Goal: Task Accomplishment & Management: Use online tool/utility

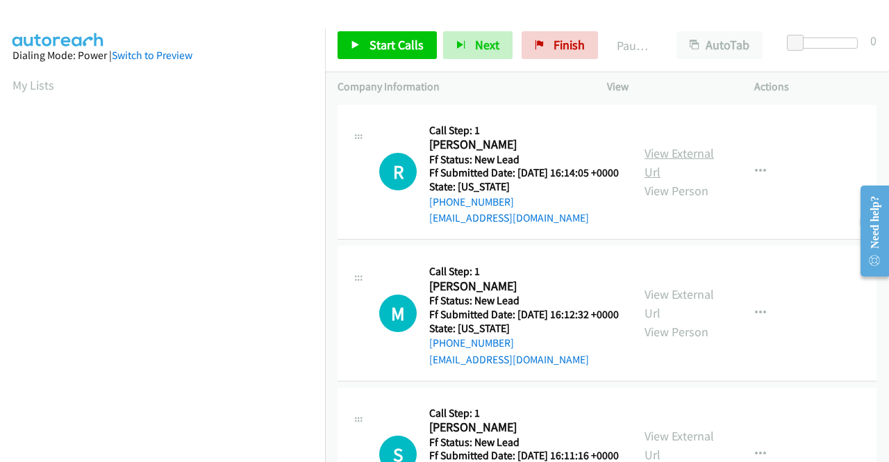
click at [657, 160] on link "View External Url" at bounding box center [679, 162] width 69 height 35
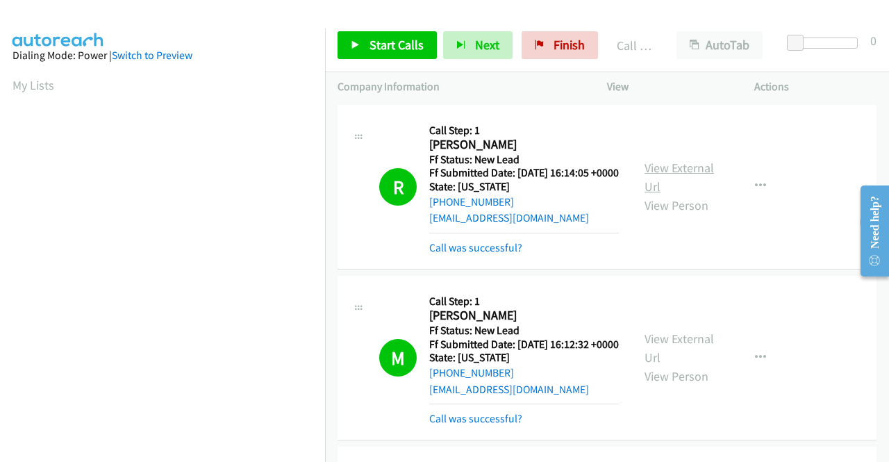
click at [682, 180] on link "View External Url" at bounding box center [679, 177] width 69 height 35
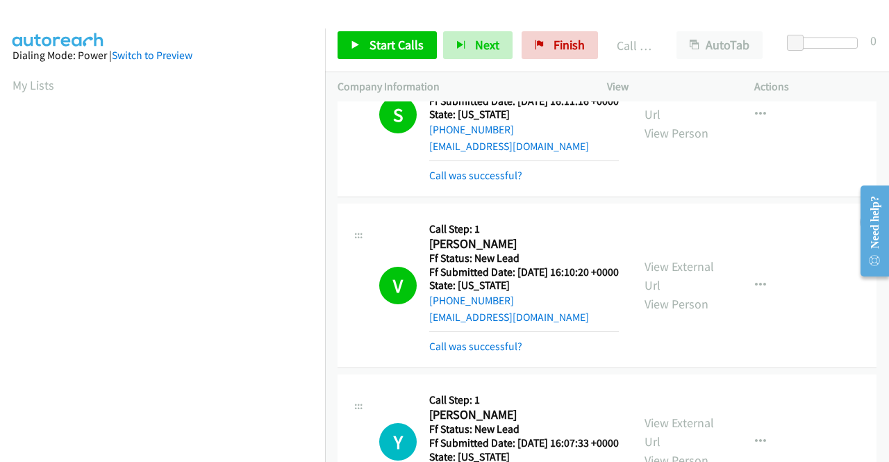
scroll to position [417, 0]
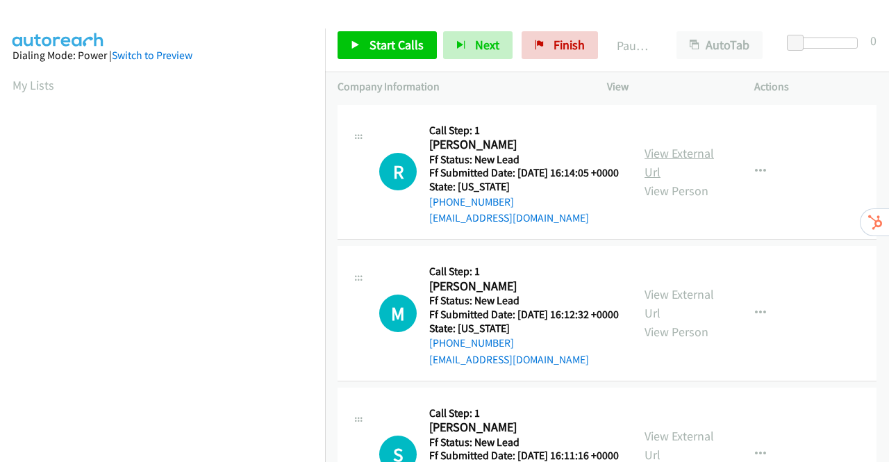
click at [683, 160] on link "View External Url" at bounding box center [679, 162] width 69 height 35
click at [684, 313] on link "View External Url" at bounding box center [679, 303] width 69 height 35
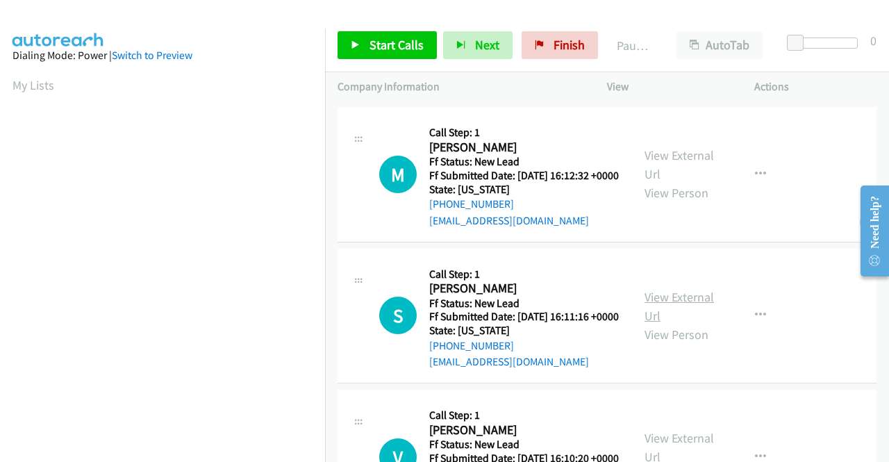
click at [677, 324] on link "View External Url" at bounding box center [679, 306] width 69 height 35
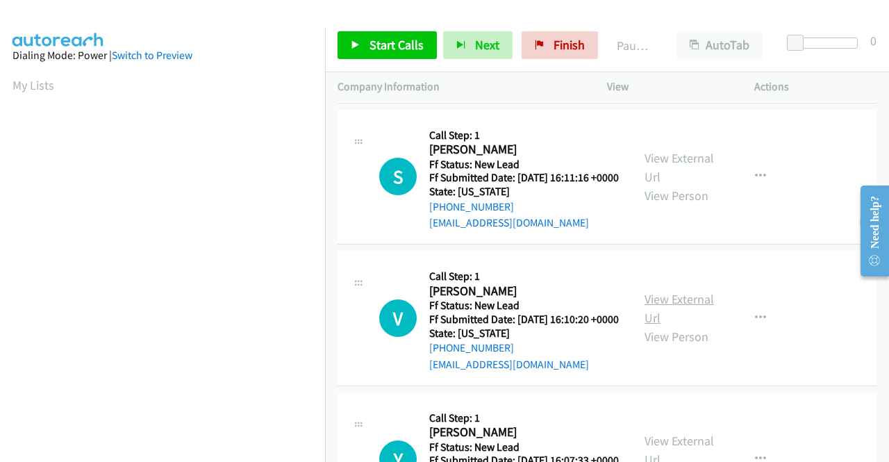
click at [686, 326] on link "View External Url" at bounding box center [679, 308] width 69 height 35
click at [395, 40] on span "Start Calls" at bounding box center [397, 45] width 54 height 16
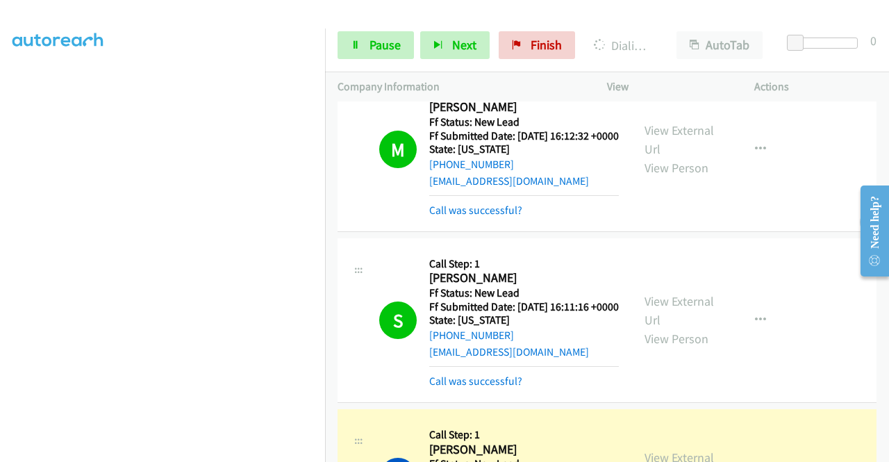
scroll to position [317, 0]
click at [365, 49] on link "Pause" at bounding box center [376, 45] width 76 height 28
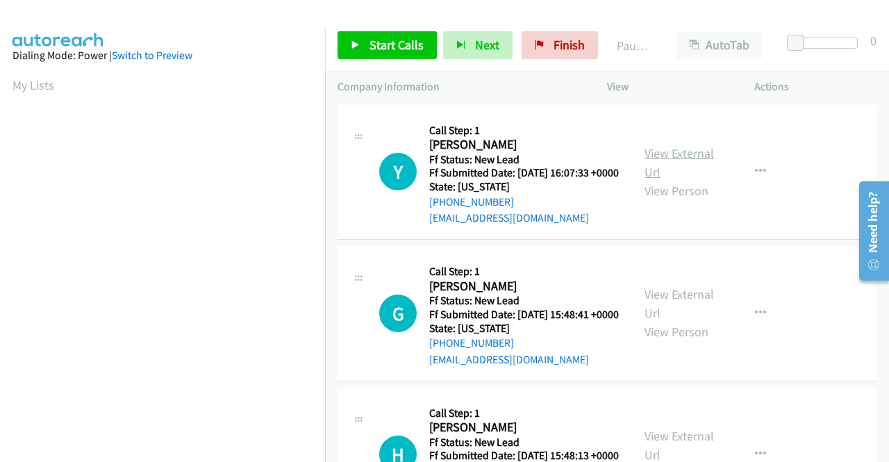
click at [670, 163] on link "View External Url" at bounding box center [679, 162] width 69 height 35
click at [671, 315] on link "View External Url" at bounding box center [679, 303] width 69 height 35
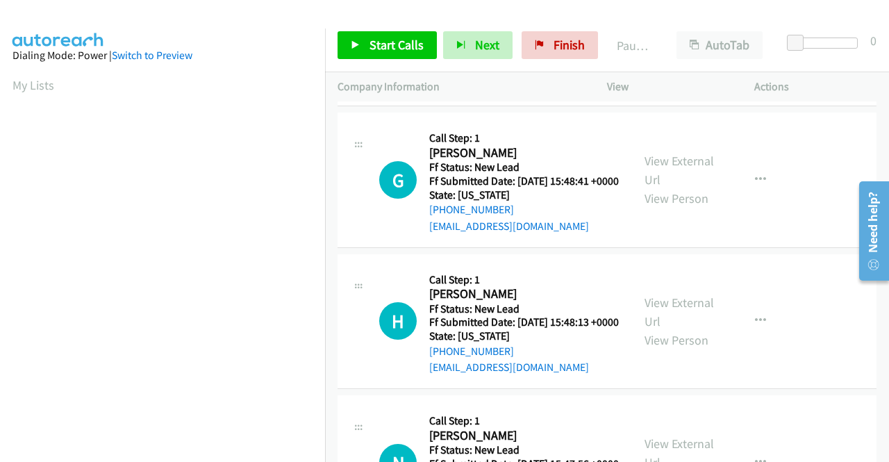
scroll to position [139, 0]
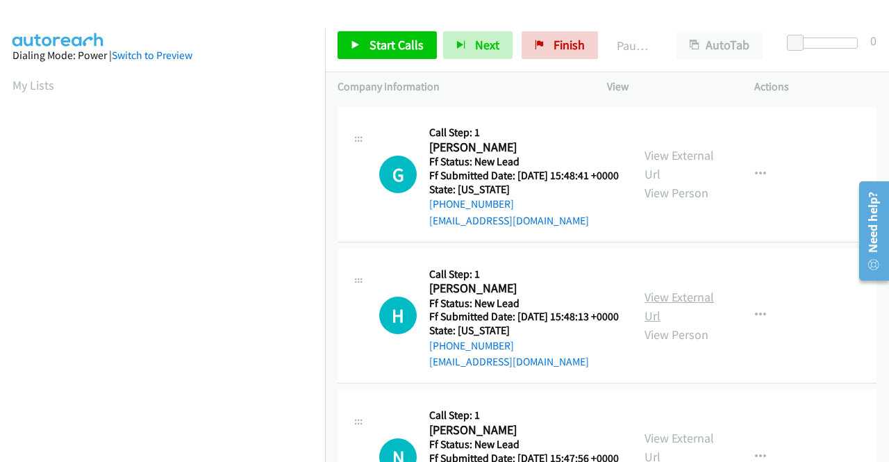
click at [667, 324] on link "View External Url" at bounding box center [679, 306] width 69 height 35
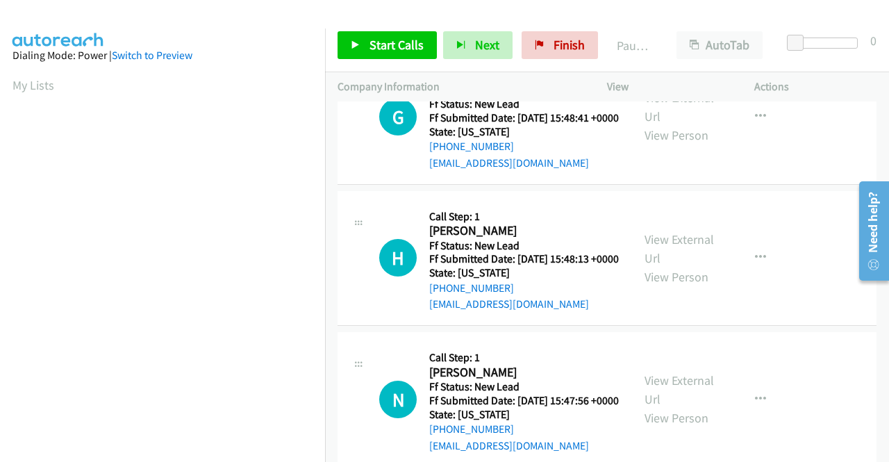
scroll to position [347, 0]
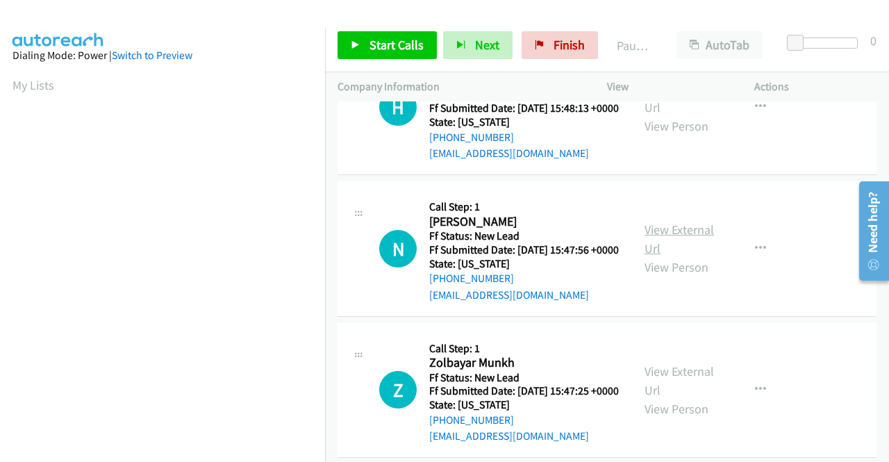
click at [667, 256] on link "View External Url" at bounding box center [679, 239] width 69 height 35
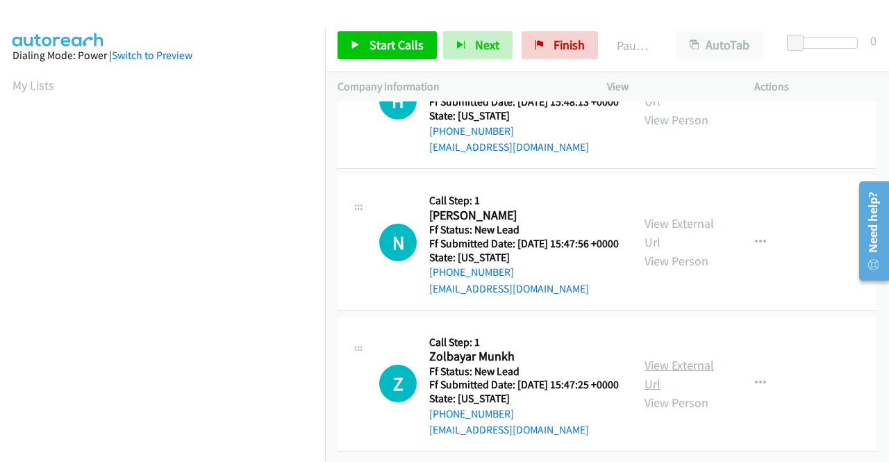
click at [684, 357] on link "View External Url" at bounding box center [679, 374] width 69 height 35
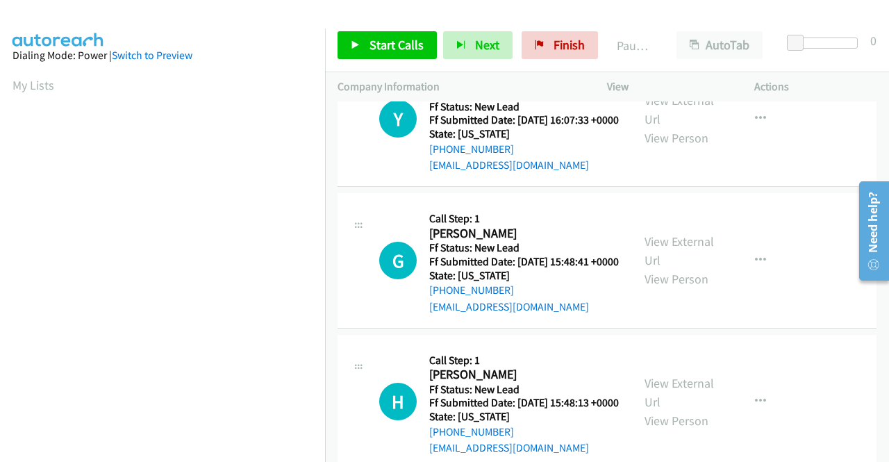
scroll to position [0, 0]
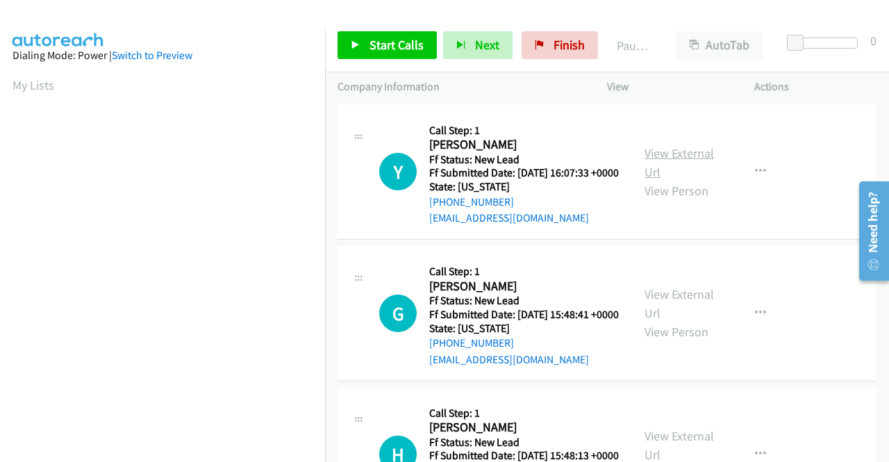
click at [669, 165] on link "View External Url" at bounding box center [679, 162] width 69 height 35
drag, startPoint x: 384, startPoint y: 40, endPoint x: 394, endPoint y: 35, distance: 11.2
click at [384, 40] on span "Start Calls" at bounding box center [397, 45] width 54 height 16
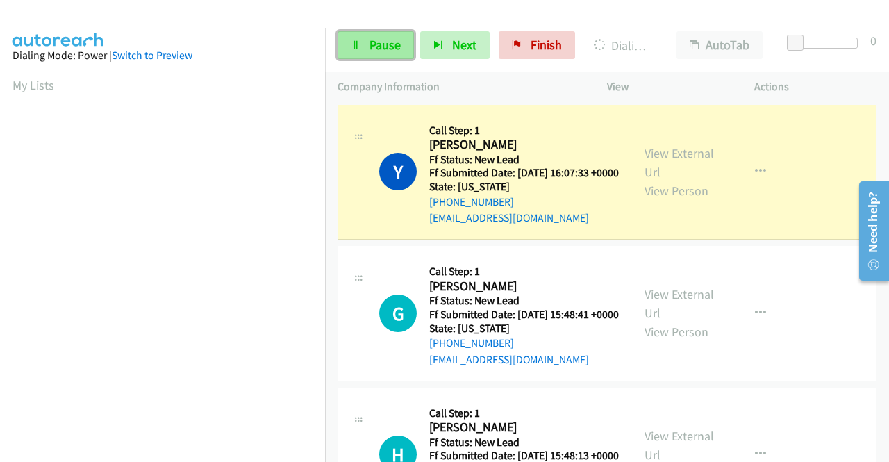
click at [375, 37] on span "Pause" at bounding box center [385, 45] width 31 height 16
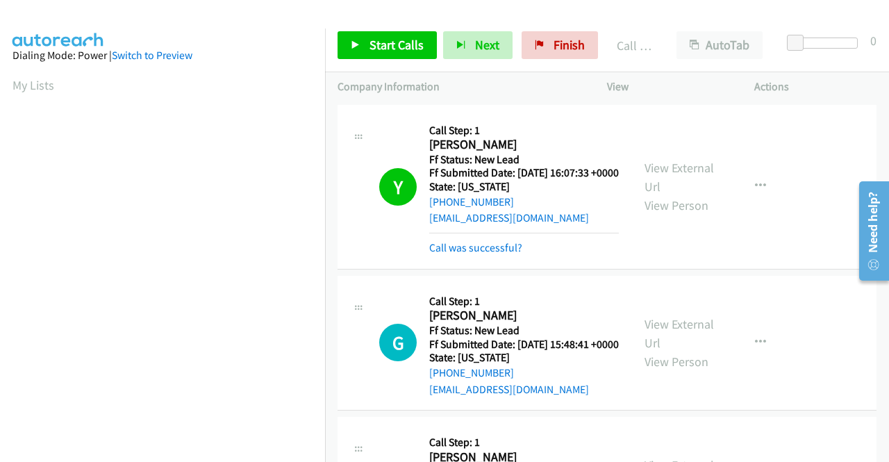
scroll to position [317, 0]
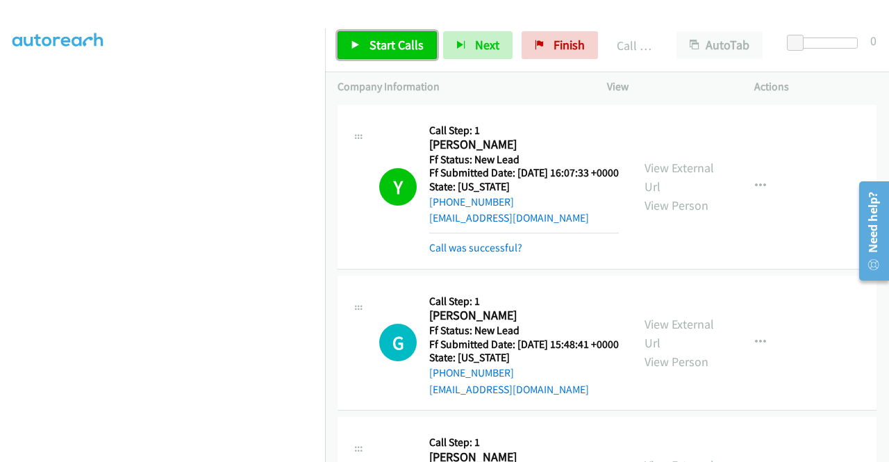
click at [387, 48] on span "Start Calls" at bounding box center [397, 45] width 54 height 16
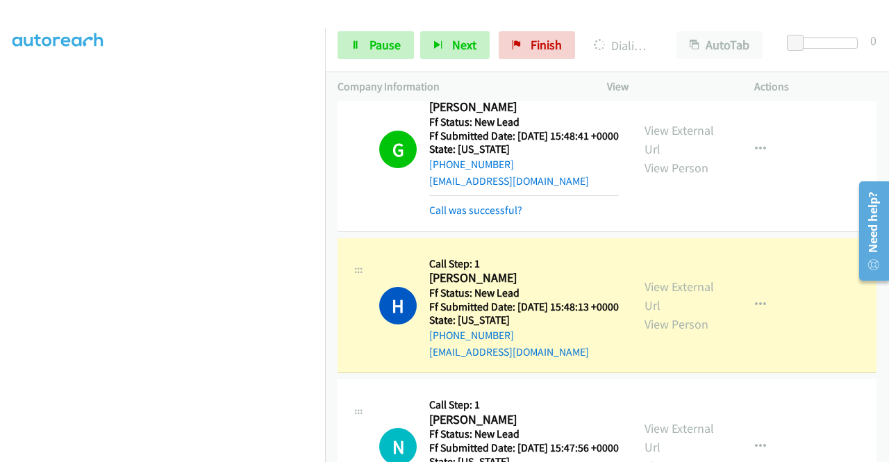
click at [263, 454] on section at bounding box center [163, 132] width 300 height 665
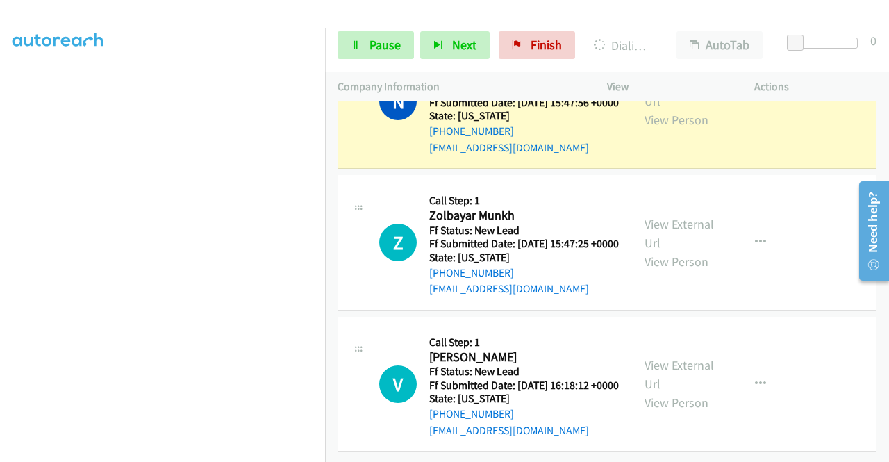
click at [224, 450] on section at bounding box center [163, 132] width 300 height 665
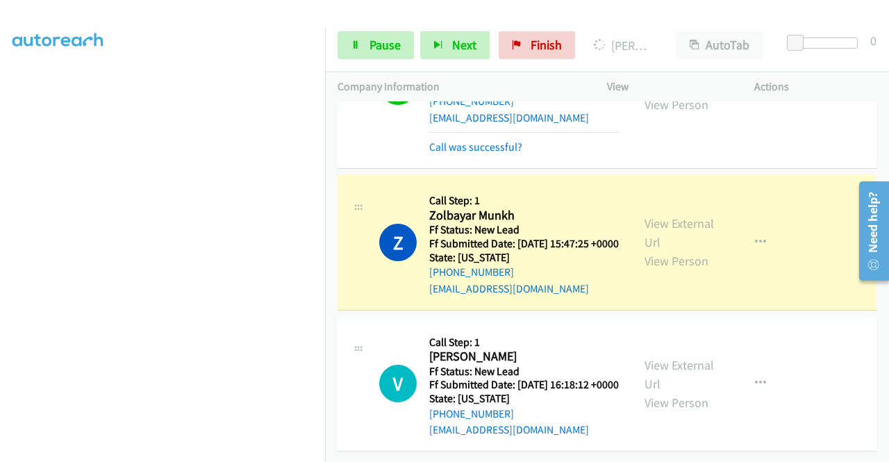
scroll to position [703, 0]
click at [691, 357] on link "View External Url" at bounding box center [679, 374] width 69 height 35
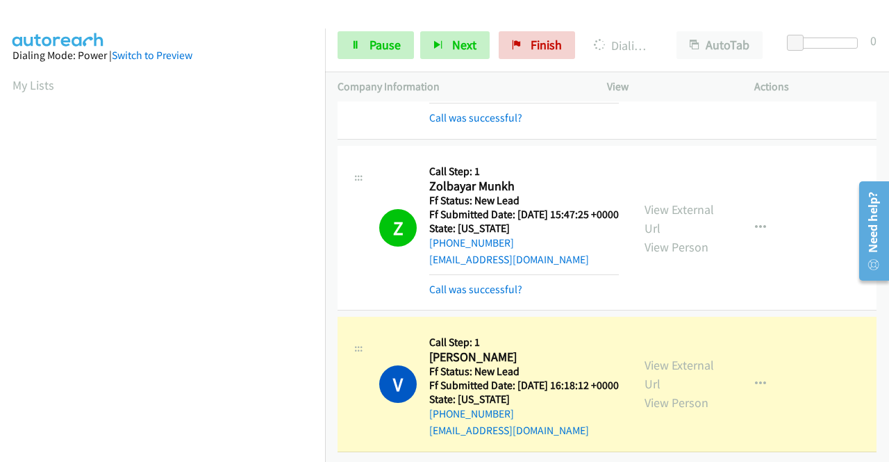
scroll to position [317, 0]
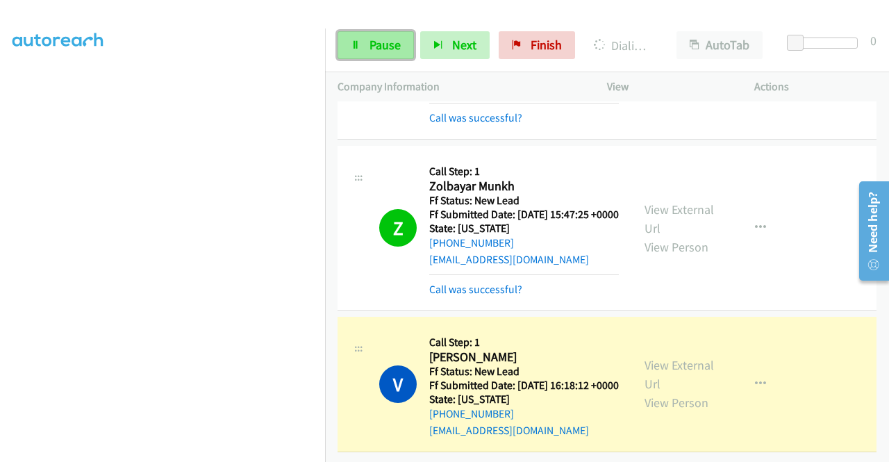
click at [358, 51] on link "Pause" at bounding box center [376, 45] width 76 height 28
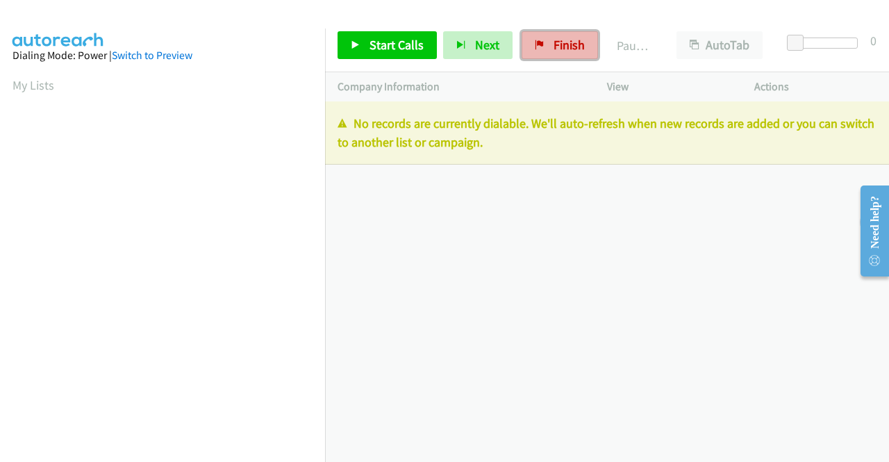
click at [559, 40] on span "Finish" at bounding box center [569, 45] width 31 height 16
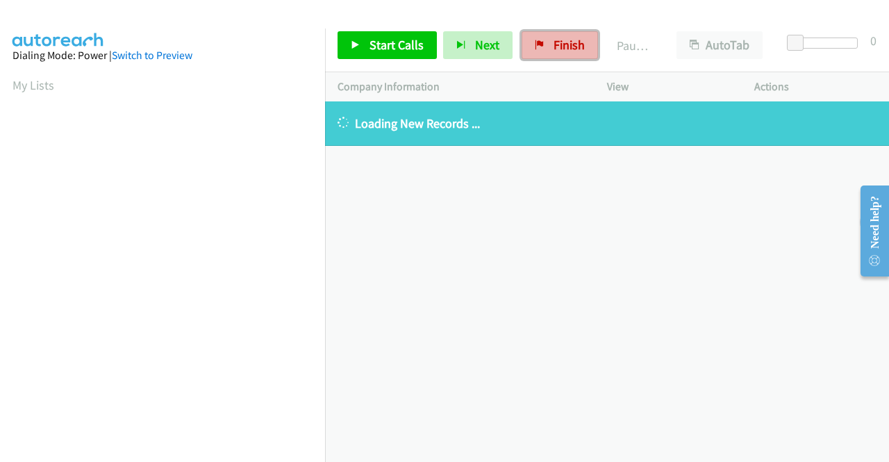
click at [545, 43] on link "Finish" at bounding box center [560, 45] width 76 height 28
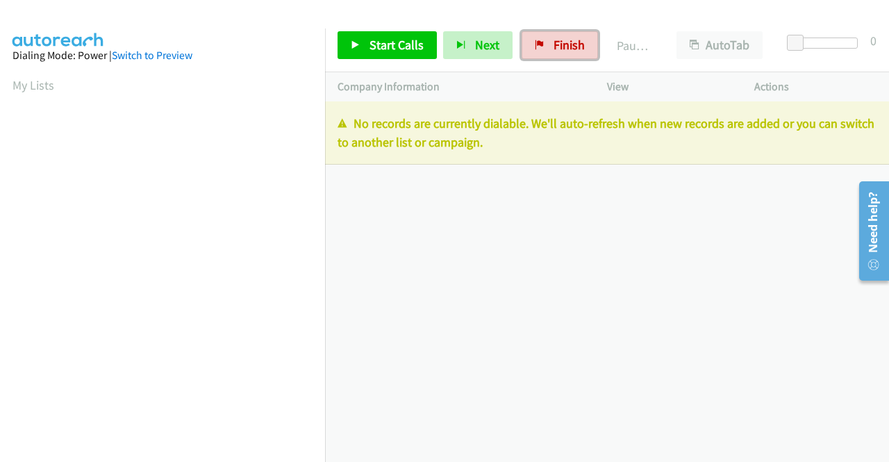
click at [560, 43] on span "Finish" at bounding box center [569, 45] width 31 height 16
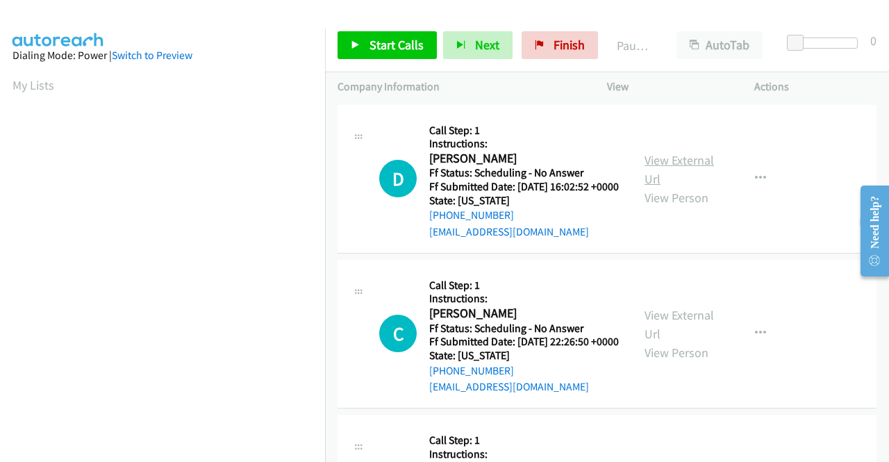
click at [675, 172] on link "View External Url" at bounding box center [679, 169] width 69 height 35
click at [685, 341] on link "View External Url" at bounding box center [679, 324] width 69 height 35
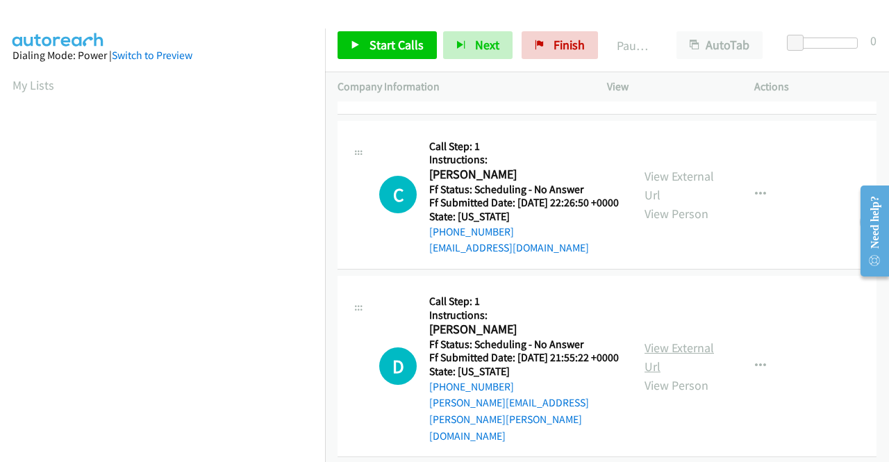
click at [669, 370] on link "View External Url" at bounding box center [679, 357] width 69 height 35
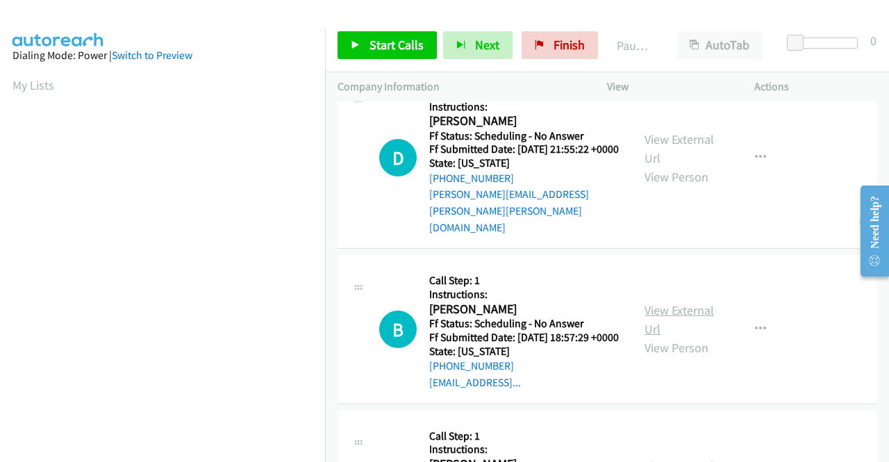
click at [663, 331] on link "View External Url" at bounding box center [679, 319] width 69 height 35
click at [372, 42] on span "Start Calls" at bounding box center [397, 45] width 54 height 16
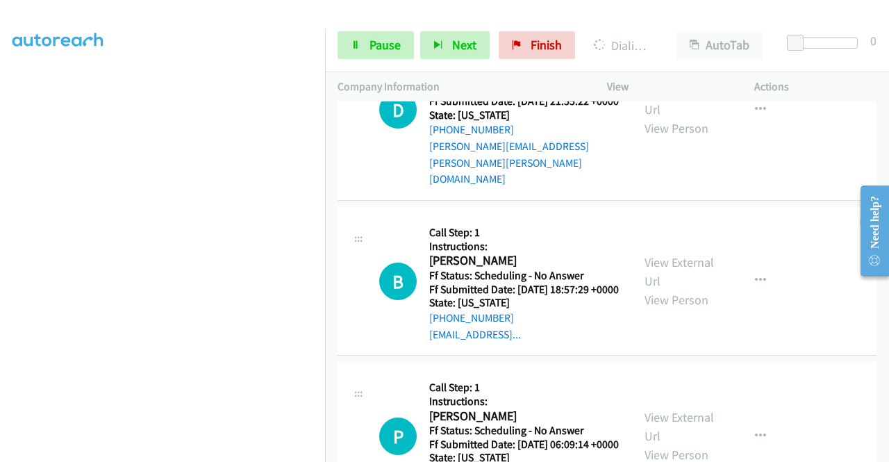
scroll to position [486, 0]
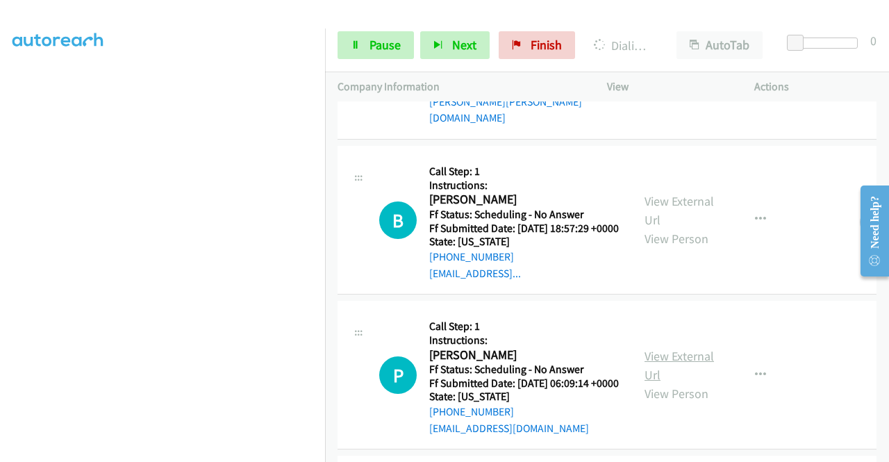
click at [688, 383] on link "View External Url" at bounding box center [679, 365] width 69 height 35
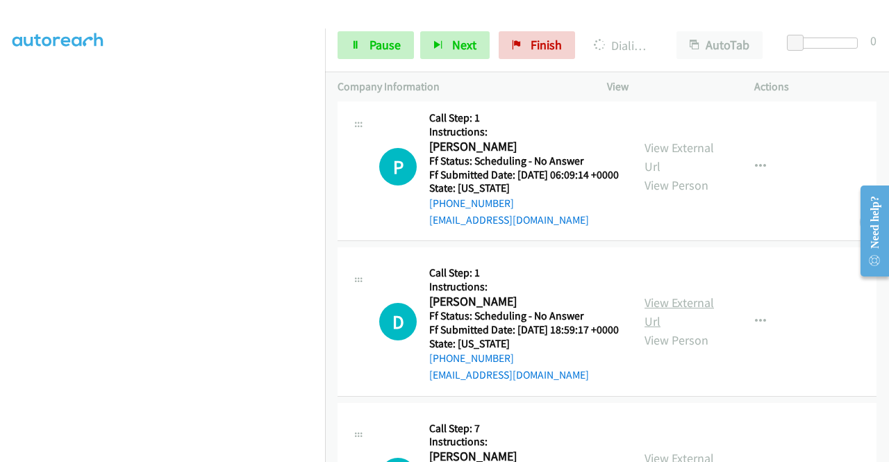
click at [647, 329] on link "View External Url" at bounding box center [679, 312] width 69 height 35
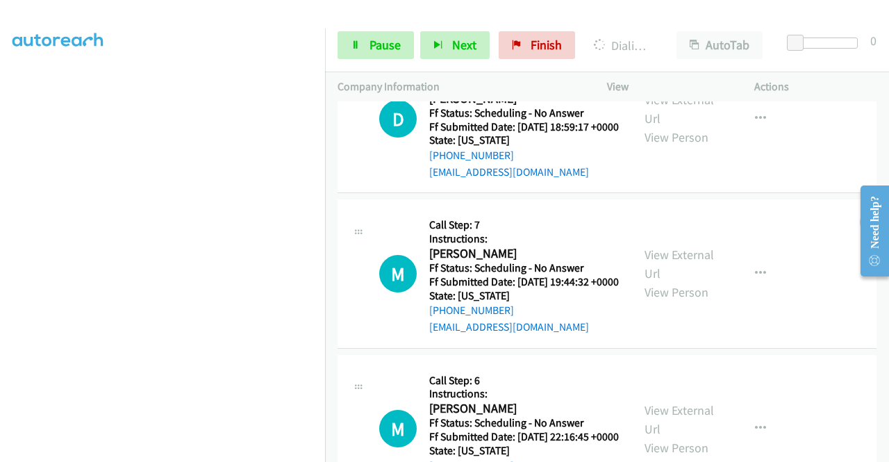
scroll to position [1002, 0]
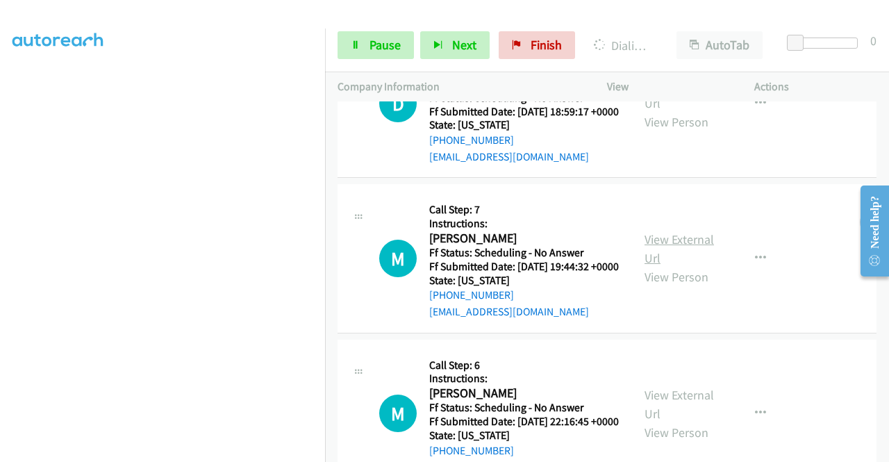
click at [671, 266] on link "View External Url" at bounding box center [679, 248] width 69 height 35
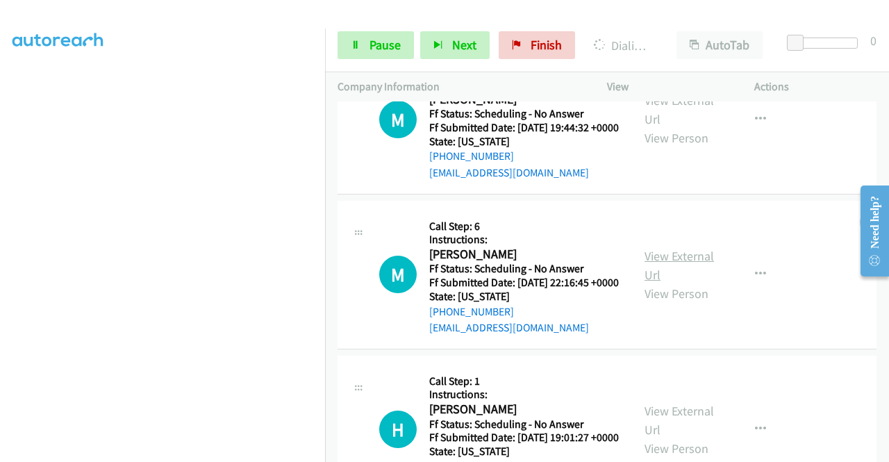
click at [645, 283] on link "View External Url" at bounding box center [679, 265] width 69 height 35
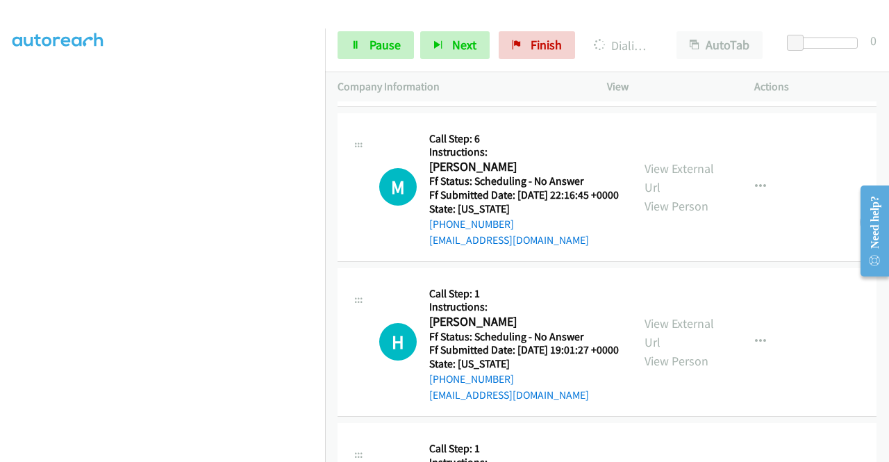
scroll to position [1280, 0]
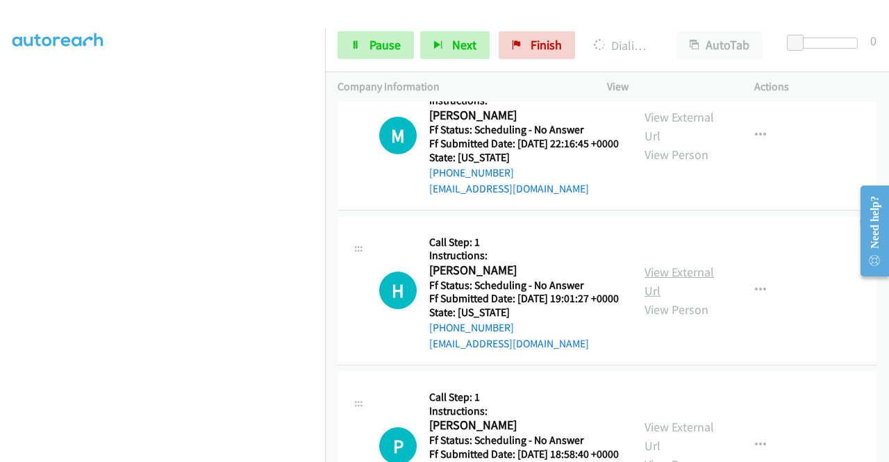
click at [681, 299] on link "View External Url" at bounding box center [679, 281] width 69 height 35
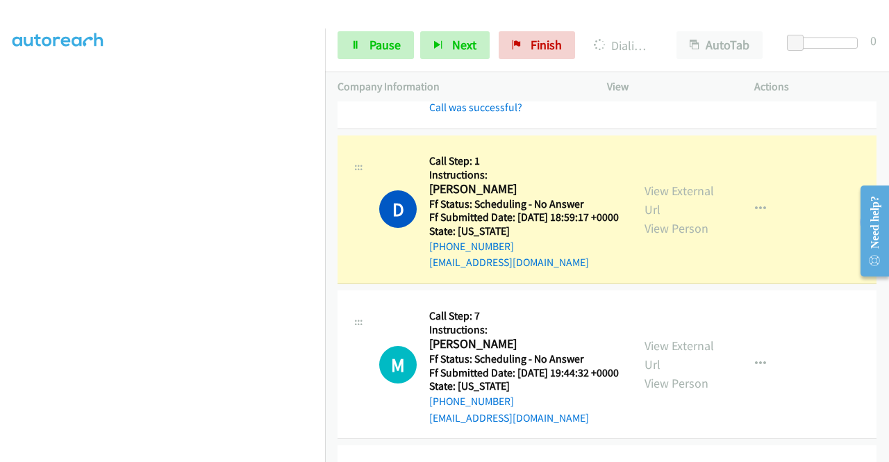
scroll to position [947, 0]
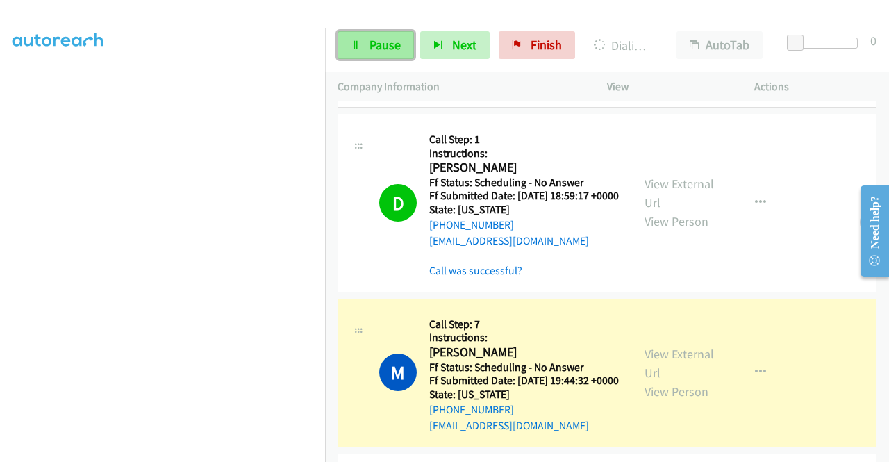
click at [366, 42] on link "Pause" at bounding box center [376, 45] width 76 height 28
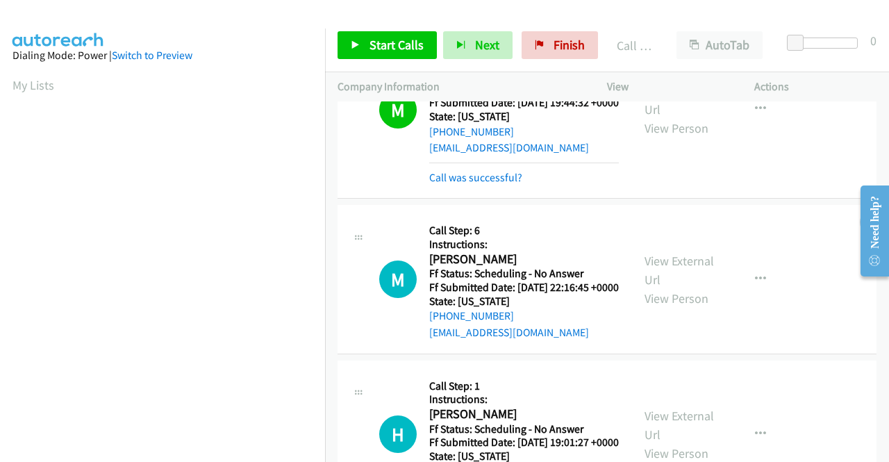
scroll to position [317, 0]
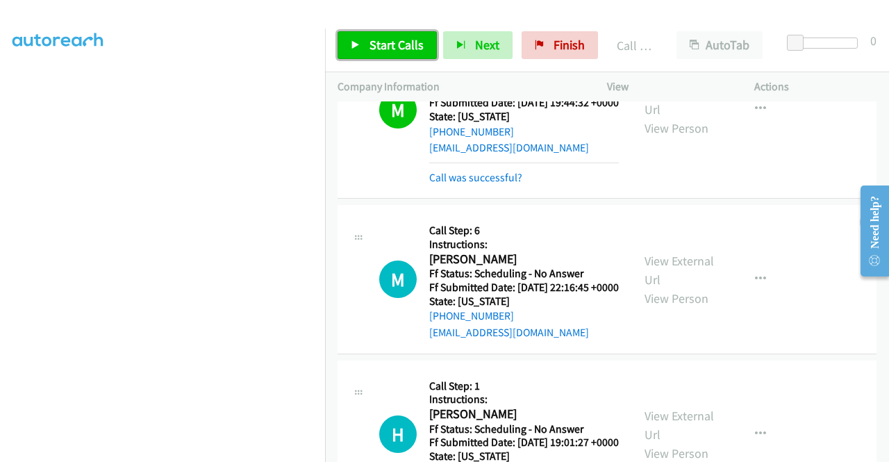
click at [381, 44] on span "Start Calls" at bounding box center [397, 45] width 54 height 16
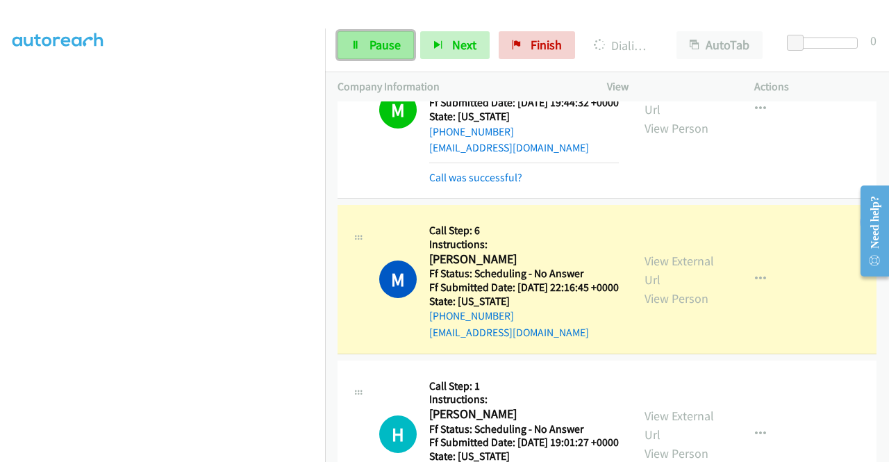
click at [372, 47] on span "Pause" at bounding box center [385, 45] width 31 height 16
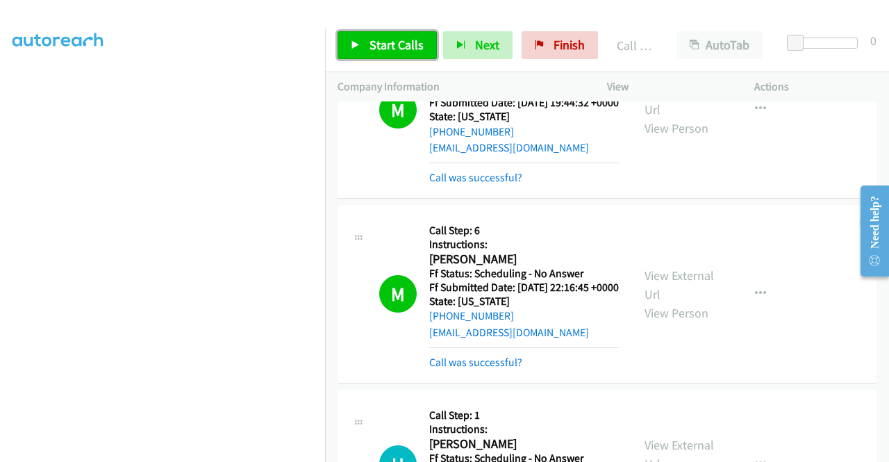
click at [382, 48] on span "Start Calls" at bounding box center [397, 45] width 54 height 16
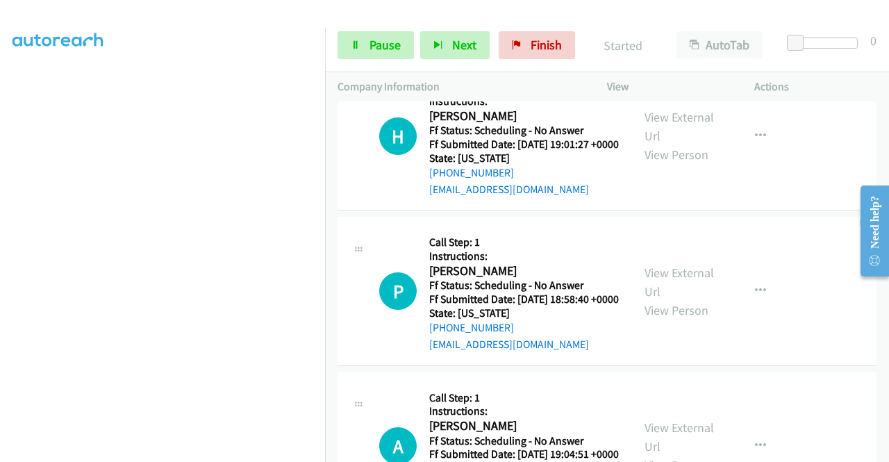
scroll to position [1572, 0]
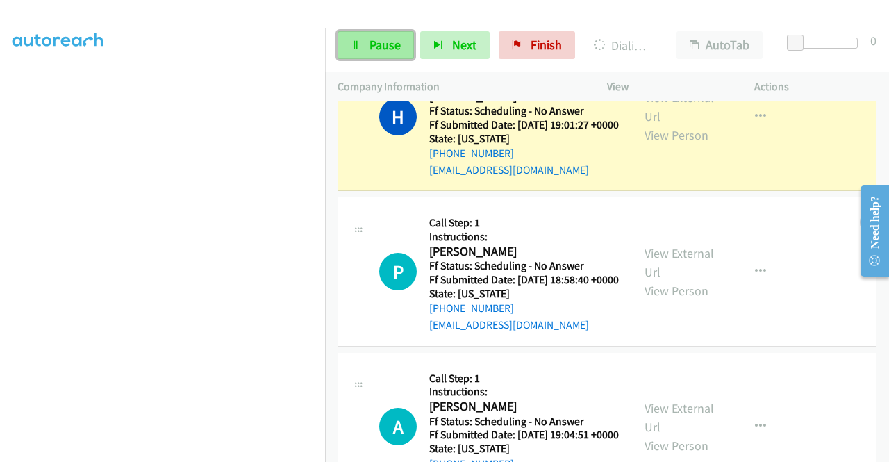
click at [368, 44] on link "Pause" at bounding box center [376, 45] width 76 height 28
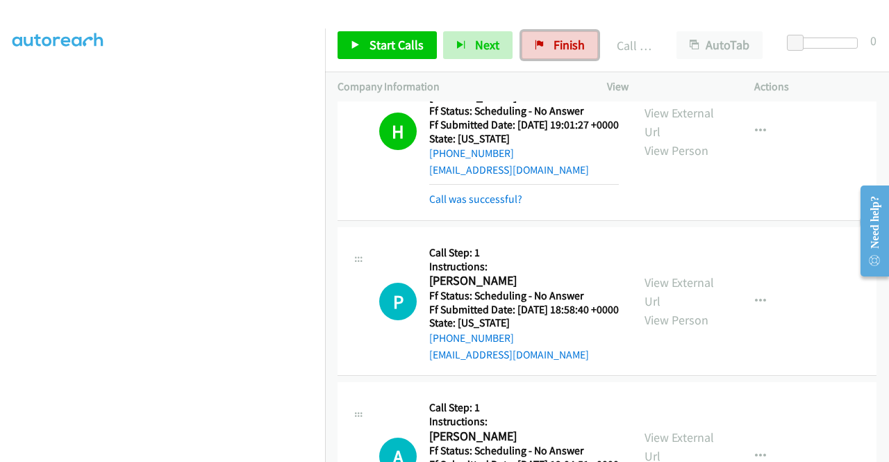
drag, startPoint x: 584, startPoint y: 44, endPoint x: 492, endPoint y: 62, distance: 93.5
click at [582, 44] on link "Finish" at bounding box center [560, 45] width 76 height 28
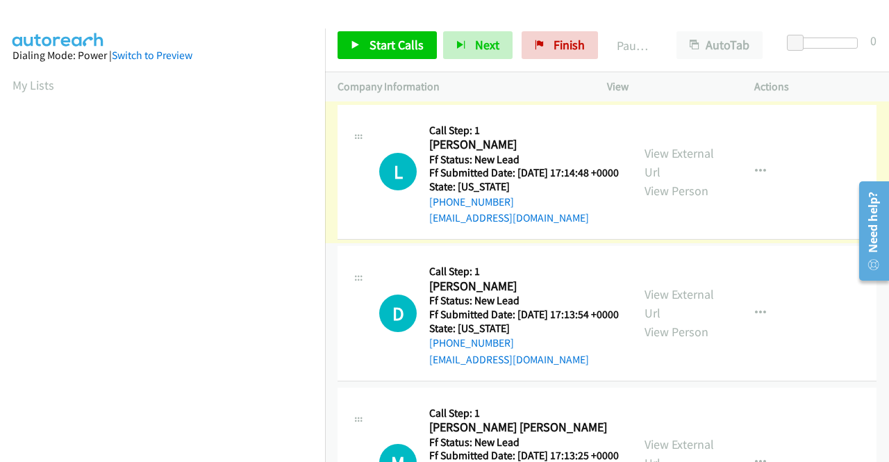
click at [663, 165] on link "View External Url" at bounding box center [679, 162] width 69 height 35
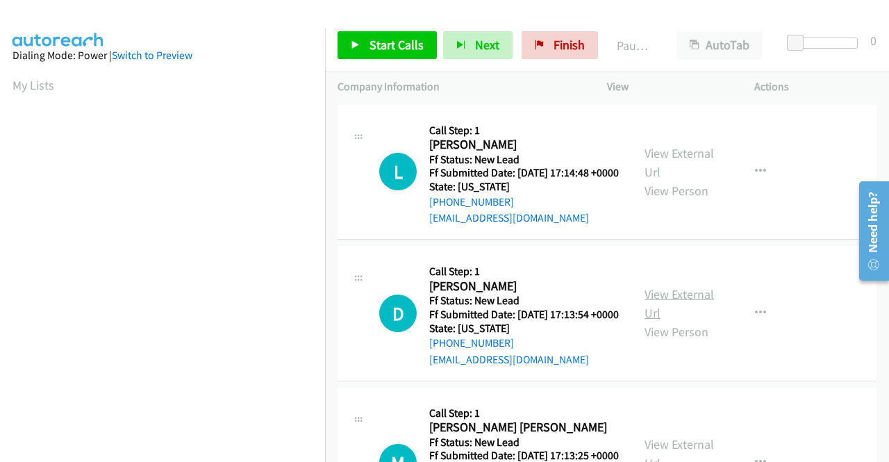
click at [670, 313] on link "View External Url" at bounding box center [679, 303] width 69 height 35
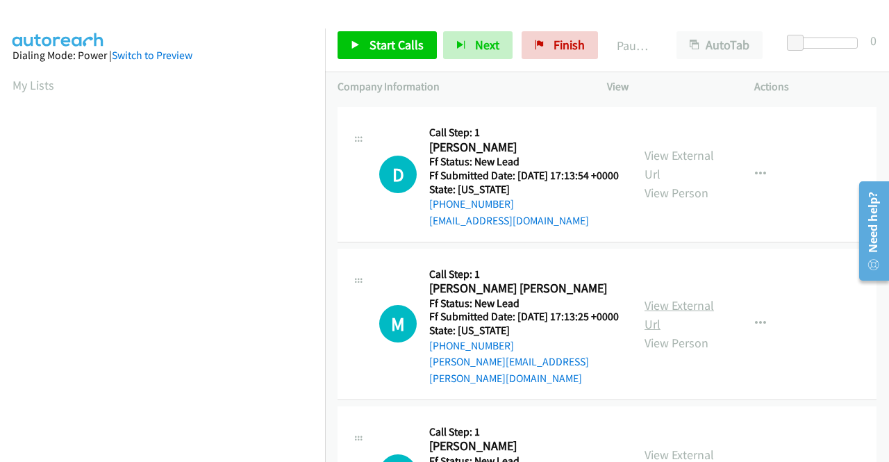
click at [686, 332] on link "View External Url" at bounding box center [679, 314] width 69 height 35
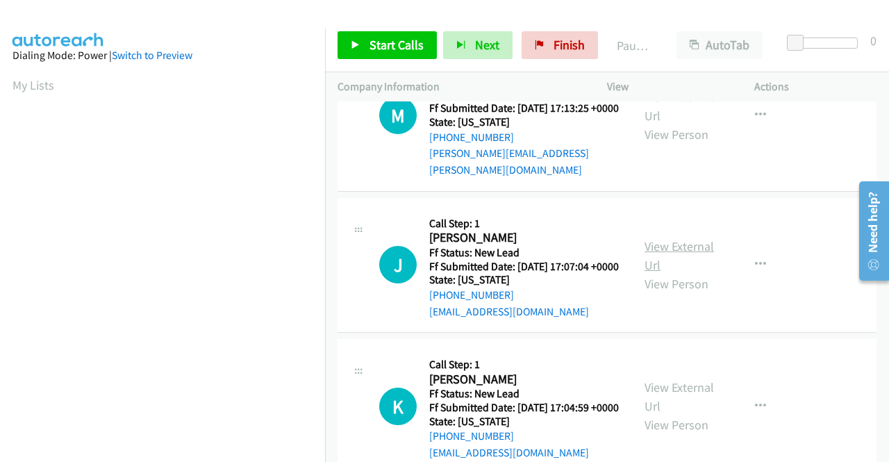
click at [656, 273] on link "View External Url" at bounding box center [679, 255] width 69 height 35
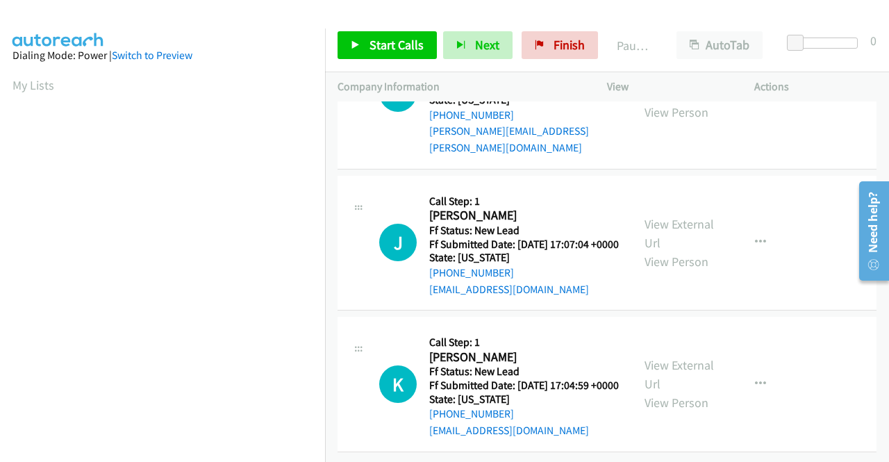
scroll to position [431, 0]
click at [694, 357] on link "View External Url" at bounding box center [679, 374] width 69 height 35
click at [363, 42] on link "Start Calls" at bounding box center [387, 45] width 99 height 28
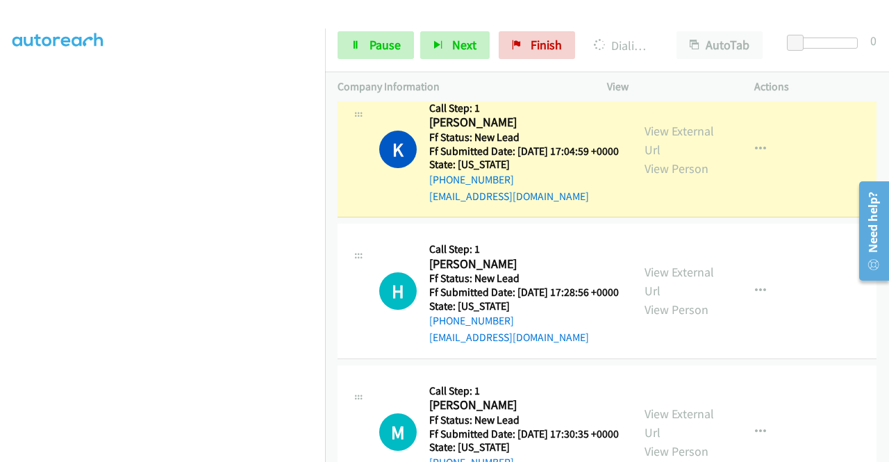
scroll to position [797, 0]
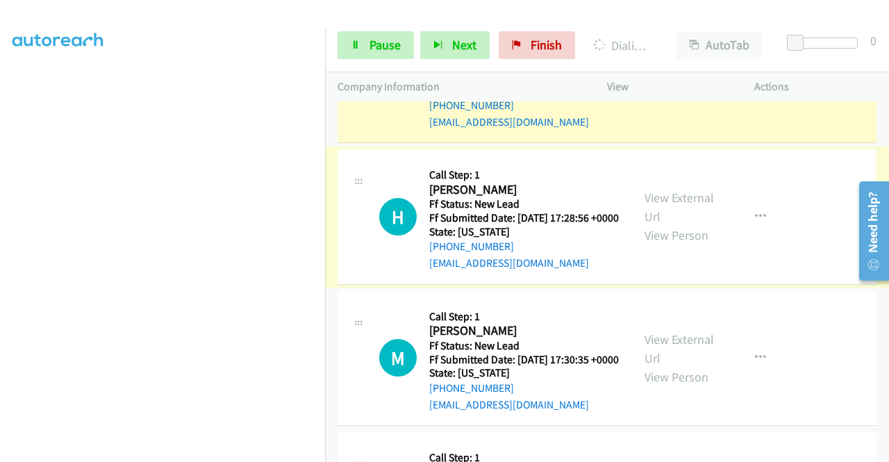
click at [664, 224] on link "View External Url" at bounding box center [679, 207] width 69 height 35
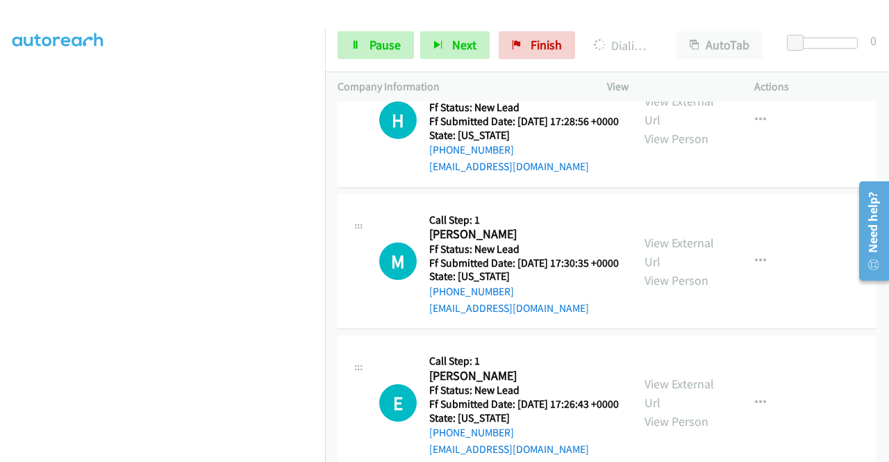
scroll to position [936, 0]
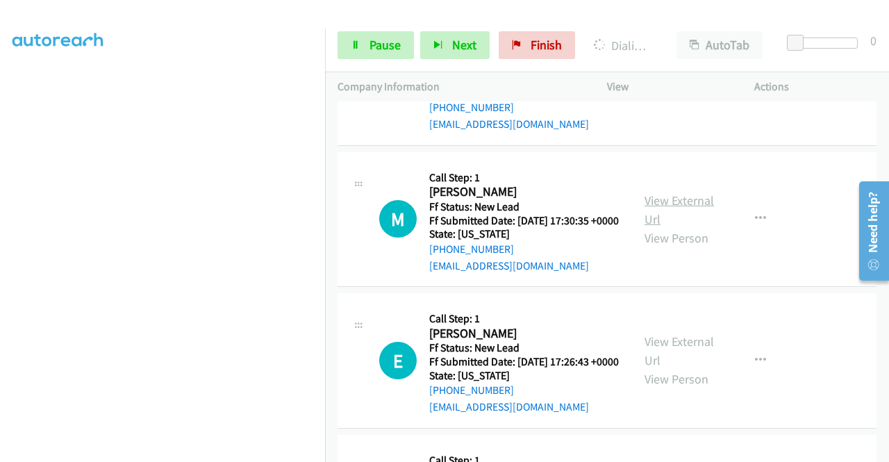
click at [663, 227] on link "View External Url" at bounding box center [679, 209] width 69 height 35
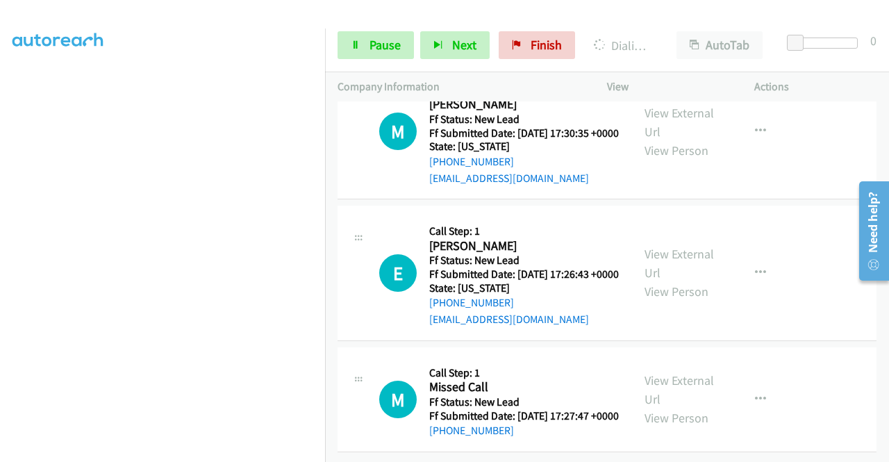
scroll to position [1137, 0]
click at [690, 246] on link "View External Url" at bounding box center [679, 263] width 69 height 35
click at [663, 372] on link "View External Url" at bounding box center [679, 389] width 69 height 35
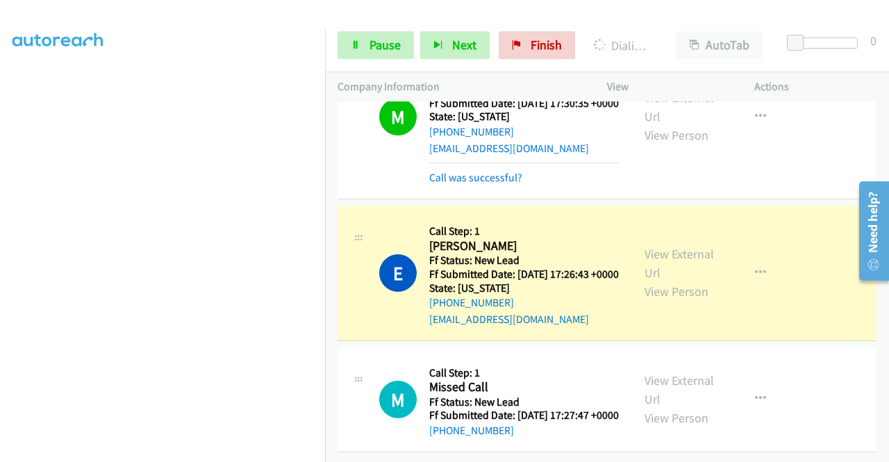
scroll to position [1226, 0]
click at [386, 49] on span "Pause" at bounding box center [385, 45] width 31 height 16
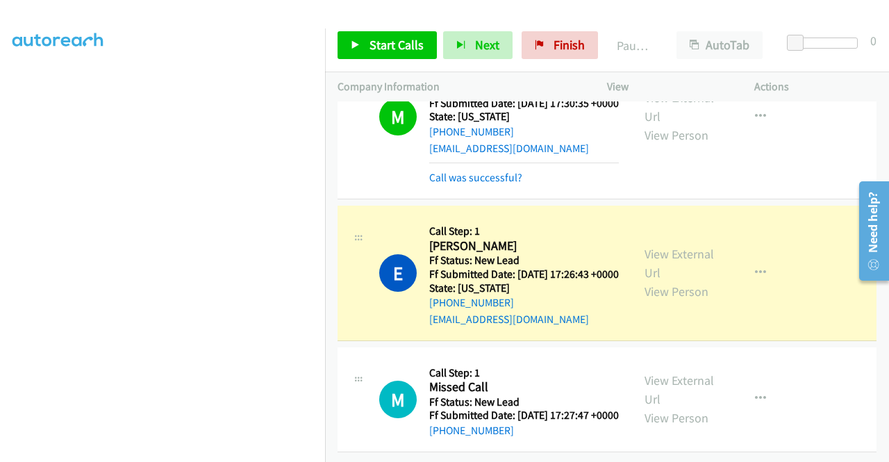
scroll to position [317, 0]
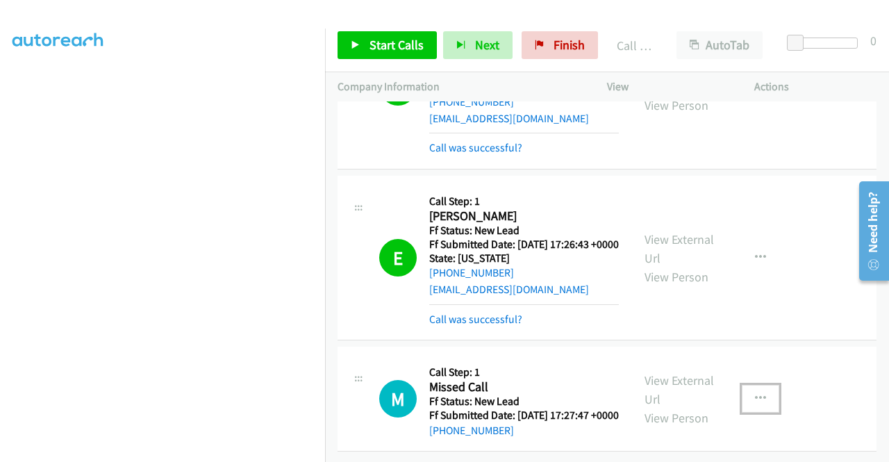
click at [755, 413] on button "button" at bounding box center [761, 399] width 38 height 28
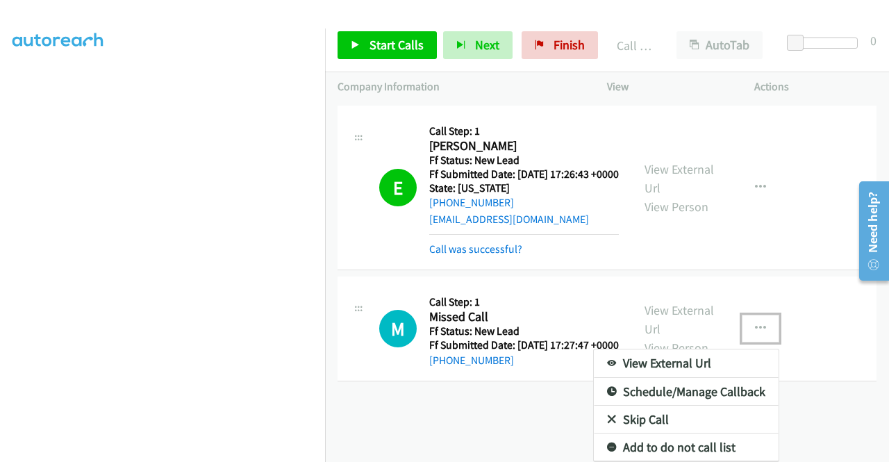
scroll to position [1317, 0]
click at [625, 415] on link "Skip Call" at bounding box center [686, 420] width 185 height 28
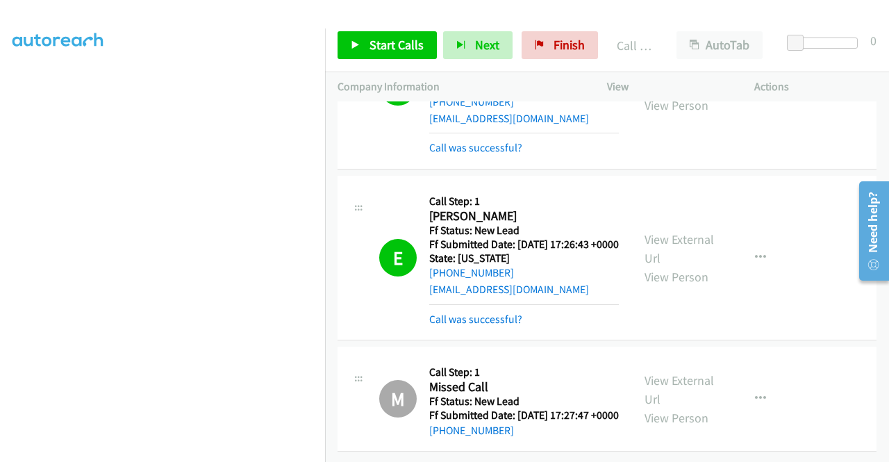
scroll to position [1299, 0]
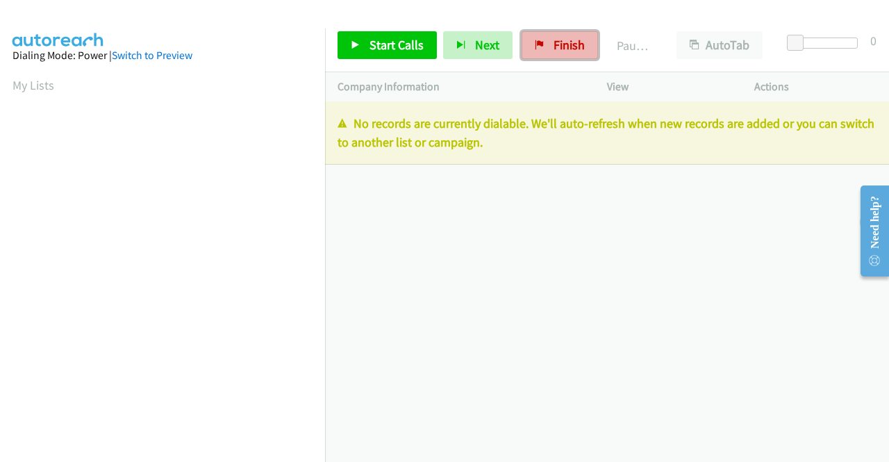
click at [572, 50] on span "Finish" at bounding box center [569, 45] width 31 height 16
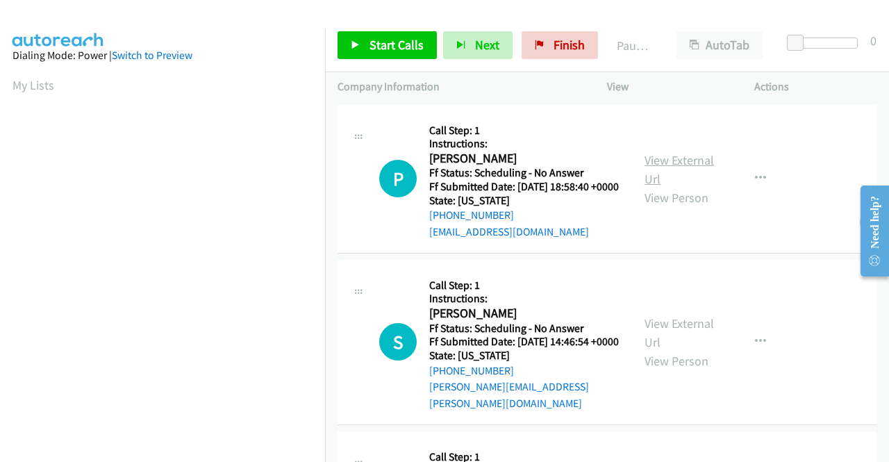
click at [697, 173] on link "View External Url" at bounding box center [679, 169] width 69 height 35
click at [682, 337] on link "View External Url" at bounding box center [679, 332] width 69 height 35
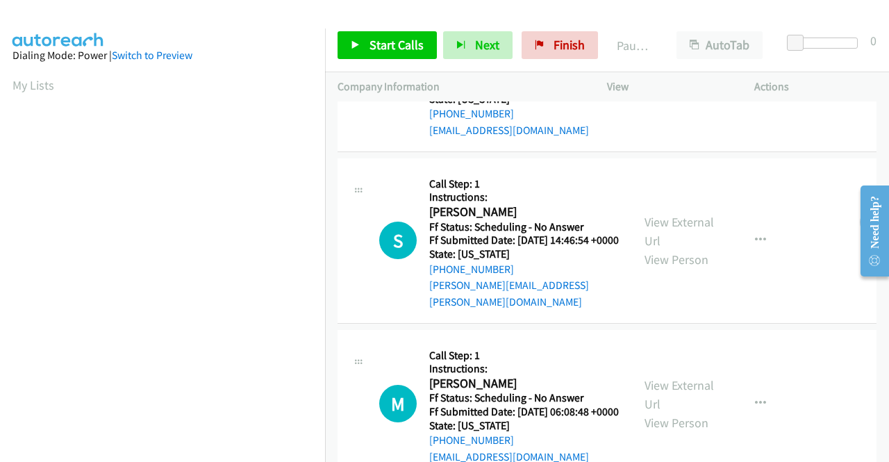
scroll to position [208, 0]
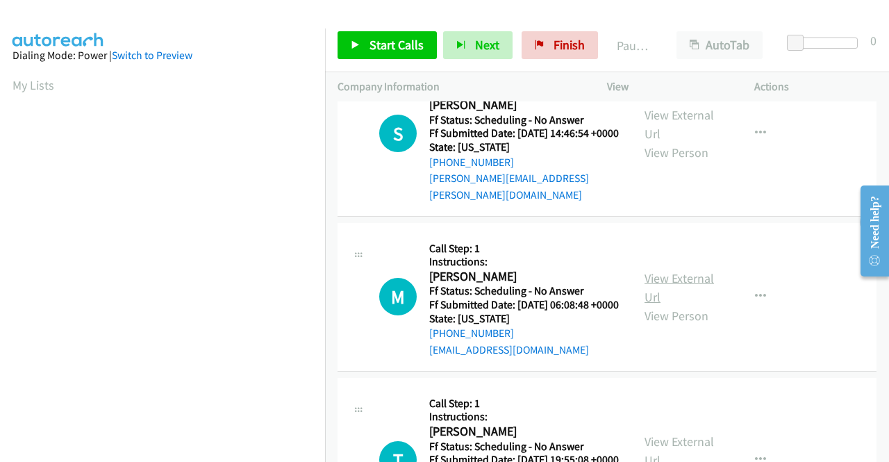
click at [675, 299] on link "View External Url" at bounding box center [679, 287] width 69 height 35
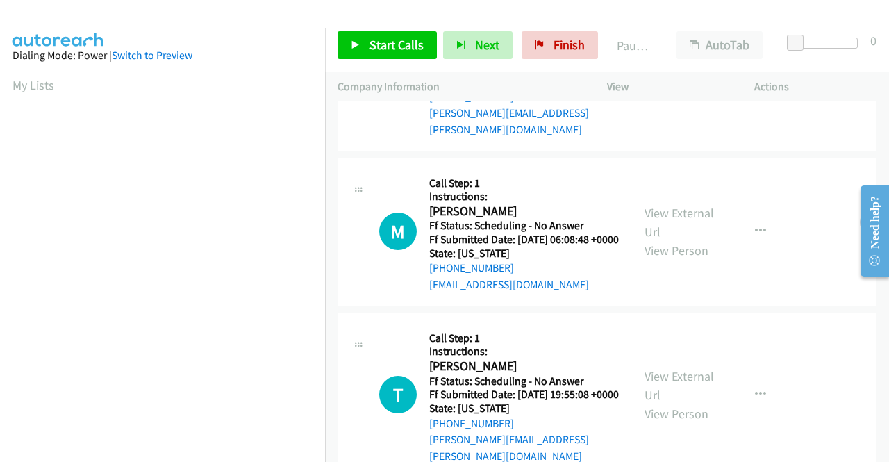
scroll to position [347, 0]
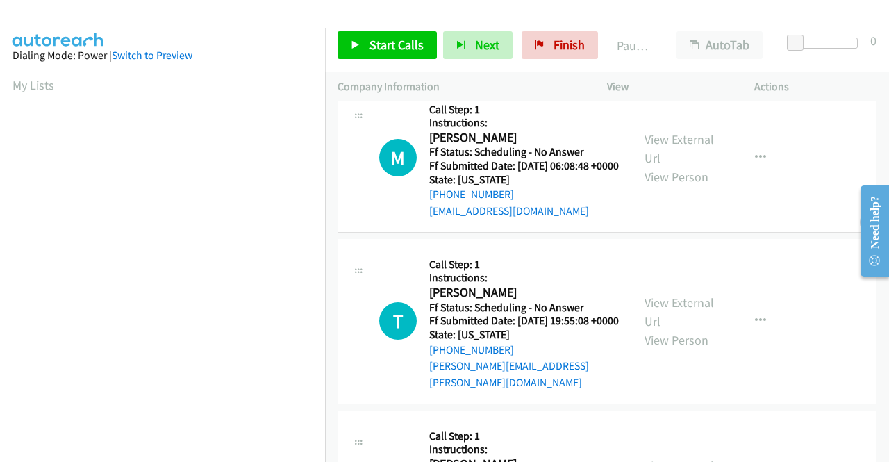
click at [677, 323] on link "View External Url" at bounding box center [679, 312] width 69 height 35
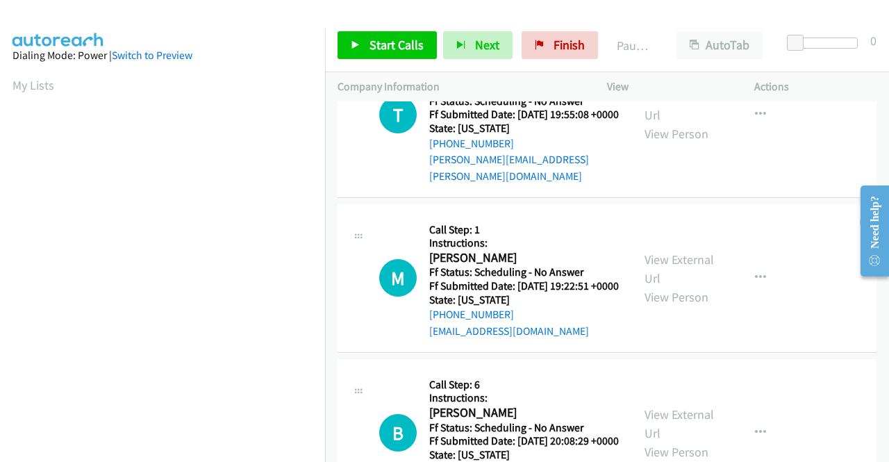
scroll to position [556, 0]
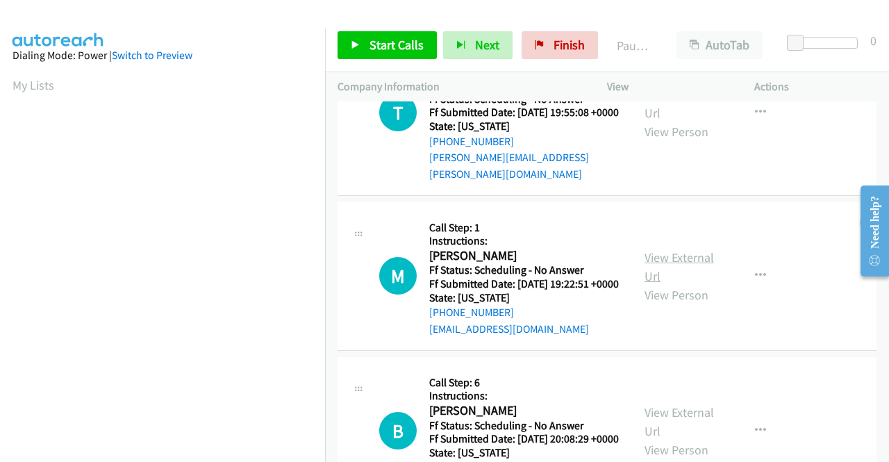
click at [659, 282] on link "View External Url" at bounding box center [679, 266] width 69 height 35
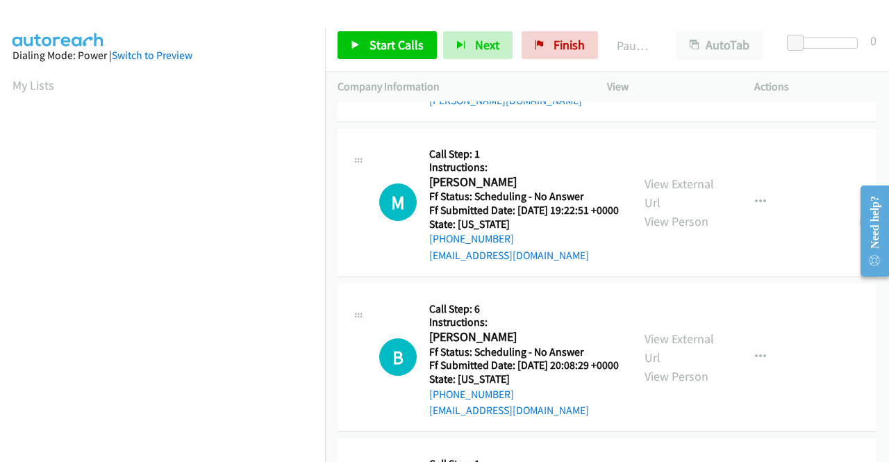
scroll to position [764, 0]
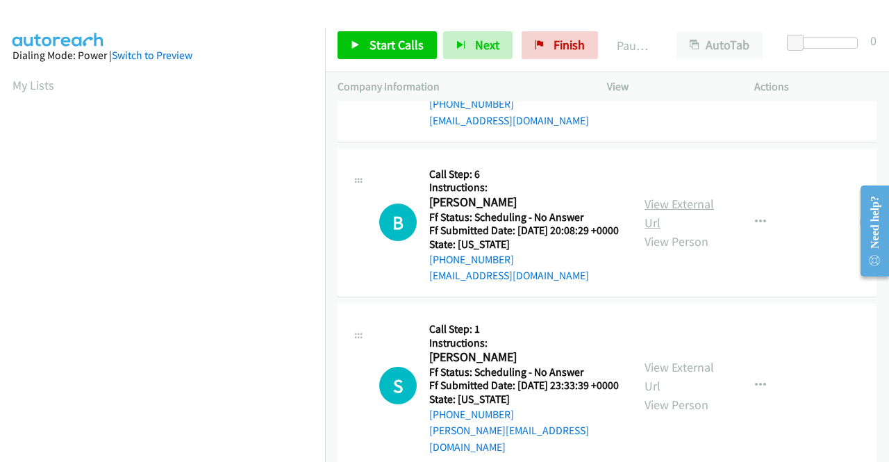
click at [645, 231] on link "View External Url" at bounding box center [679, 213] width 69 height 35
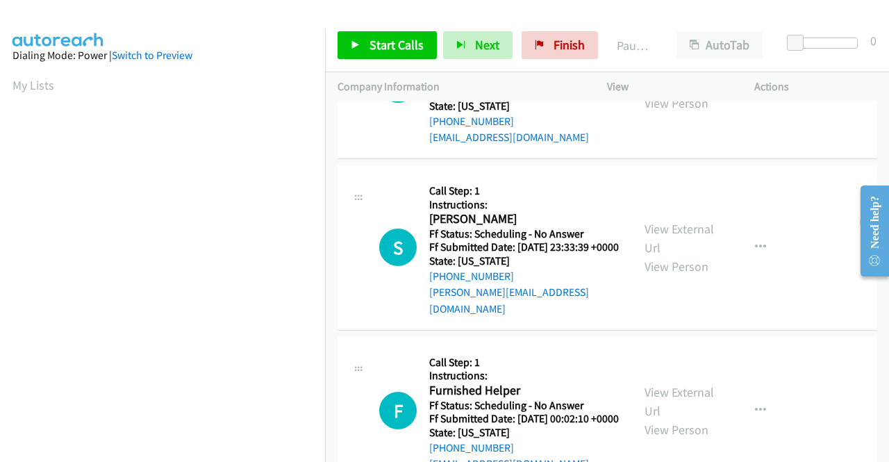
scroll to position [903, 0]
click at [672, 255] on link "View External Url" at bounding box center [679, 237] width 69 height 35
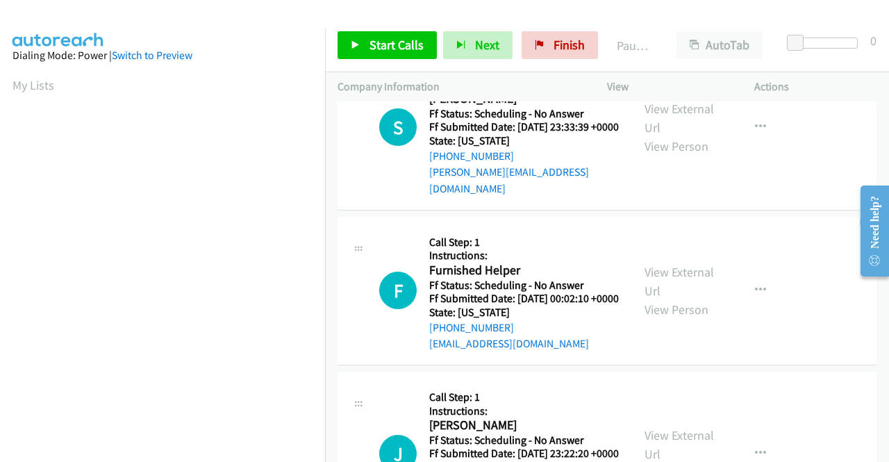
scroll to position [1042, 0]
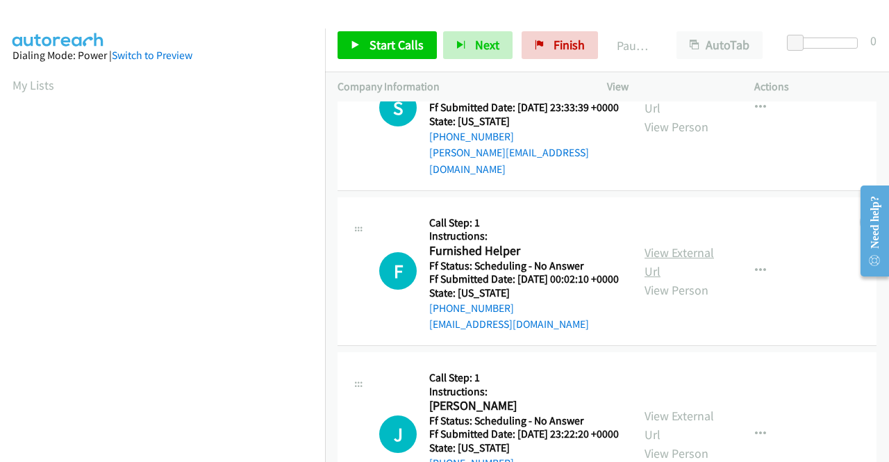
click at [675, 279] on link "View External Url" at bounding box center [679, 262] width 69 height 35
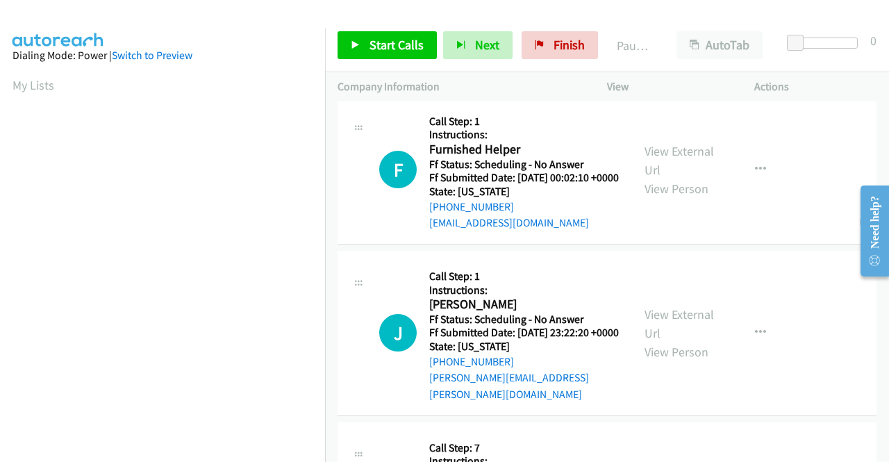
scroll to position [1251, 0]
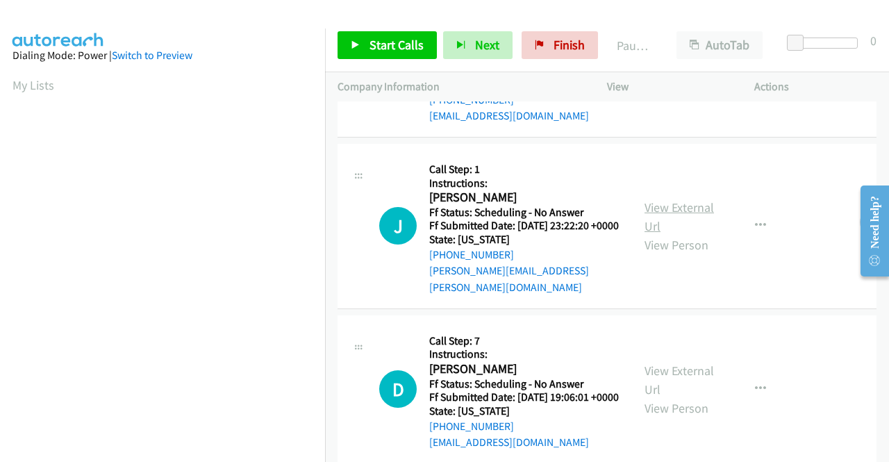
click at [668, 234] on link "View External Url" at bounding box center [679, 216] width 69 height 35
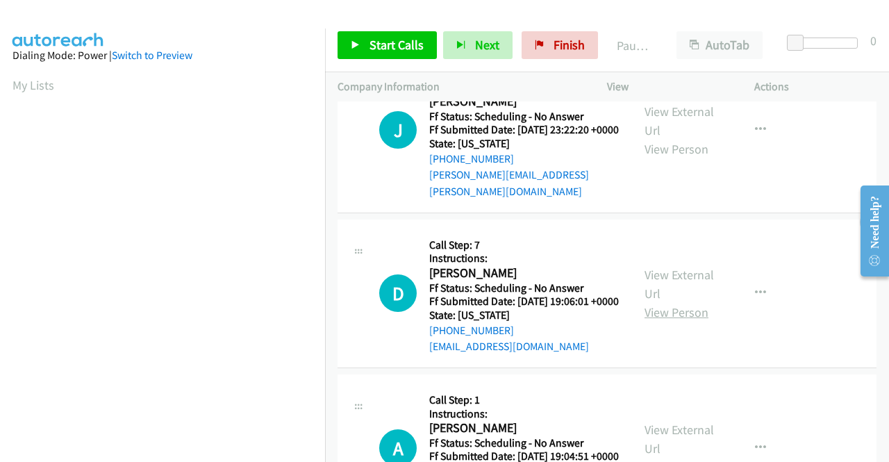
scroll to position [1390, 0]
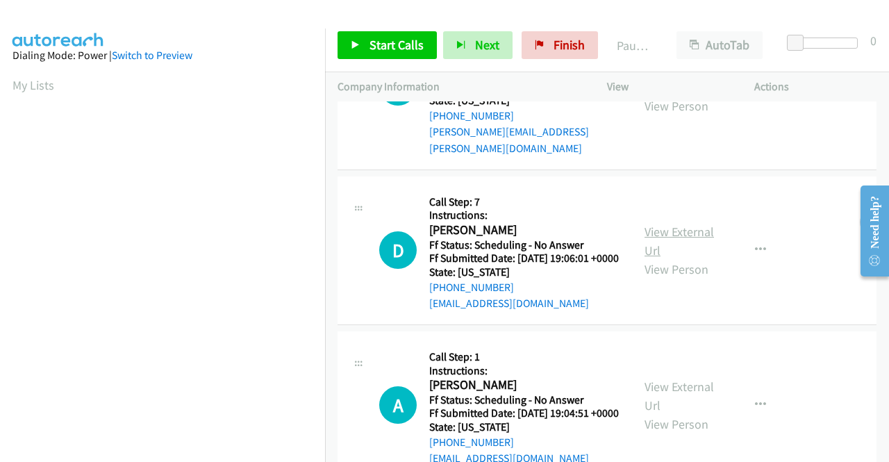
click at [685, 258] on link "View External Url" at bounding box center [679, 241] width 69 height 35
click at [370, 40] on span "Start Calls" at bounding box center [397, 45] width 54 height 16
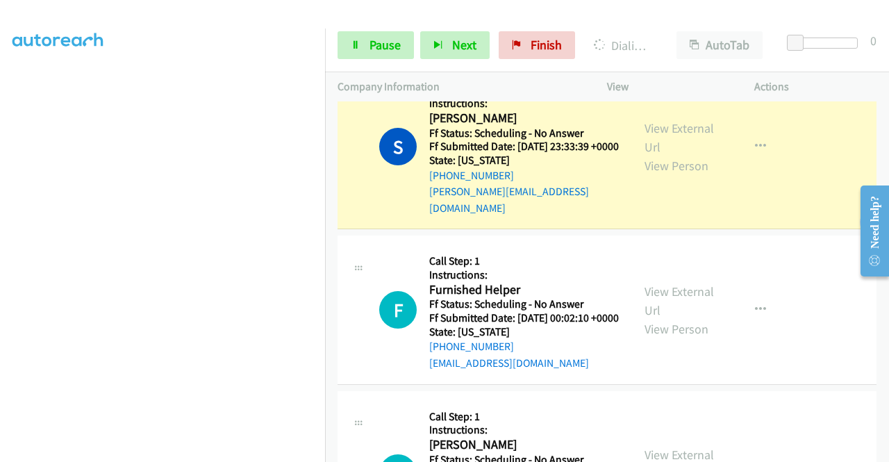
scroll to position [1251, 0]
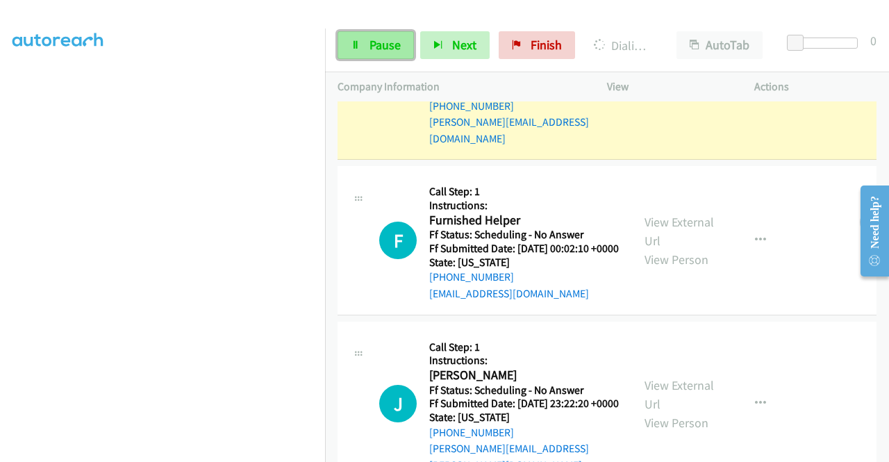
click at [383, 47] on span "Pause" at bounding box center [385, 45] width 31 height 16
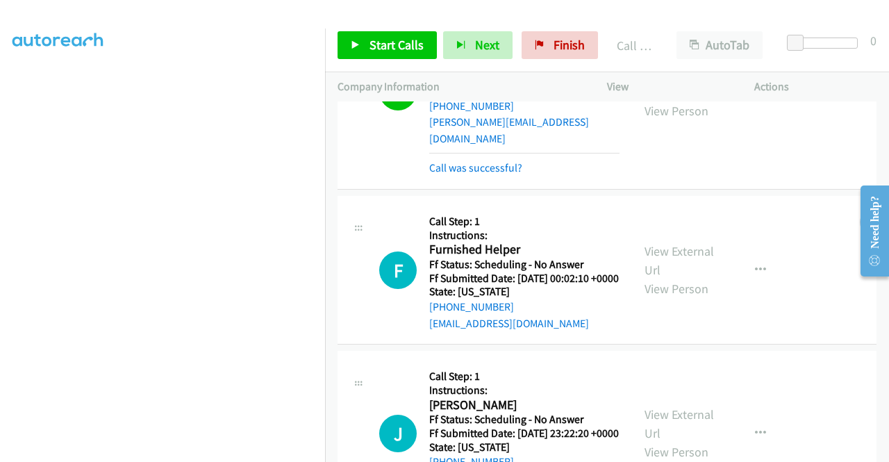
scroll to position [1265, 0]
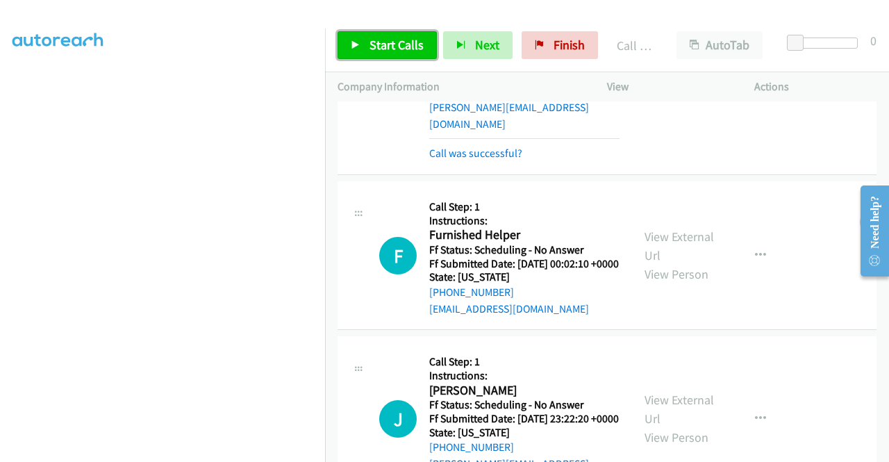
click at [393, 42] on span "Start Calls" at bounding box center [397, 45] width 54 height 16
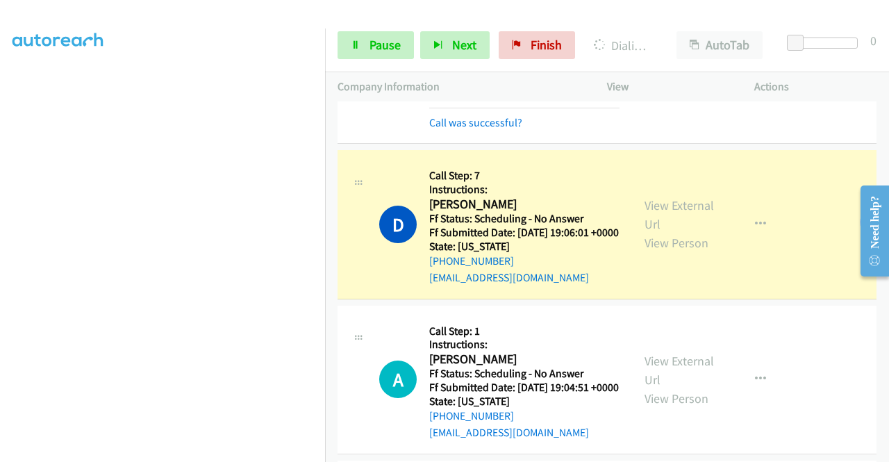
scroll to position [1821, 0]
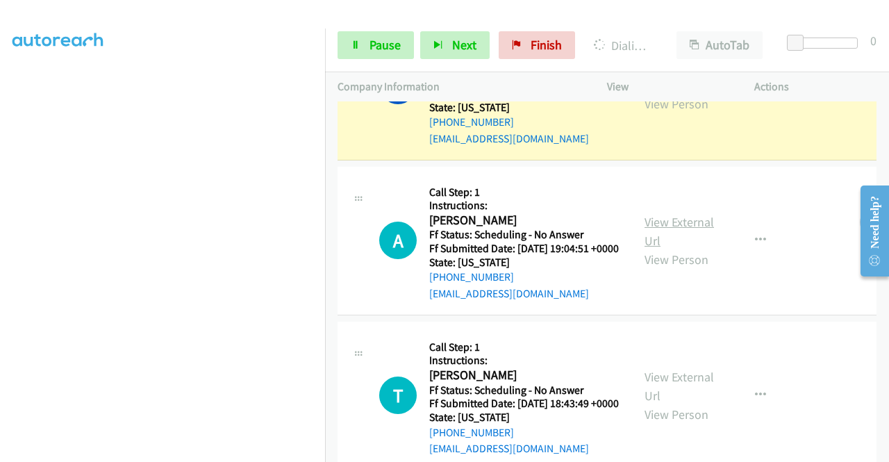
click at [657, 249] on link "View External Url" at bounding box center [679, 231] width 69 height 35
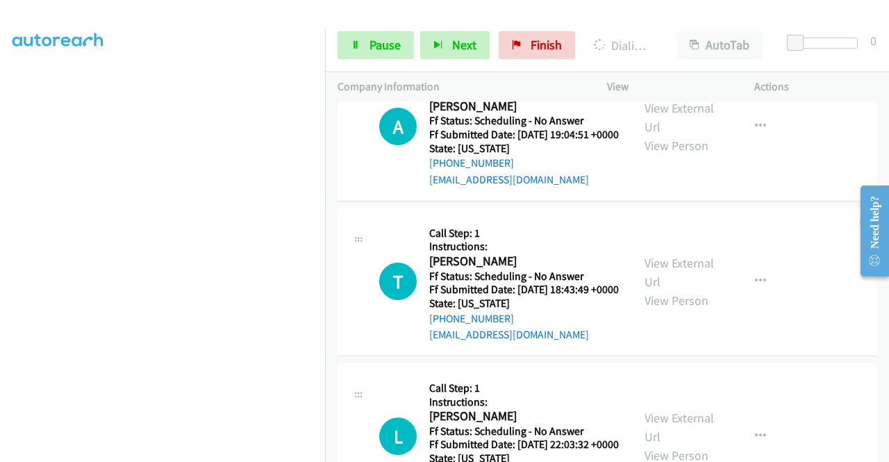
scroll to position [2029, 0]
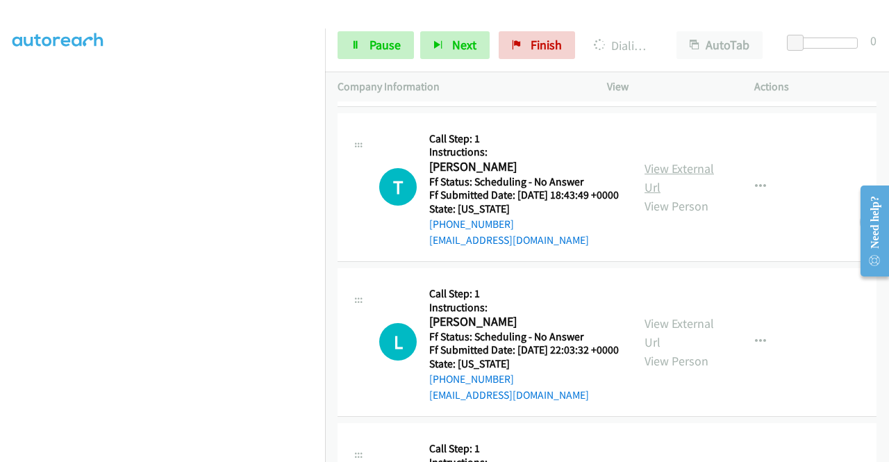
click at [664, 195] on link "View External Url" at bounding box center [679, 177] width 69 height 35
click at [671, 350] on link "View External Url" at bounding box center [679, 332] width 69 height 35
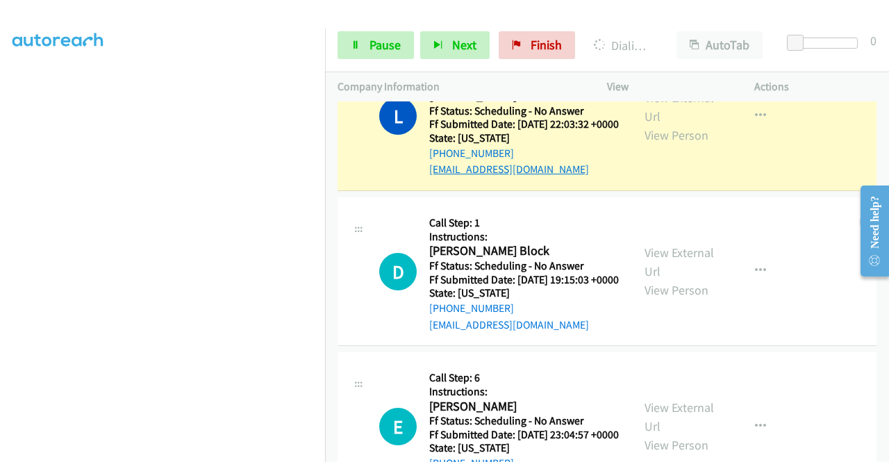
scroll to position [2406, 0]
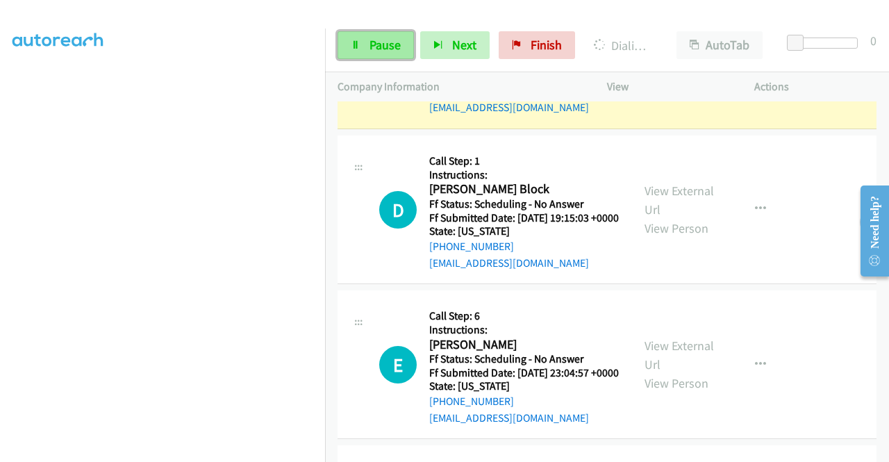
click at [384, 48] on span "Pause" at bounding box center [385, 45] width 31 height 16
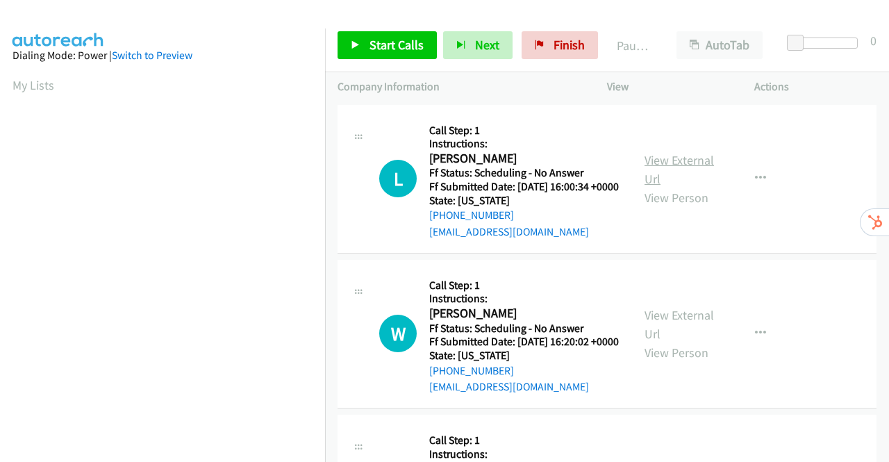
click at [667, 168] on link "View External Url" at bounding box center [679, 169] width 69 height 35
click at [680, 337] on link "View External Url" at bounding box center [679, 324] width 69 height 35
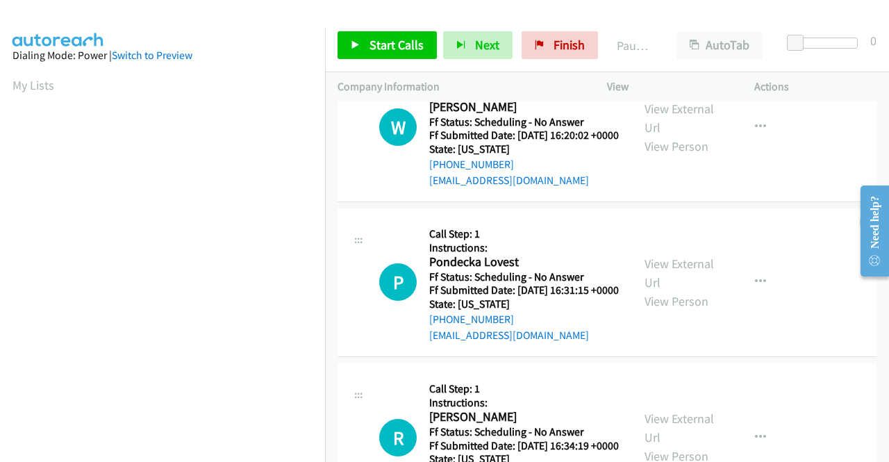
scroll to position [208, 0]
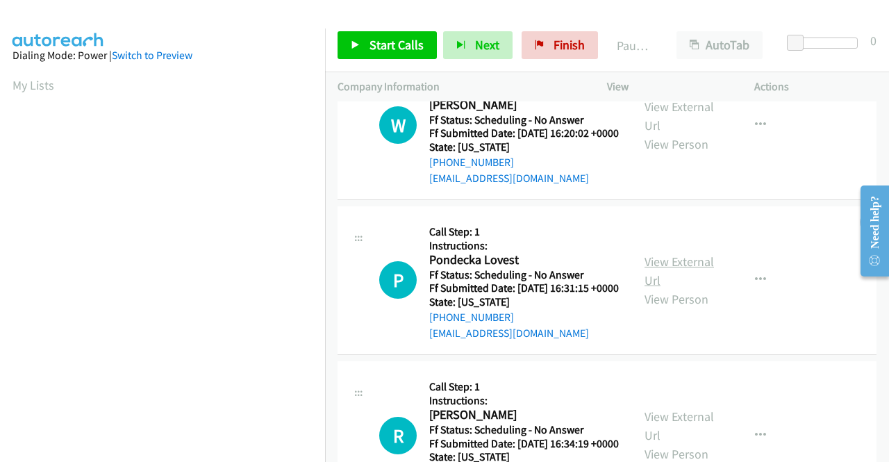
click at [668, 288] on link "View External Url" at bounding box center [679, 271] width 69 height 35
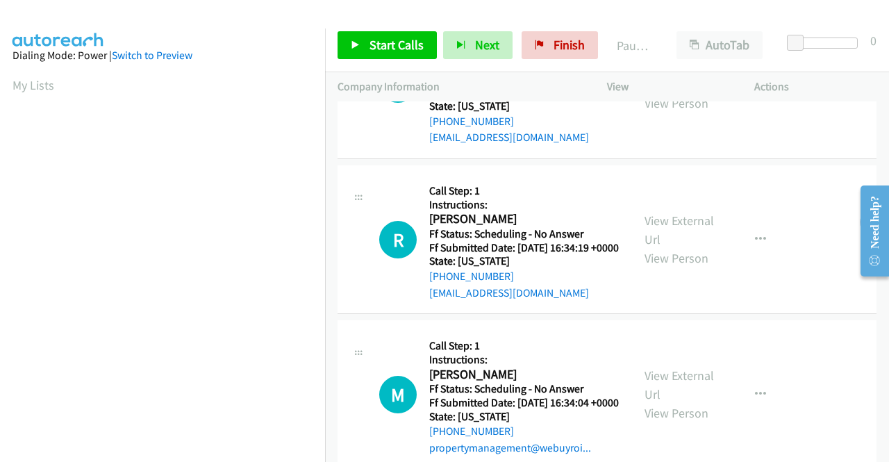
scroll to position [486, 0]
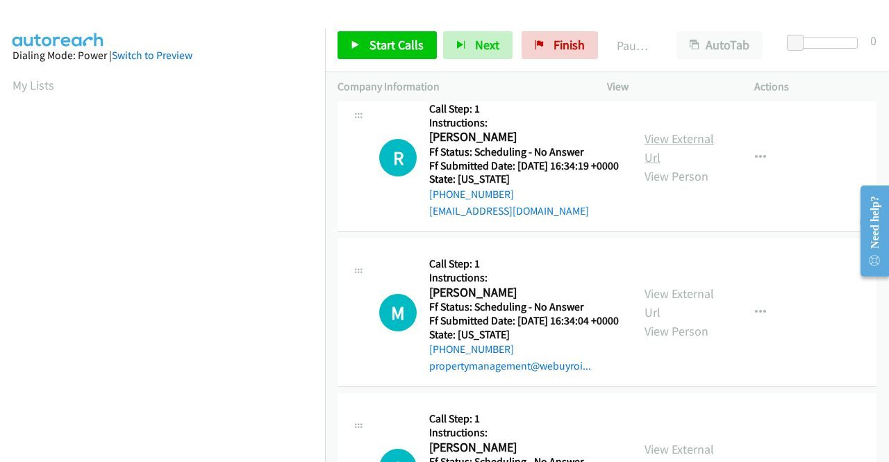
click at [686, 165] on link "View External Url" at bounding box center [679, 148] width 69 height 35
click at [681, 320] on link "View External Url" at bounding box center [679, 303] width 69 height 35
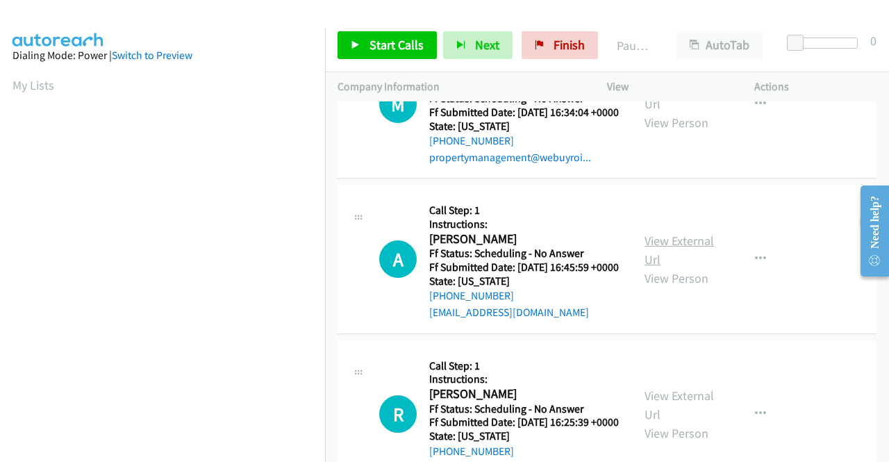
click at [656, 267] on link "View External Url" at bounding box center [679, 250] width 69 height 35
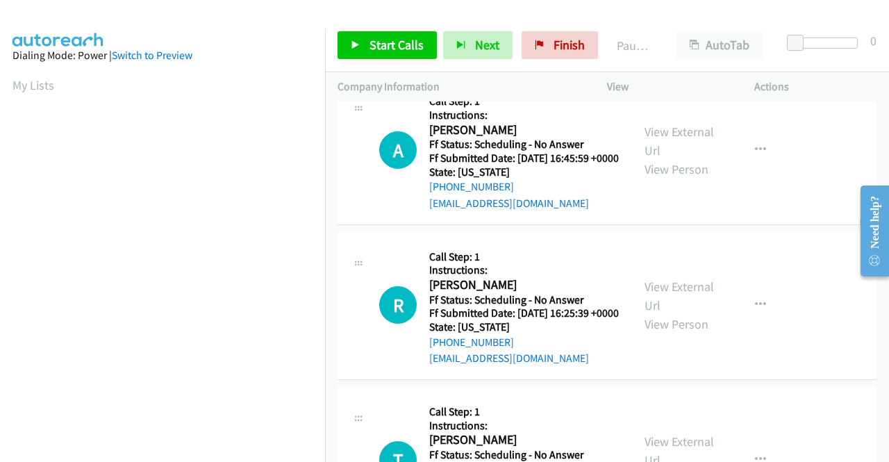
scroll to position [903, 0]
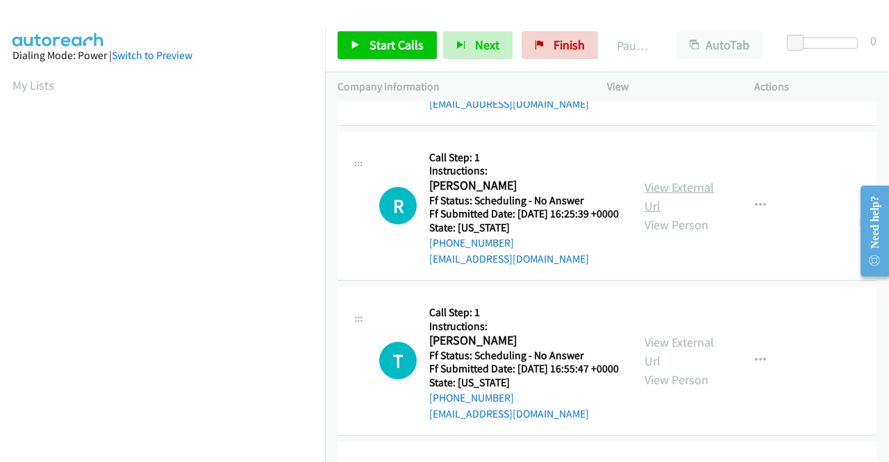
click at [673, 214] on link "View External Url" at bounding box center [679, 196] width 69 height 35
click at [384, 44] on span "Start Calls" at bounding box center [397, 45] width 54 height 16
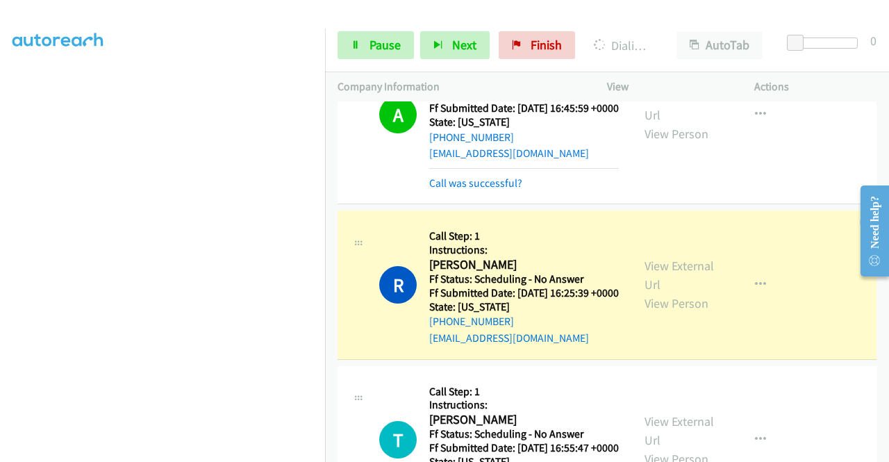
scroll to position [1280, 0]
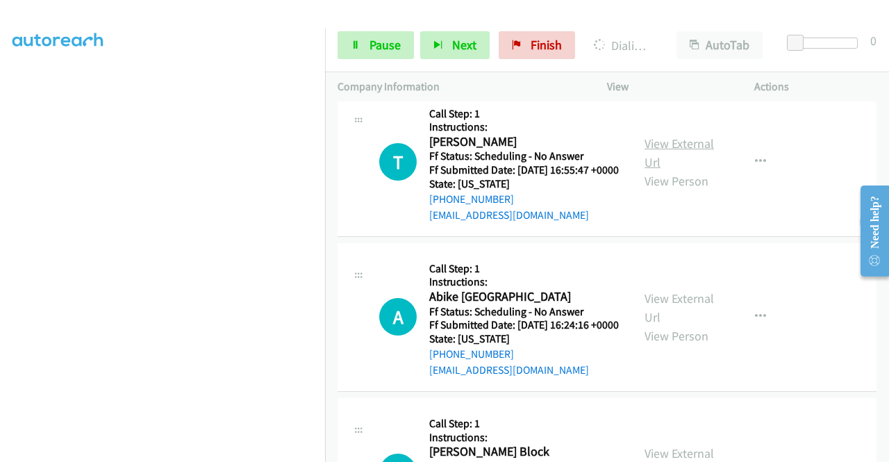
click at [666, 170] on link "View External Url" at bounding box center [679, 152] width 69 height 35
click at [682, 325] on link "View External Url" at bounding box center [679, 307] width 69 height 35
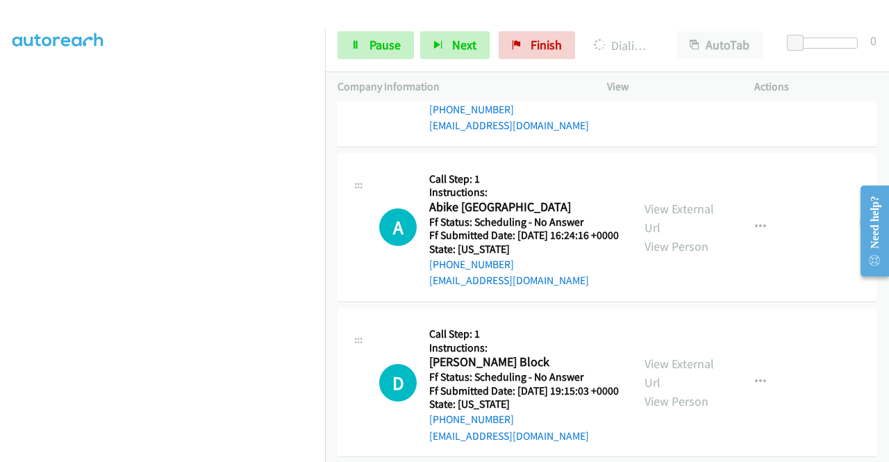
scroll to position [1488, 0]
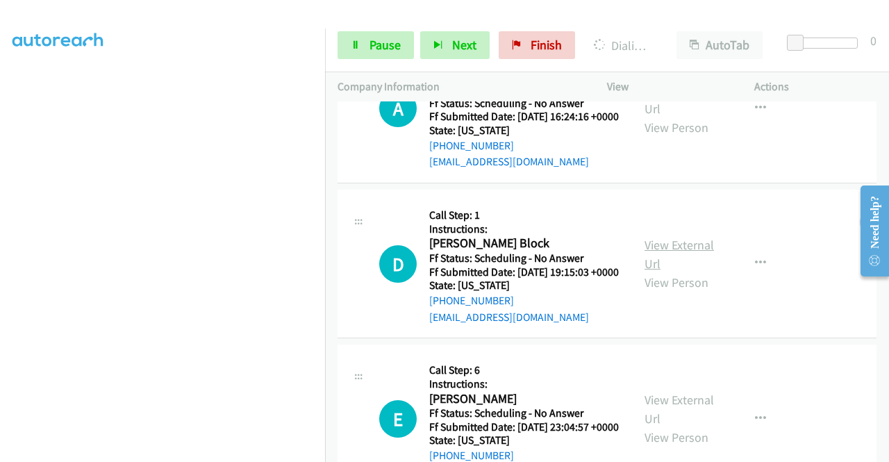
click at [667, 272] on link "View External Url" at bounding box center [679, 254] width 69 height 35
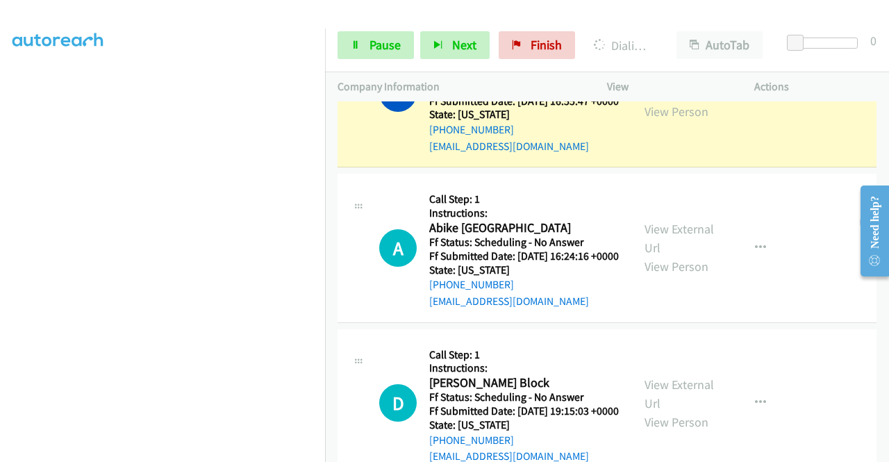
scroll to position [0, 0]
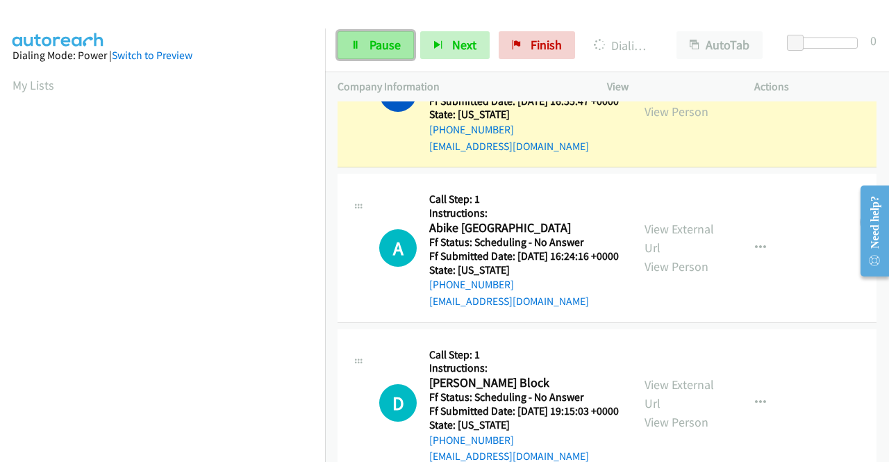
click at [372, 43] on span "Pause" at bounding box center [385, 45] width 31 height 16
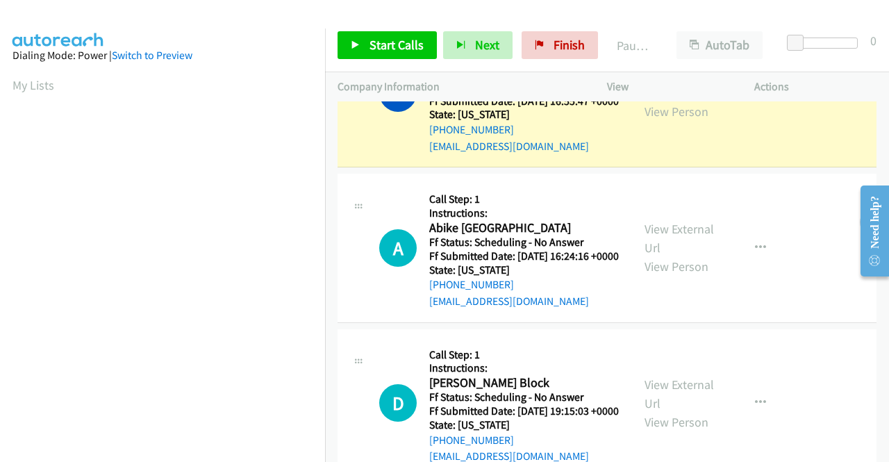
scroll to position [317, 0]
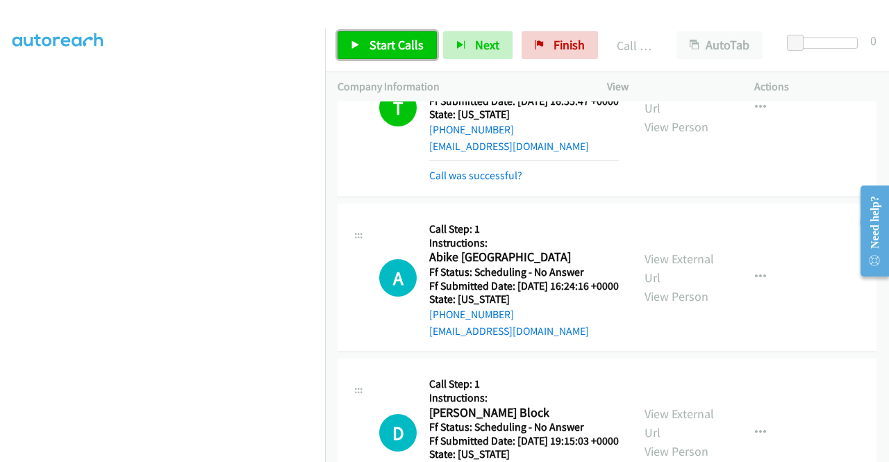
click at [403, 37] on span "Start Calls" at bounding box center [397, 45] width 54 height 16
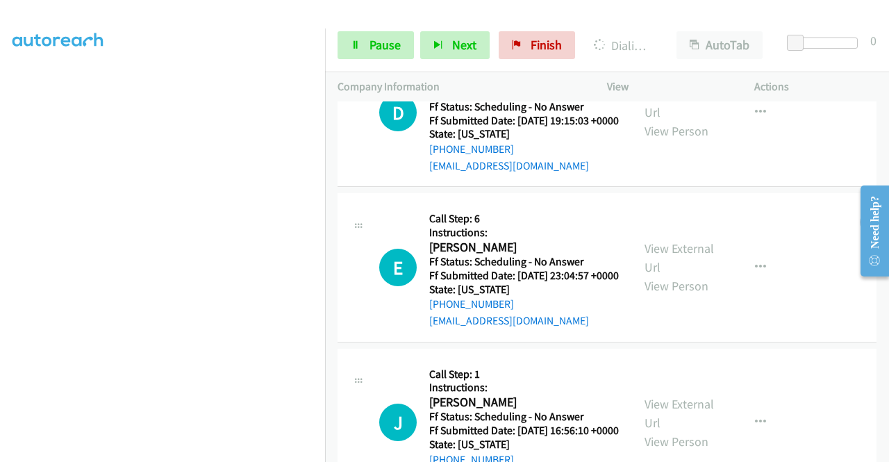
scroll to position [1865, 0]
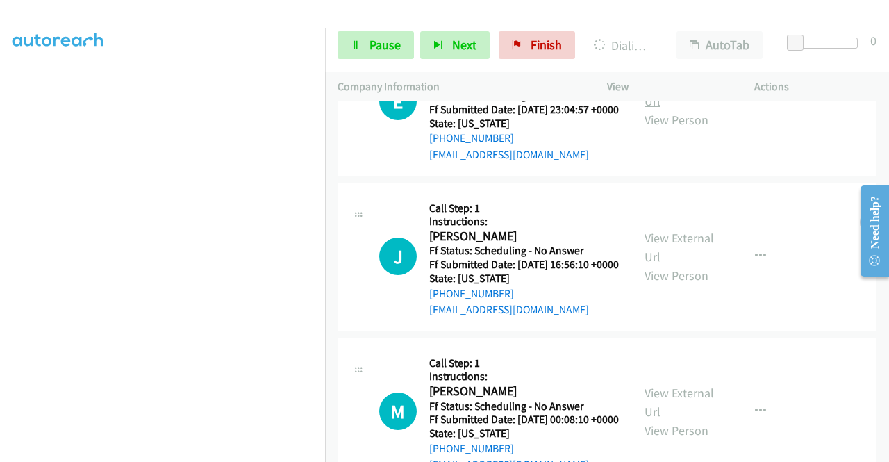
click at [688, 109] on link "View External Url" at bounding box center [679, 91] width 69 height 35
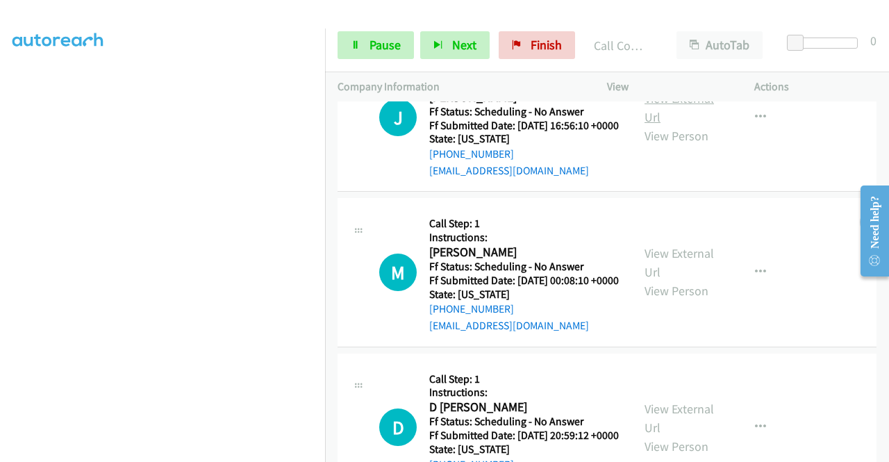
click at [649, 125] on link "View External Url" at bounding box center [679, 107] width 69 height 35
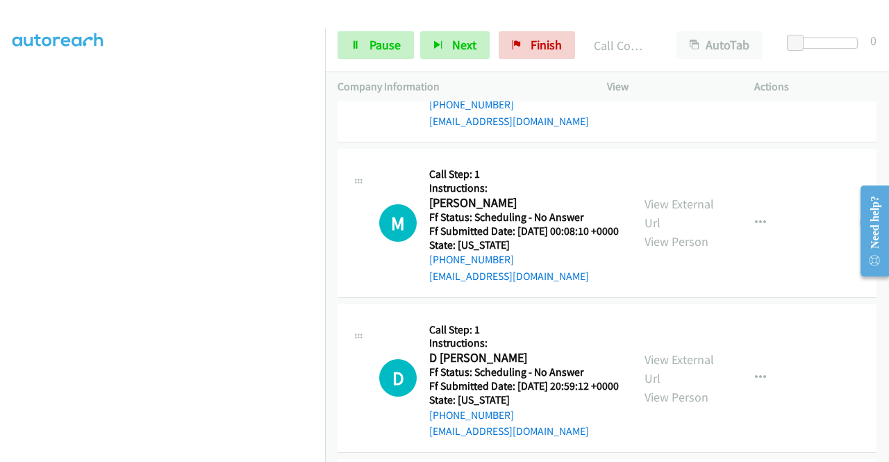
scroll to position [2173, 0]
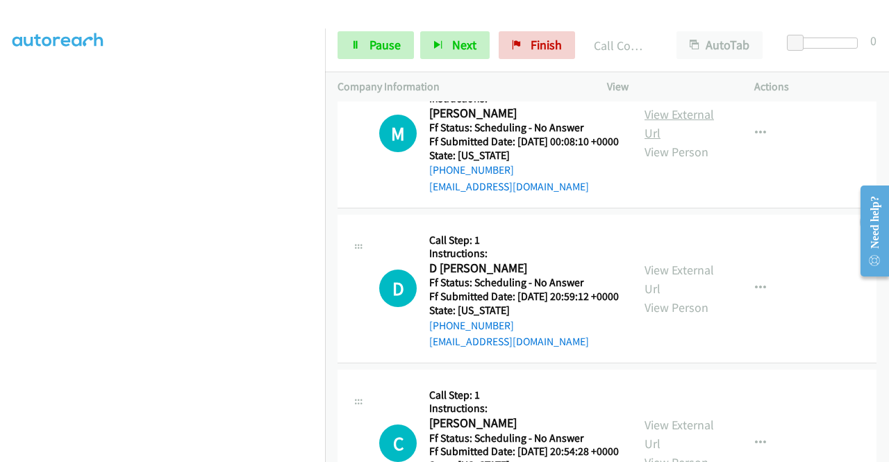
click at [653, 141] on link "View External Url" at bounding box center [679, 123] width 69 height 35
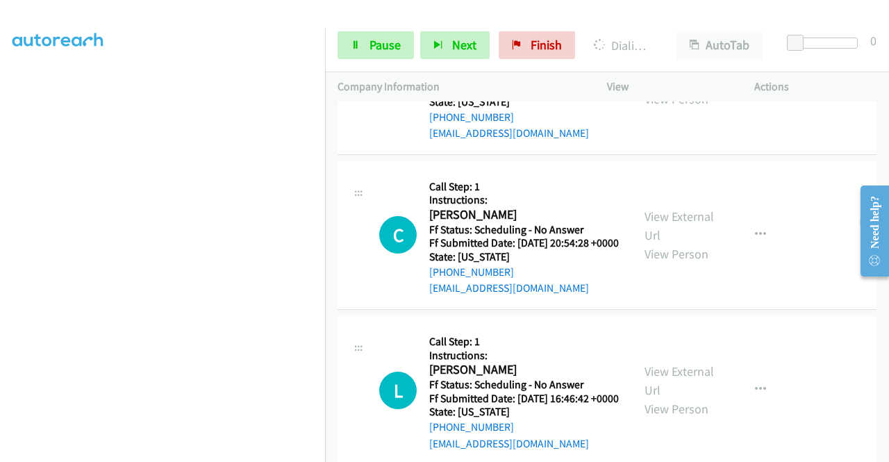
click at [664, 88] on link "View External Url" at bounding box center [679, 70] width 69 height 35
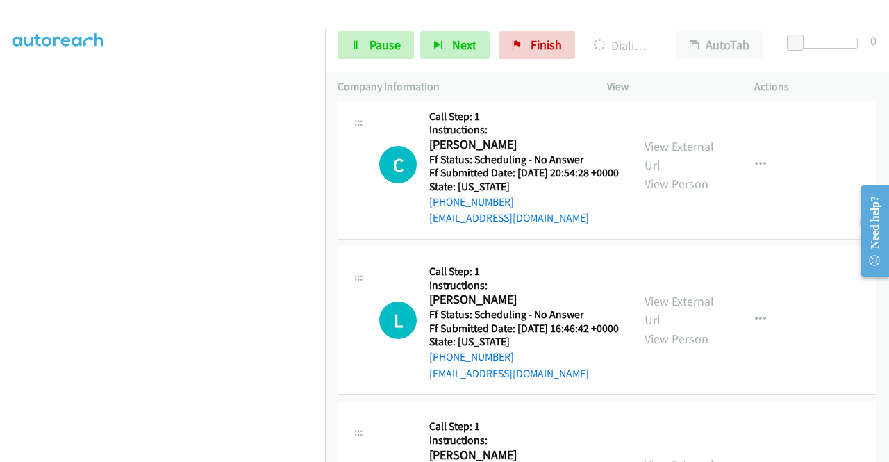
scroll to position [2520, 0]
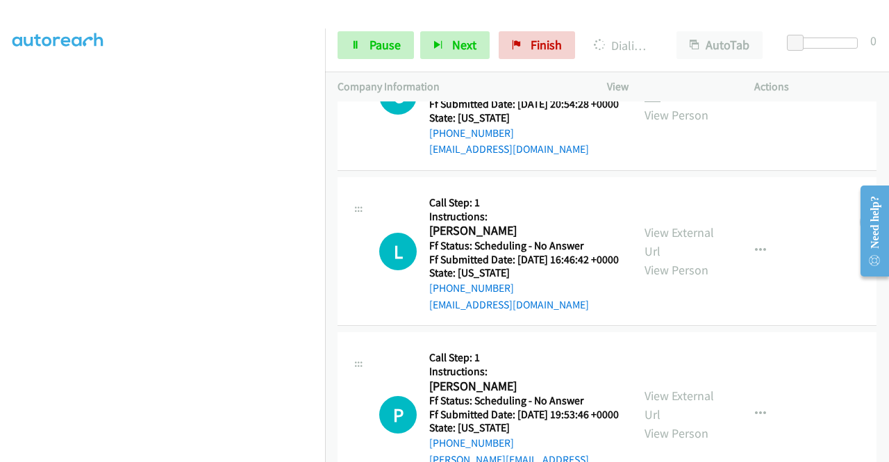
click at [661, 104] on link "View External Url" at bounding box center [679, 86] width 69 height 35
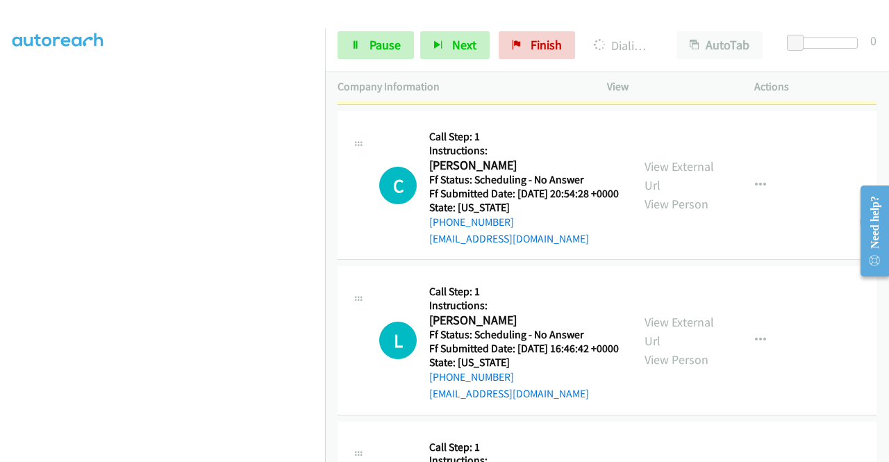
scroll to position [2619, 0]
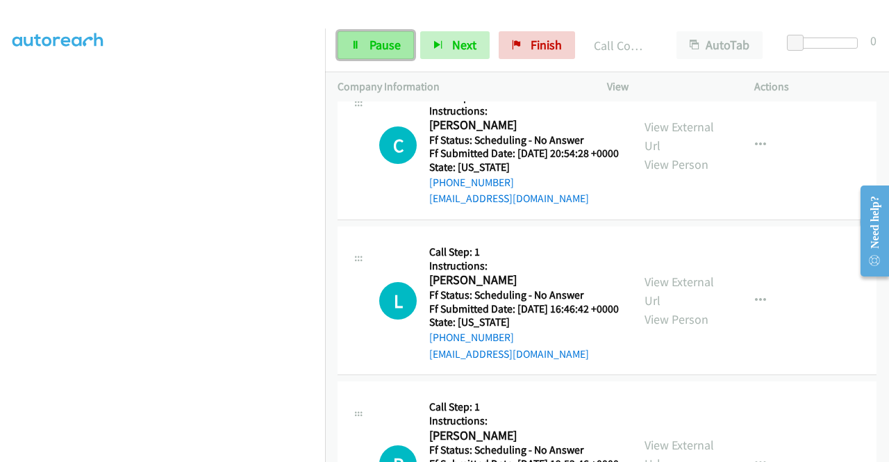
click at [365, 41] on link "Pause" at bounding box center [376, 45] width 76 height 28
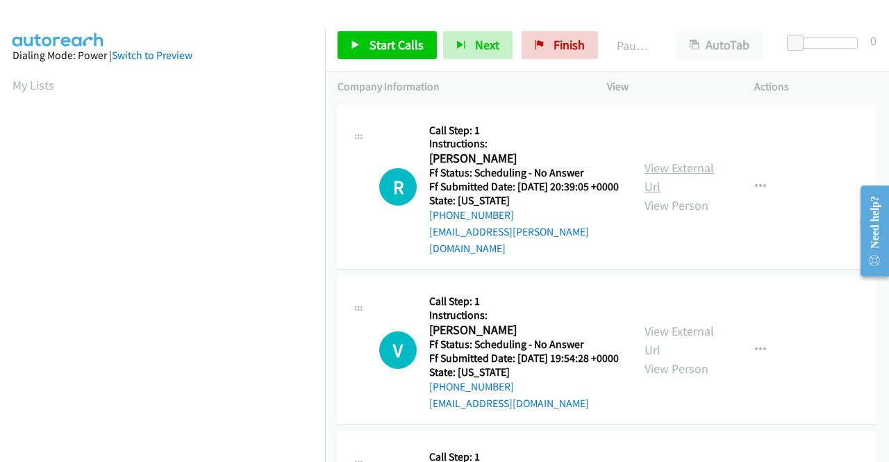
click at [677, 168] on link "View External Url" at bounding box center [679, 177] width 69 height 35
click at [675, 338] on link "View External Url" at bounding box center [679, 340] width 69 height 35
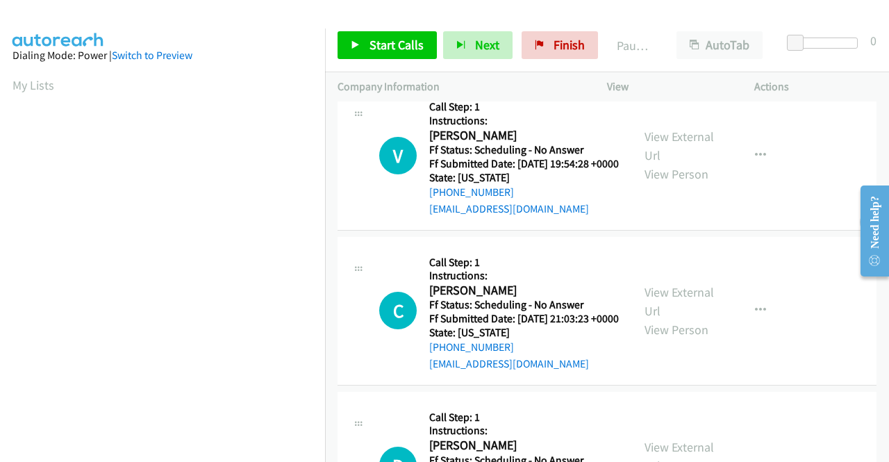
scroll to position [208, 0]
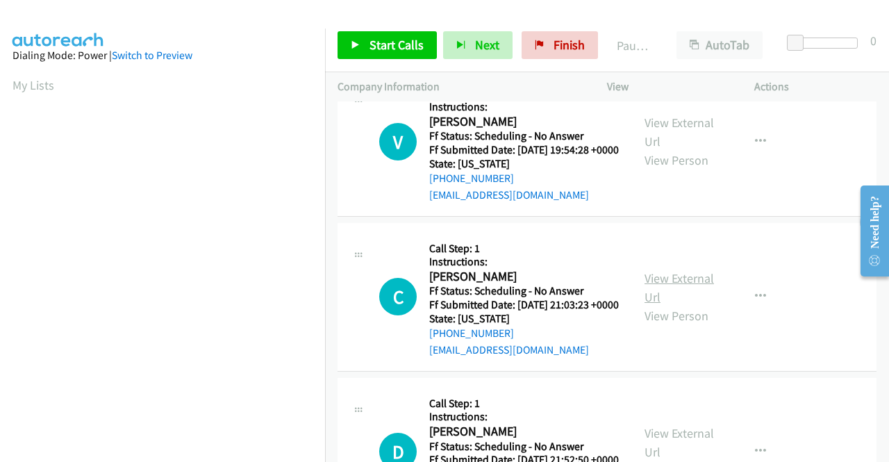
click at [675, 299] on link "View External Url" at bounding box center [679, 287] width 69 height 35
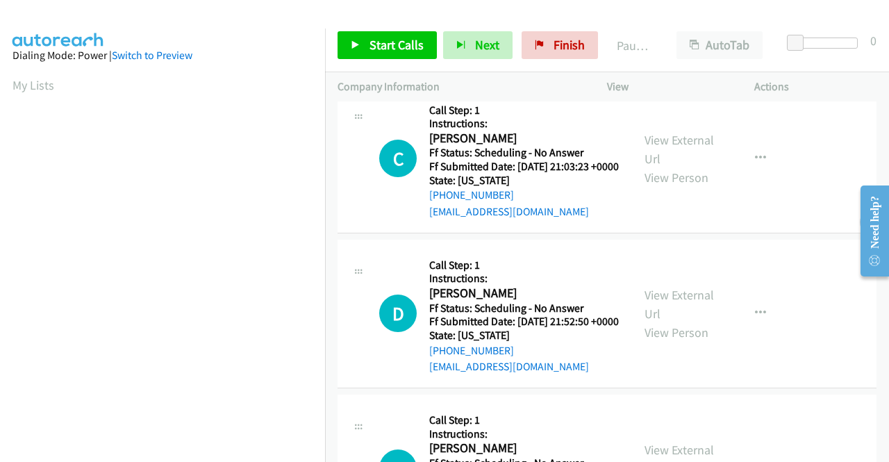
scroll to position [347, 0]
click at [662, 321] on link "View External Url" at bounding box center [679, 303] width 69 height 35
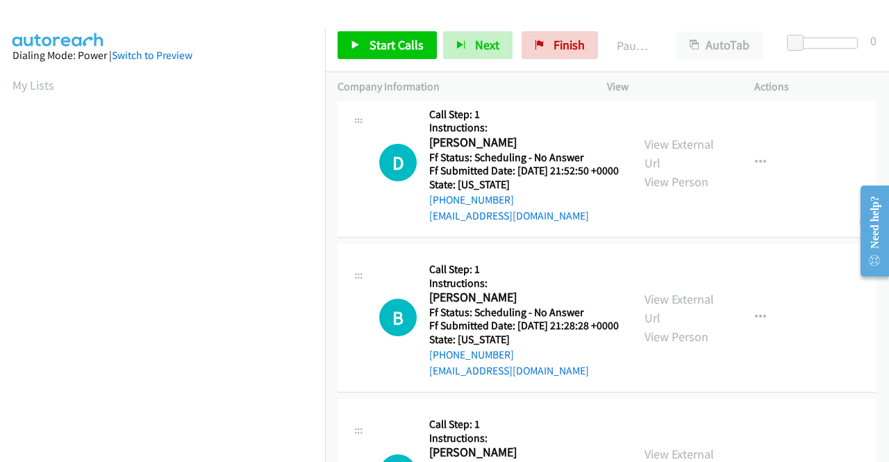
scroll to position [556, 0]
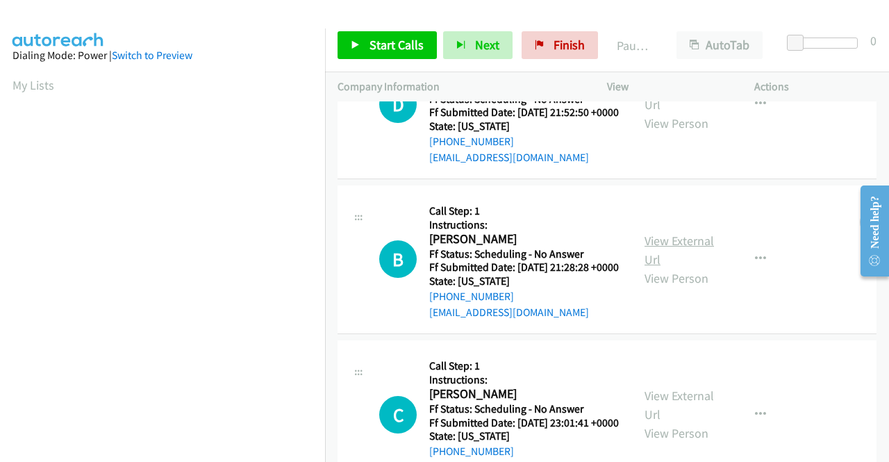
click at [673, 267] on link "View External Url" at bounding box center [679, 250] width 69 height 35
click at [379, 47] on span "Start Calls" at bounding box center [397, 45] width 54 height 16
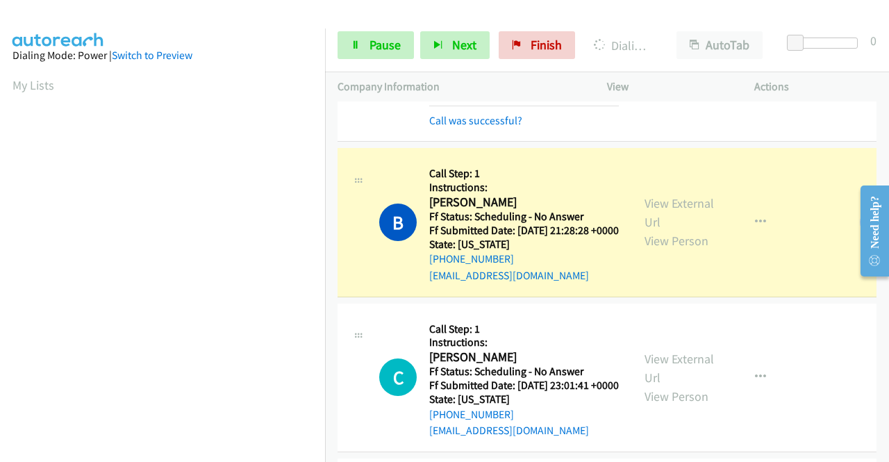
scroll to position [834, 0]
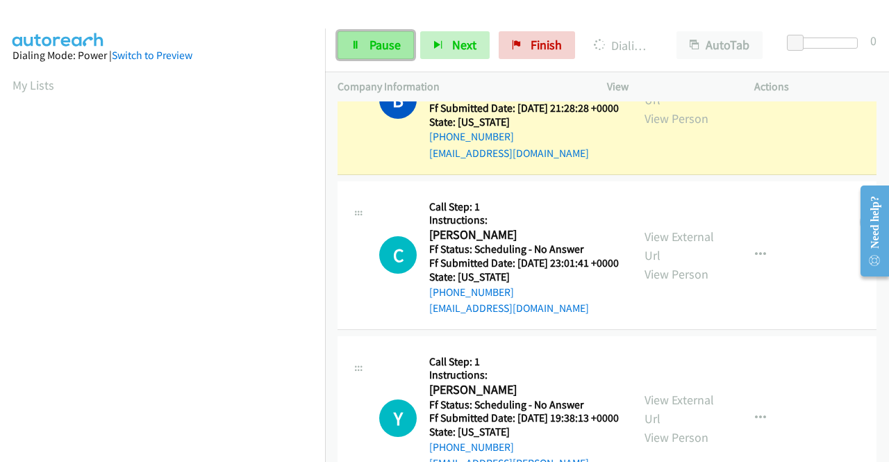
click at [377, 33] on link "Pause" at bounding box center [376, 45] width 76 height 28
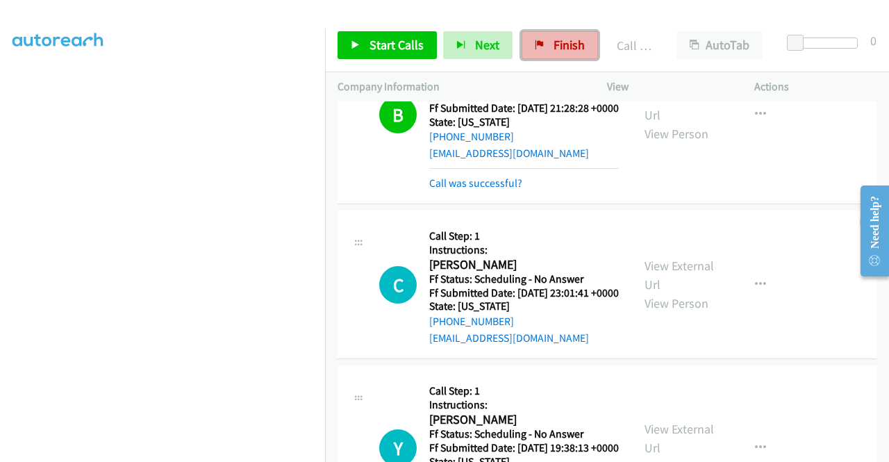
click at [544, 41] on link "Finish" at bounding box center [560, 45] width 76 height 28
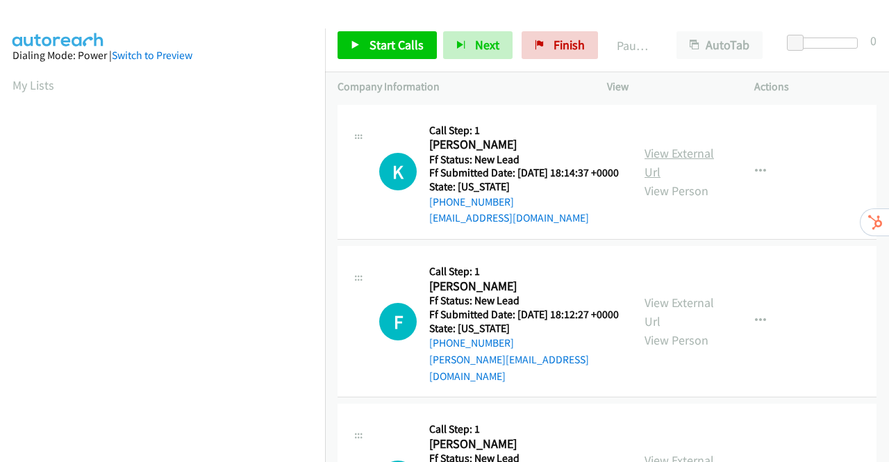
click at [671, 163] on link "View External Url" at bounding box center [679, 162] width 69 height 35
click at [695, 313] on link "View External Url" at bounding box center [679, 312] width 69 height 35
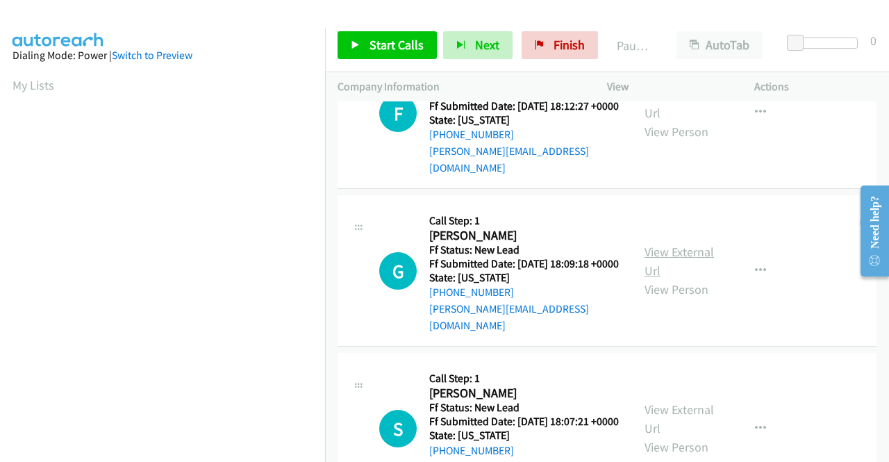
click at [651, 259] on link "View External Url" at bounding box center [679, 261] width 69 height 35
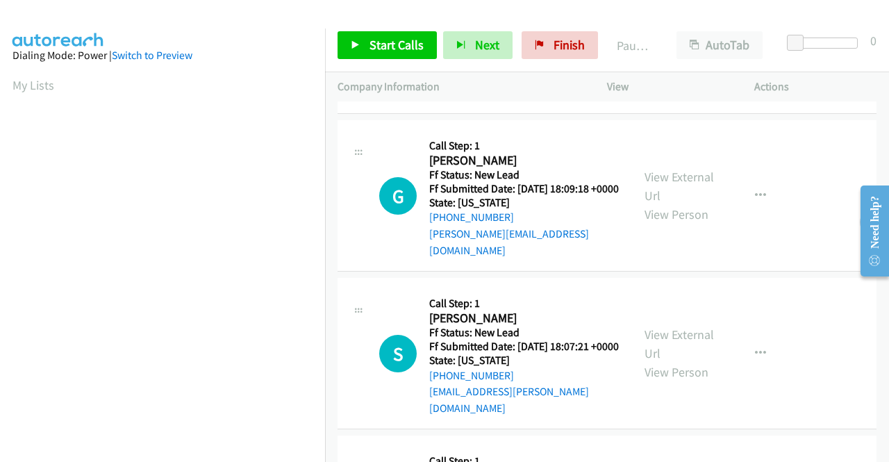
scroll to position [347, 0]
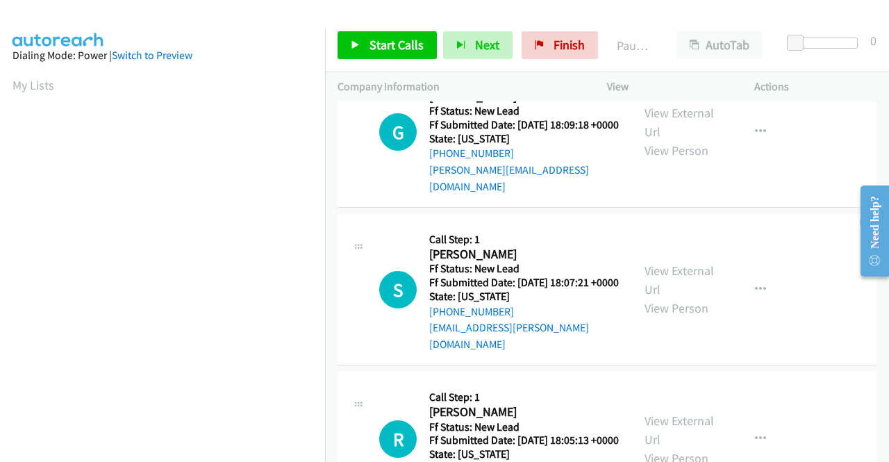
click at [688, 285] on div "View External Url View Person" at bounding box center [681, 289] width 72 height 56
click at [686, 277] on link "View External Url" at bounding box center [679, 280] width 69 height 35
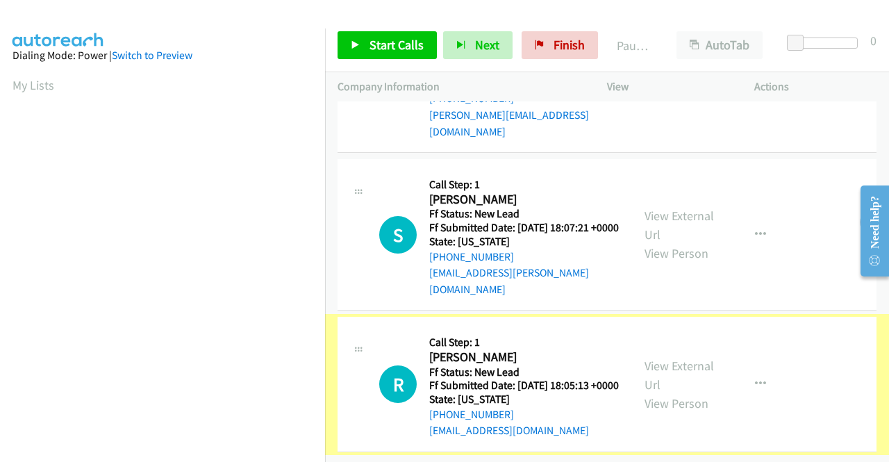
scroll to position [431, 0]
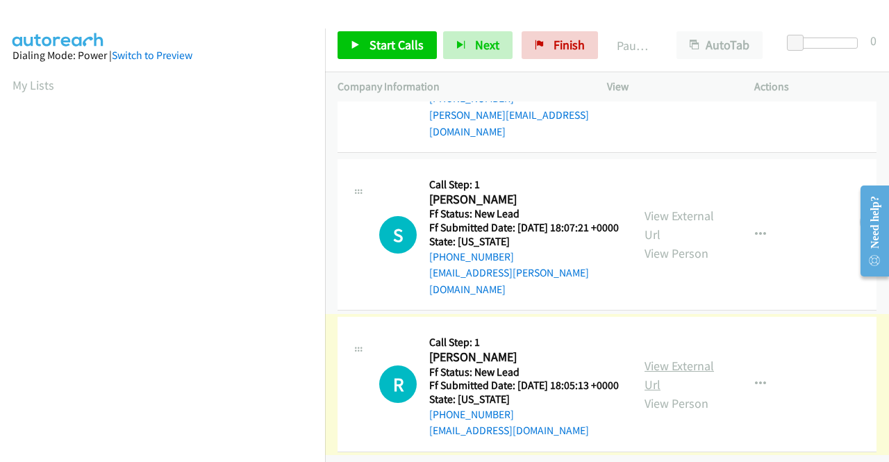
click at [679, 358] on link "View External Url" at bounding box center [679, 375] width 69 height 35
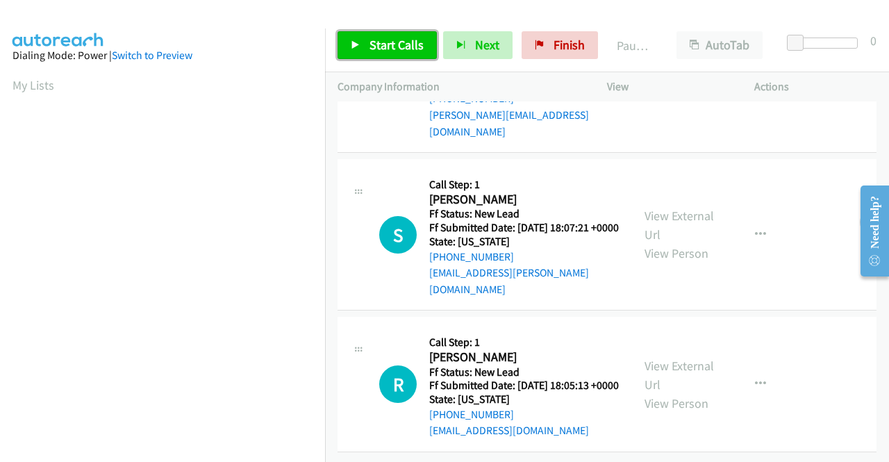
click at [357, 43] on icon at bounding box center [356, 46] width 10 height 10
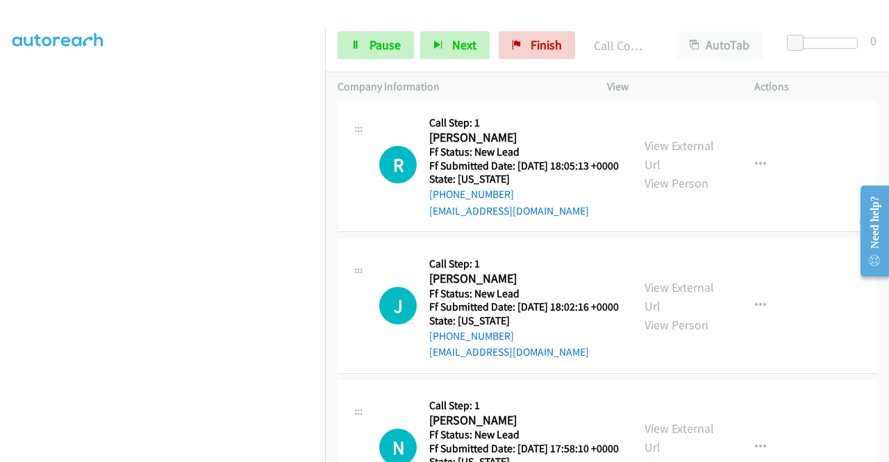
scroll to position [764, 0]
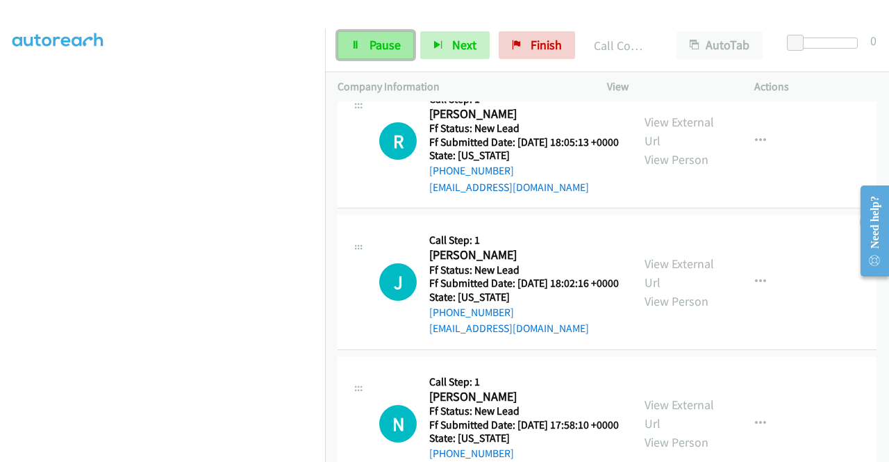
click at [381, 49] on span "Pause" at bounding box center [385, 45] width 31 height 16
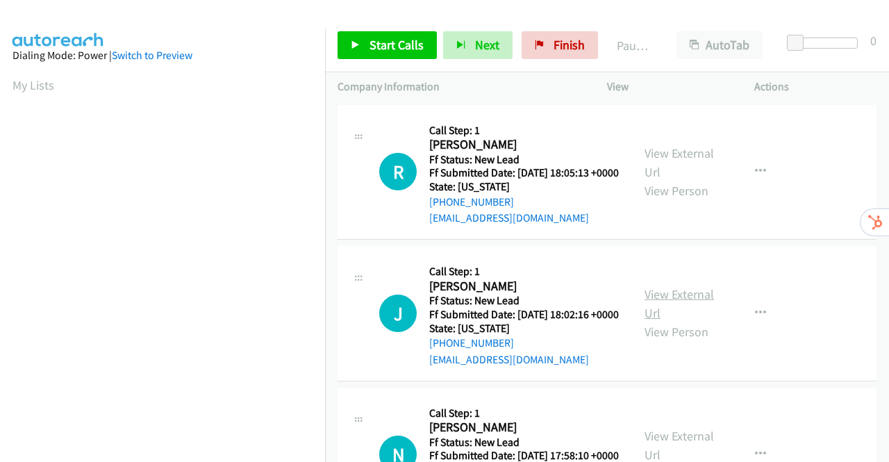
click at [679, 320] on link "View External Url" at bounding box center [679, 303] width 69 height 35
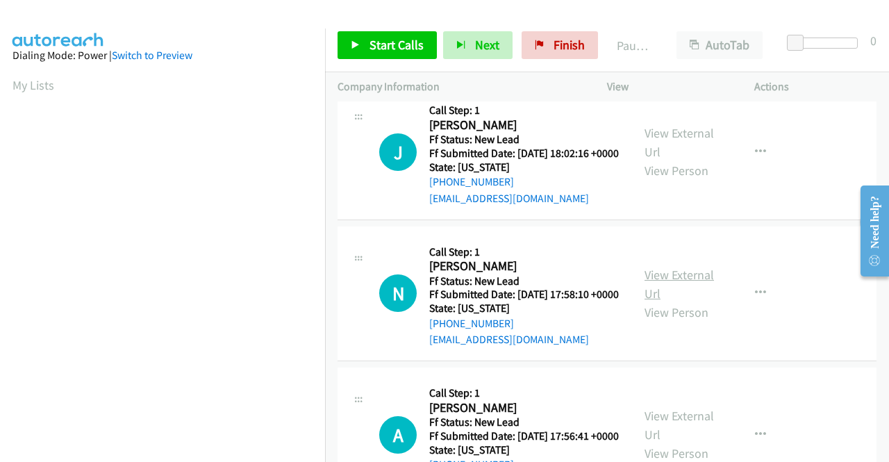
scroll to position [208, 0]
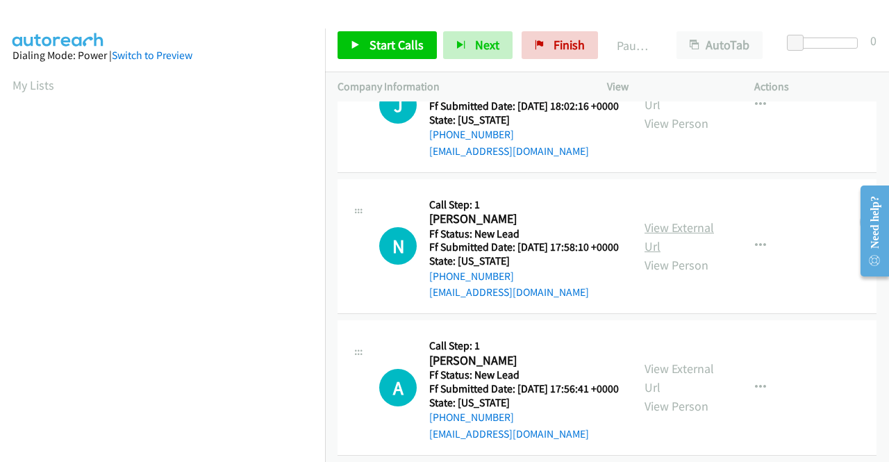
click at [681, 254] on link "View External Url" at bounding box center [679, 237] width 69 height 35
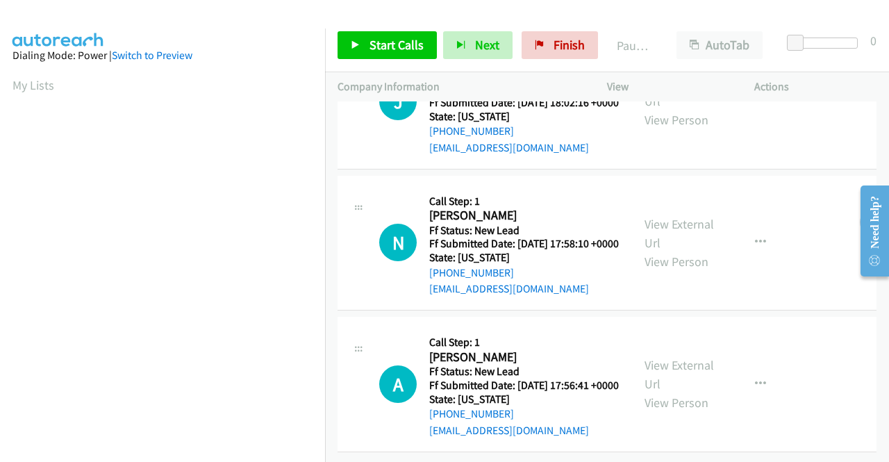
scroll to position [276, 0]
click at [670, 357] on link "View External Url" at bounding box center [679, 374] width 69 height 35
click at [388, 40] on span "Start Calls" at bounding box center [397, 45] width 54 height 16
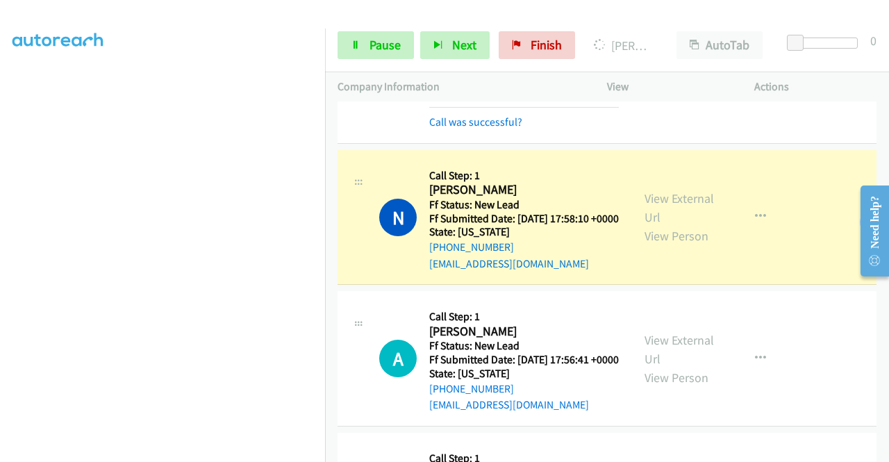
scroll to position [347, 0]
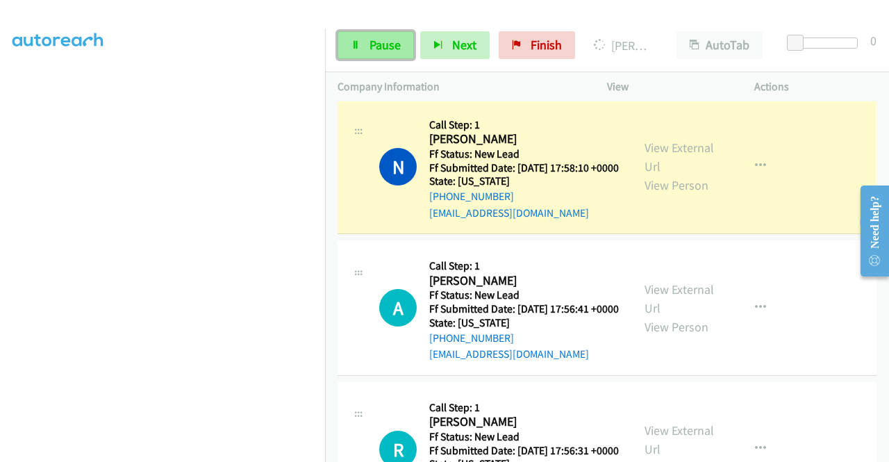
click at [386, 38] on span "Pause" at bounding box center [385, 45] width 31 height 16
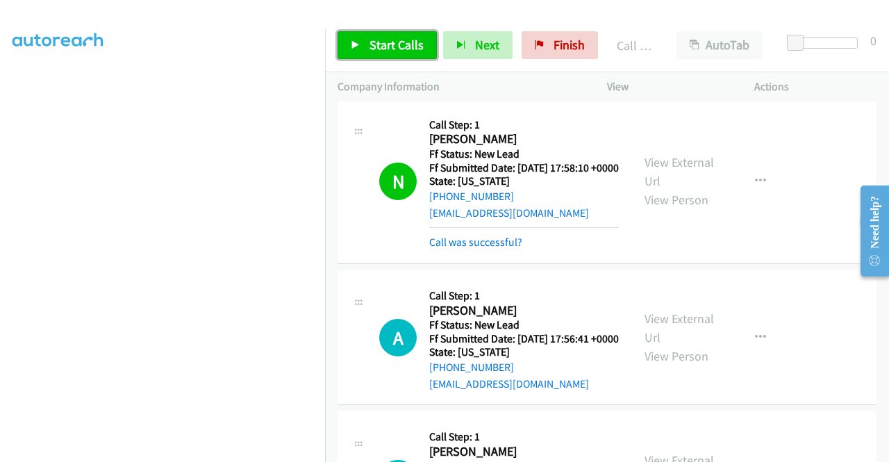
click at [381, 45] on span "Start Calls" at bounding box center [397, 45] width 54 height 16
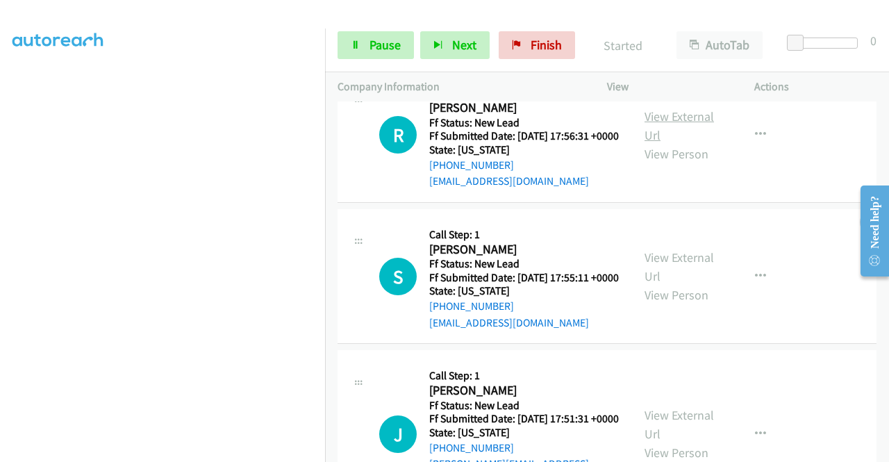
scroll to position [695, 0]
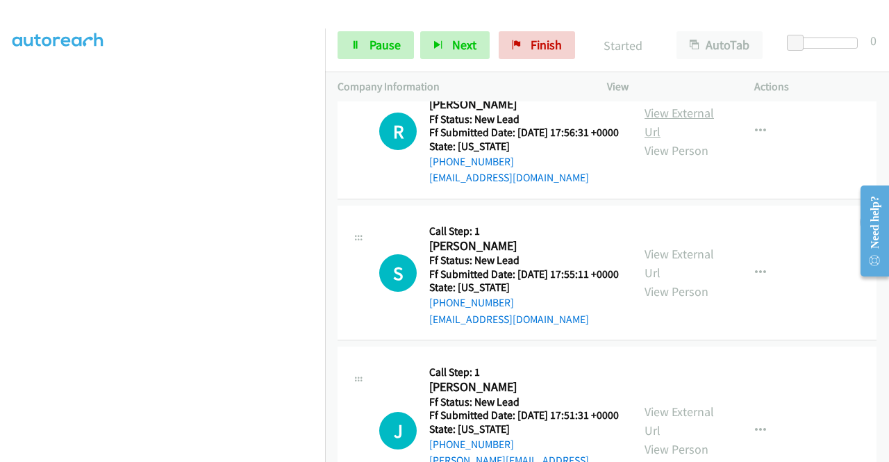
click at [664, 140] on link "View External Url" at bounding box center [679, 122] width 69 height 35
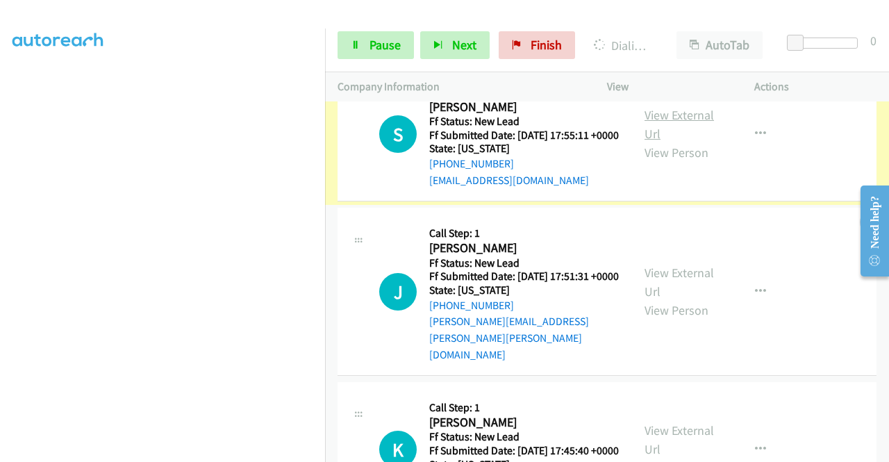
click at [659, 142] on link "View External Url" at bounding box center [679, 124] width 69 height 35
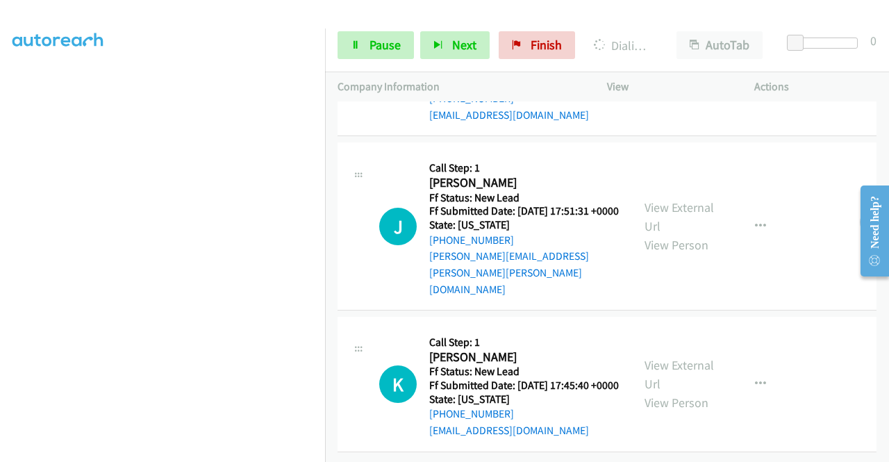
scroll to position [984, 0]
click at [682, 199] on link "View External Url" at bounding box center [679, 216] width 69 height 35
click at [684, 357] on link "View External Url" at bounding box center [679, 374] width 69 height 35
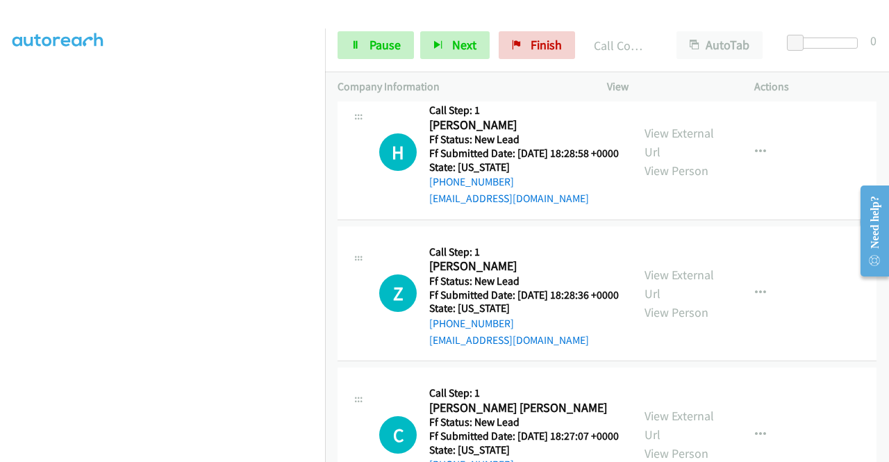
scroll to position [1401, 0]
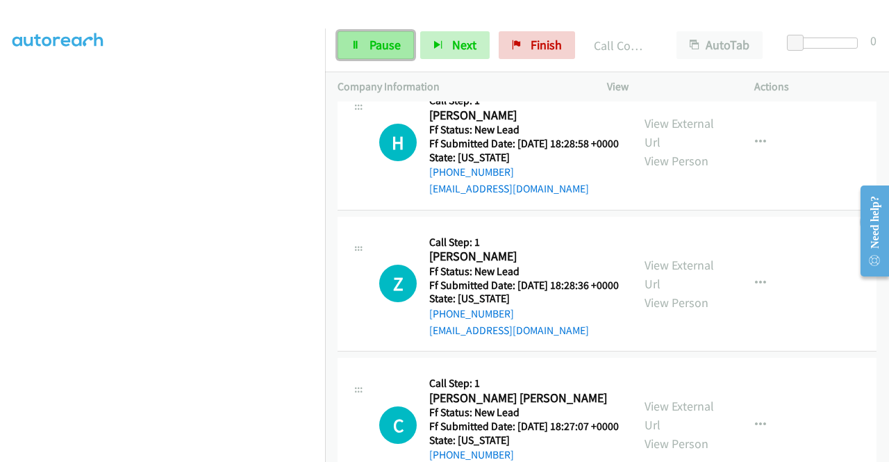
click at [379, 49] on span "Pause" at bounding box center [385, 45] width 31 height 16
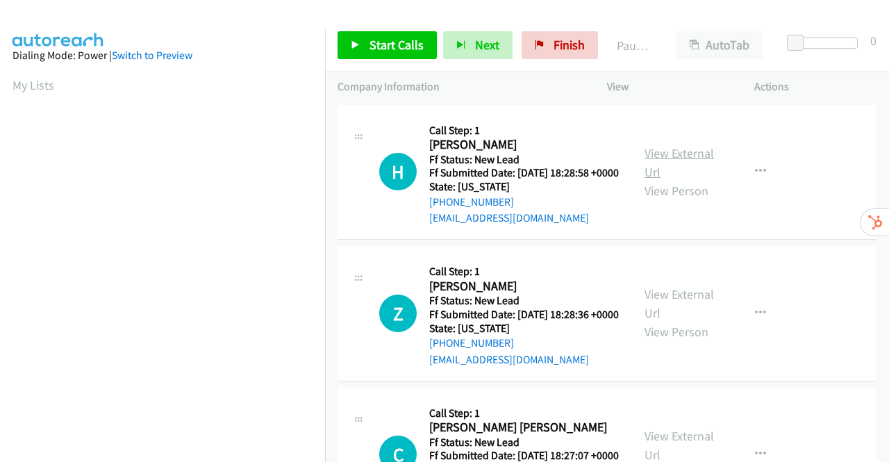
click at [670, 158] on link "View External Url" at bounding box center [679, 162] width 69 height 35
click at [688, 314] on link "View External Url" at bounding box center [679, 303] width 69 height 35
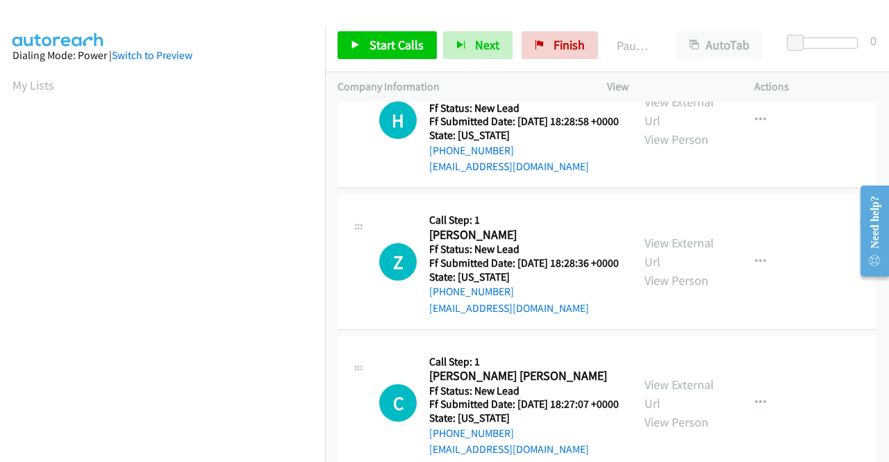
scroll to position [139, 0]
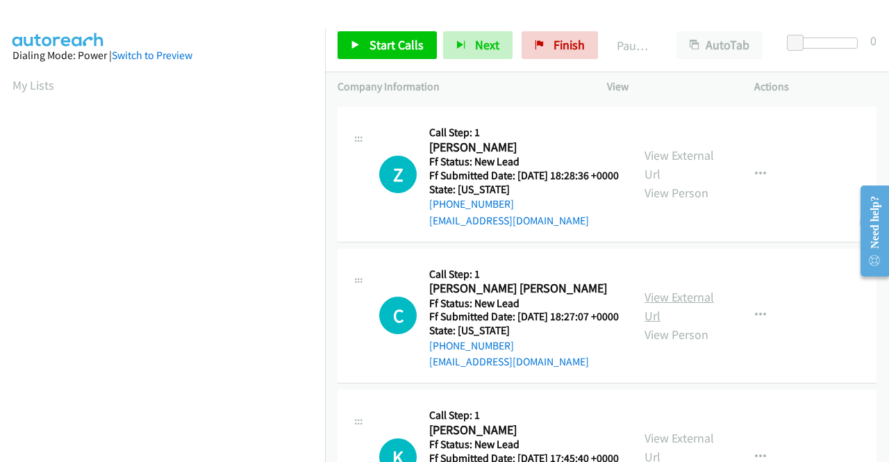
click at [682, 324] on link "View External Url" at bounding box center [679, 306] width 69 height 35
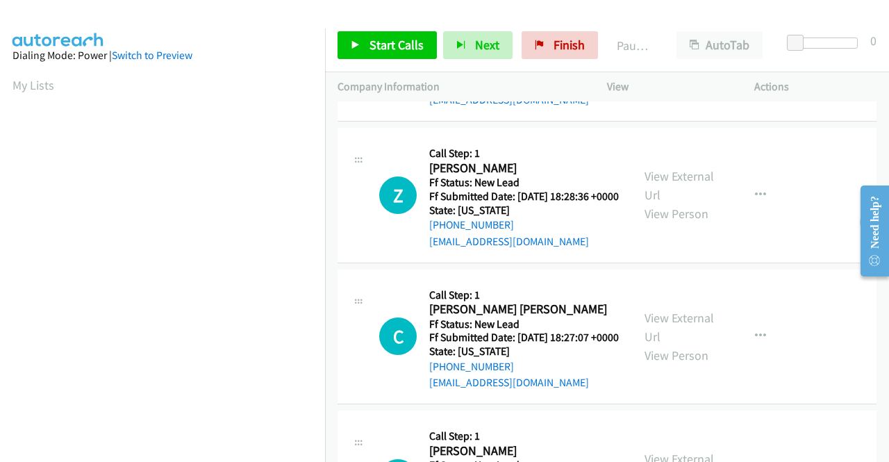
scroll to position [0, 0]
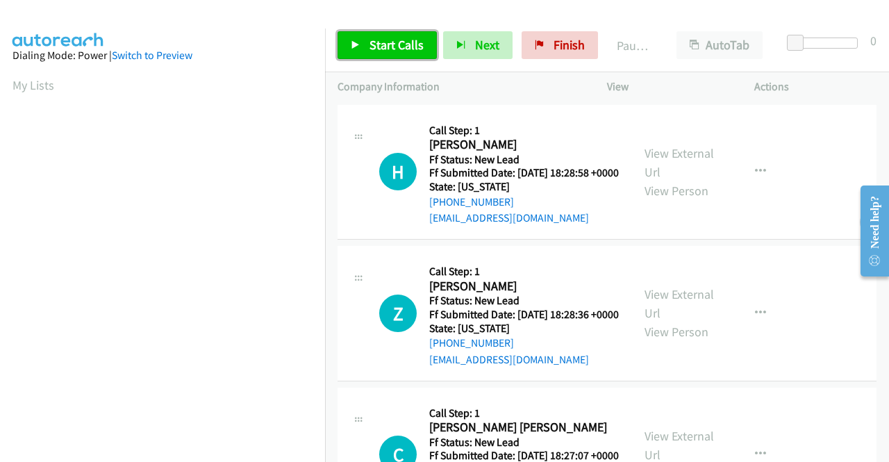
click at [390, 46] on span "Start Calls" at bounding box center [397, 45] width 54 height 16
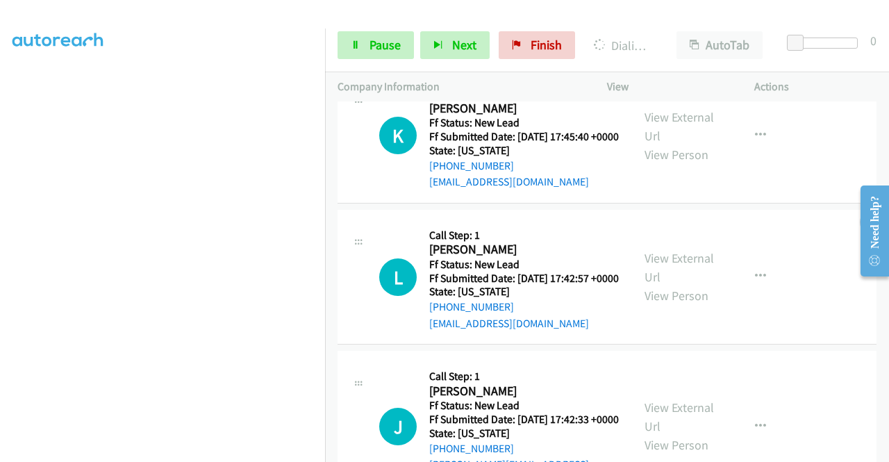
scroll to position [653, 0]
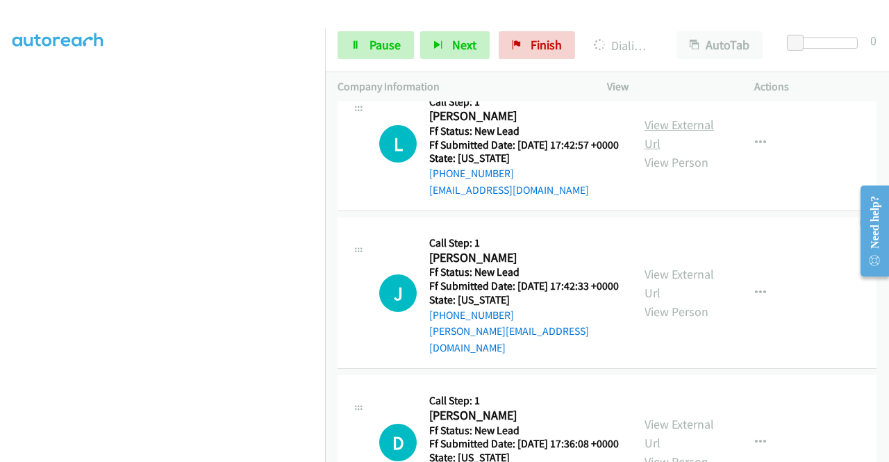
click at [688, 151] on link "View External Url" at bounding box center [679, 134] width 69 height 35
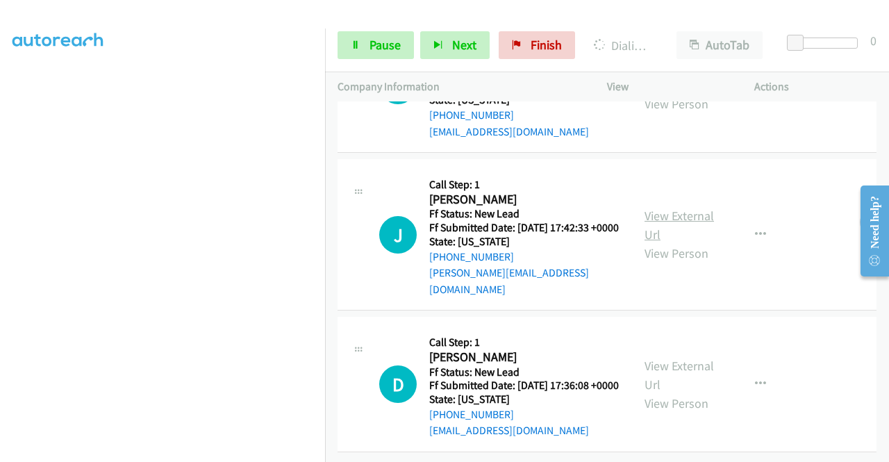
click at [664, 208] on link "View External Url" at bounding box center [679, 225] width 69 height 35
click at [678, 358] on link "View External Url" at bounding box center [679, 375] width 69 height 35
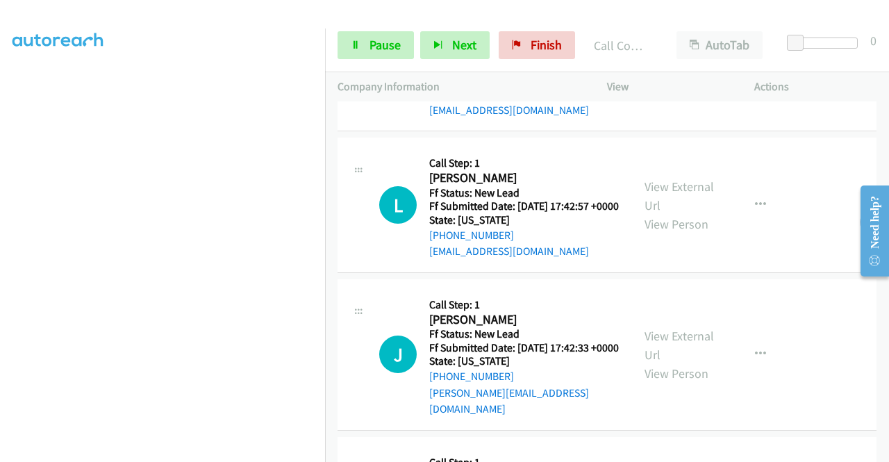
scroll to position [695, 0]
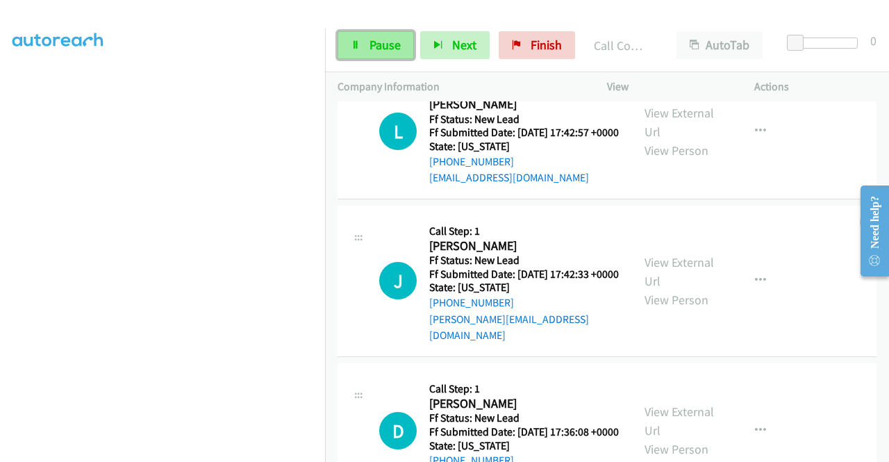
click at [378, 44] on span "Pause" at bounding box center [385, 45] width 31 height 16
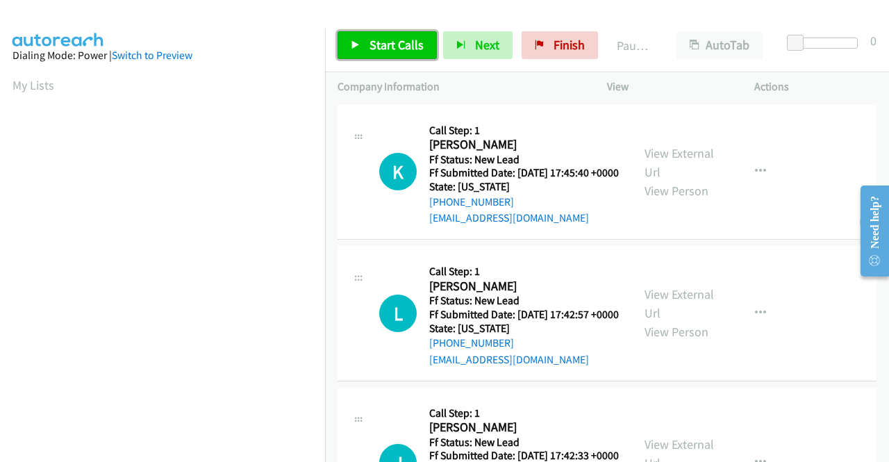
click at [393, 38] on span "Start Calls" at bounding box center [397, 45] width 54 height 16
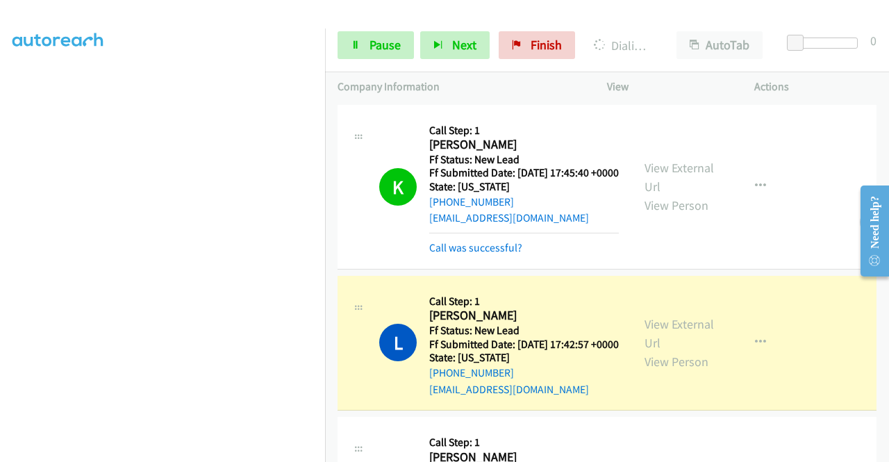
scroll to position [208, 0]
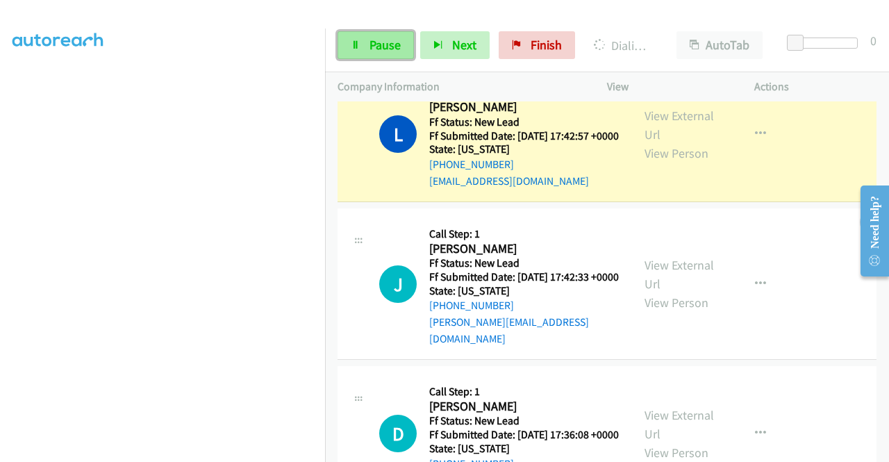
click at [374, 44] on span "Pause" at bounding box center [385, 45] width 31 height 16
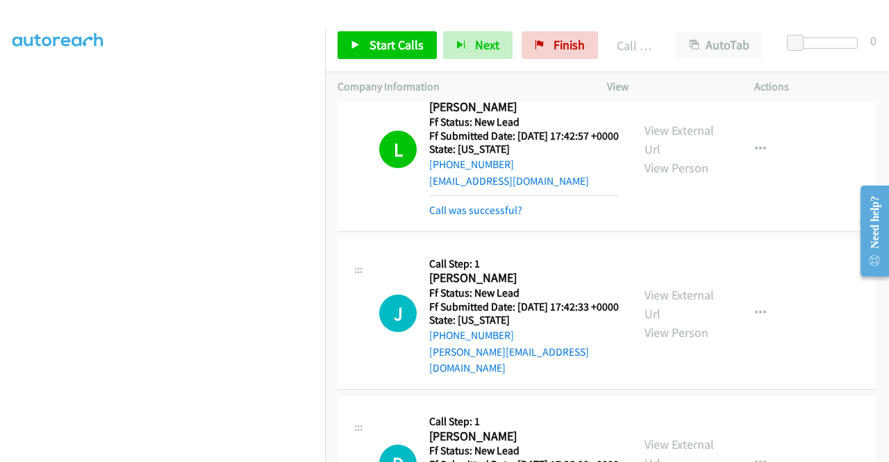
scroll to position [317, 0]
click at [377, 40] on span "Start Calls" at bounding box center [397, 45] width 54 height 16
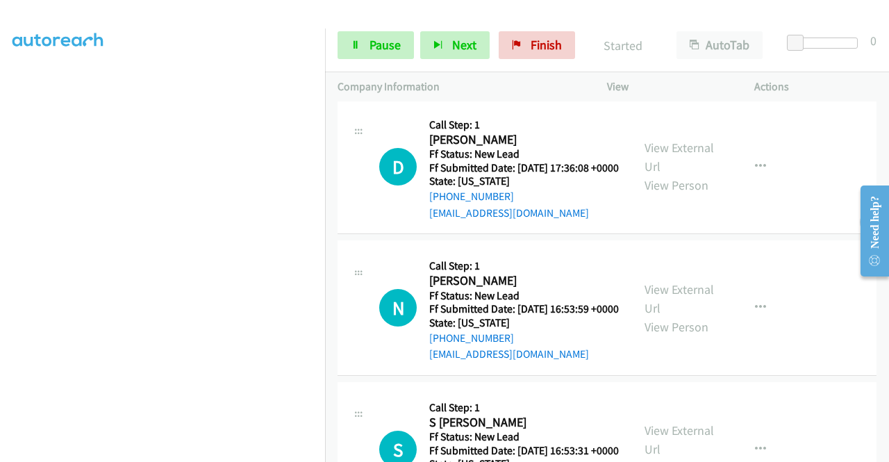
scroll to position [556, 0]
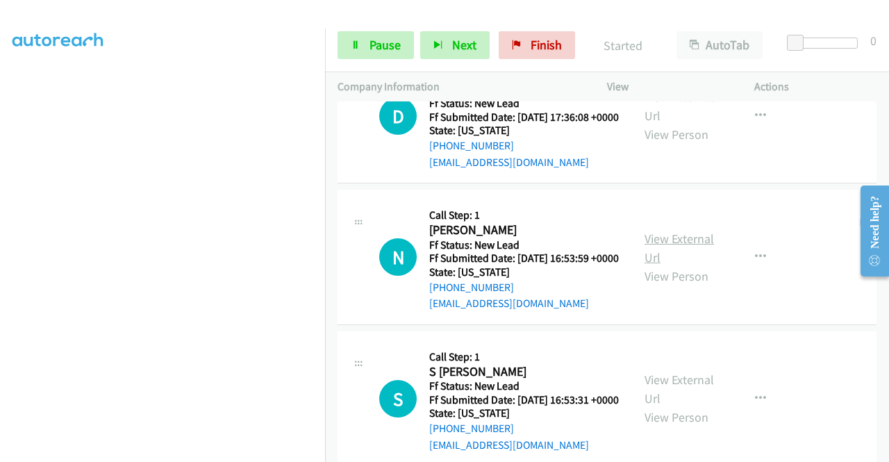
click at [657, 265] on link "View External Url" at bounding box center [679, 248] width 69 height 35
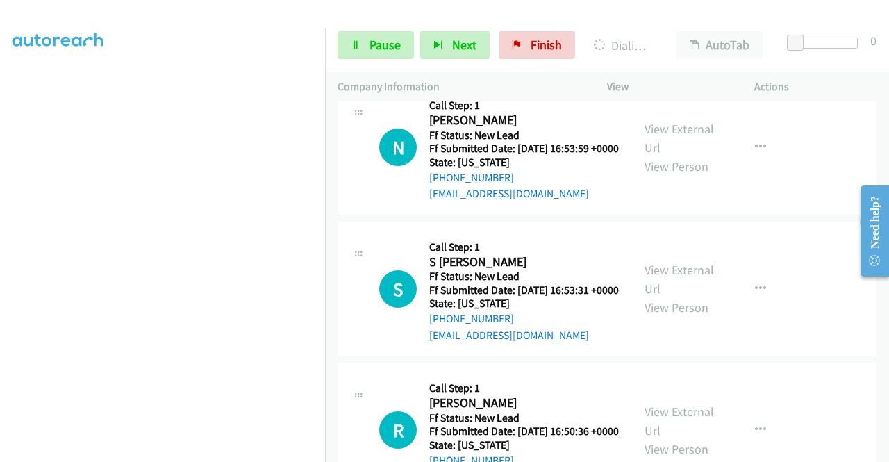
scroll to position [764, 0]
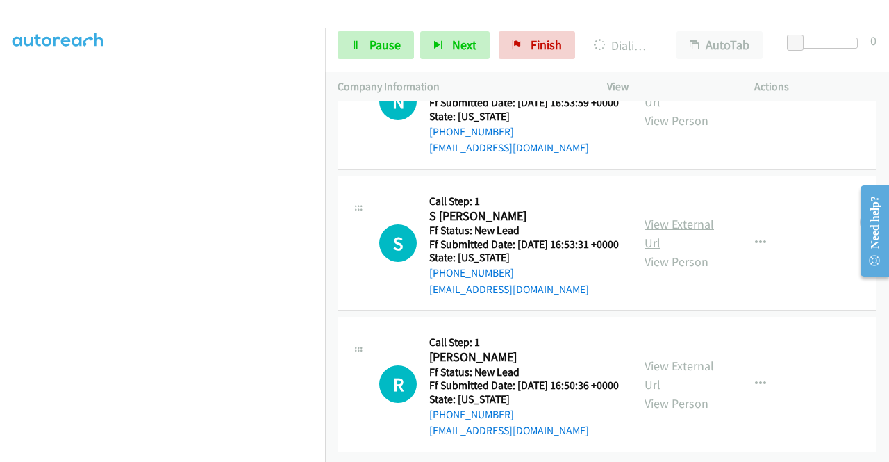
click at [670, 230] on link "View External Url" at bounding box center [679, 233] width 69 height 35
click at [677, 358] on link "View External Url" at bounding box center [679, 375] width 69 height 35
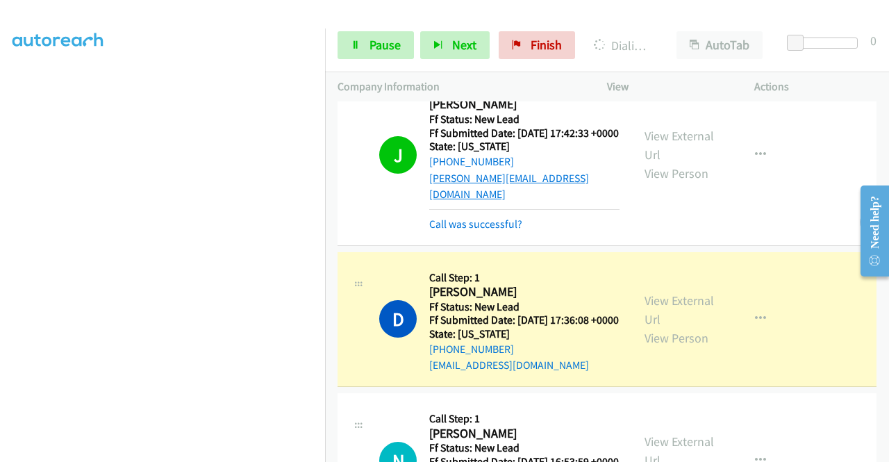
scroll to position [591, 0]
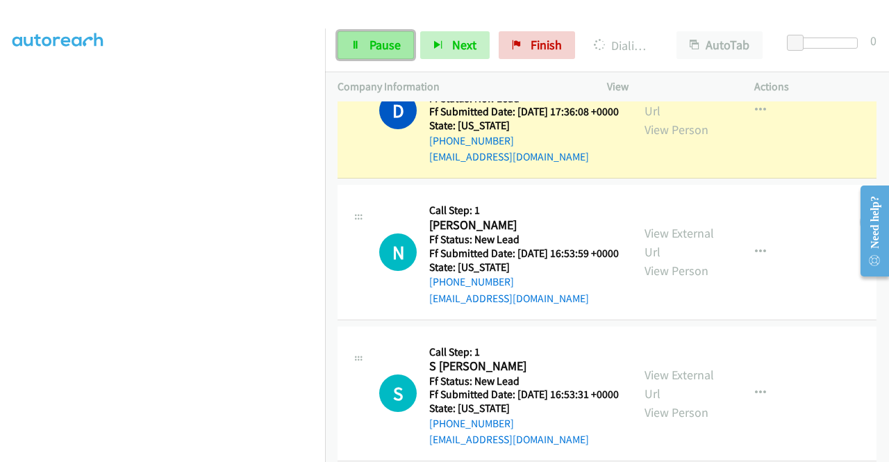
click at [360, 41] on icon at bounding box center [356, 46] width 10 height 10
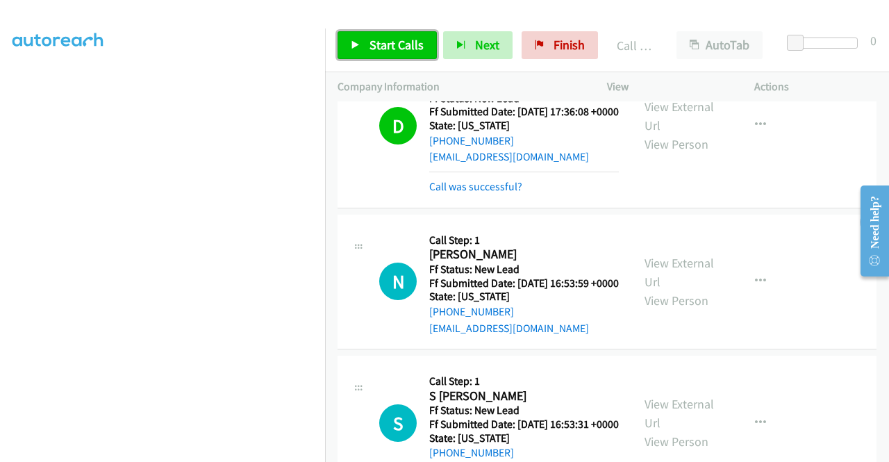
click at [375, 39] on span "Start Calls" at bounding box center [397, 45] width 54 height 16
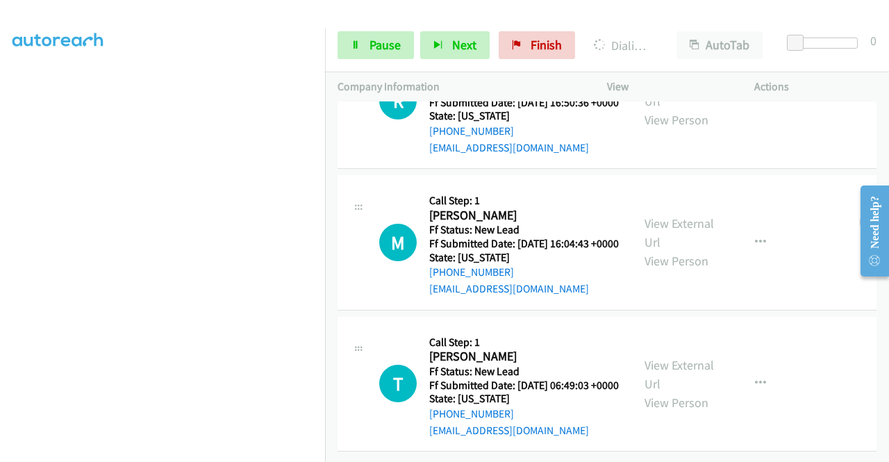
scroll to position [1167, 0]
click at [657, 215] on link "View External Url" at bounding box center [679, 232] width 69 height 35
click at [690, 357] on link "View External Url" at bounding box center [679, 374] width 69 height 35
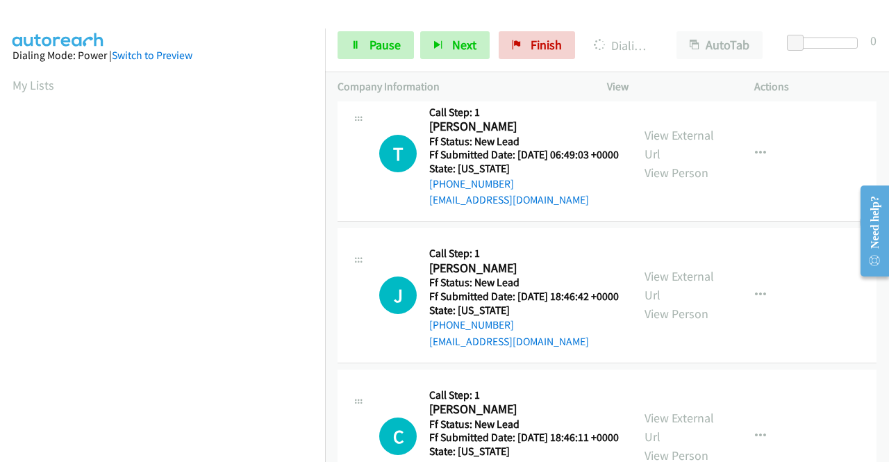
scroll to position [1512, 0]
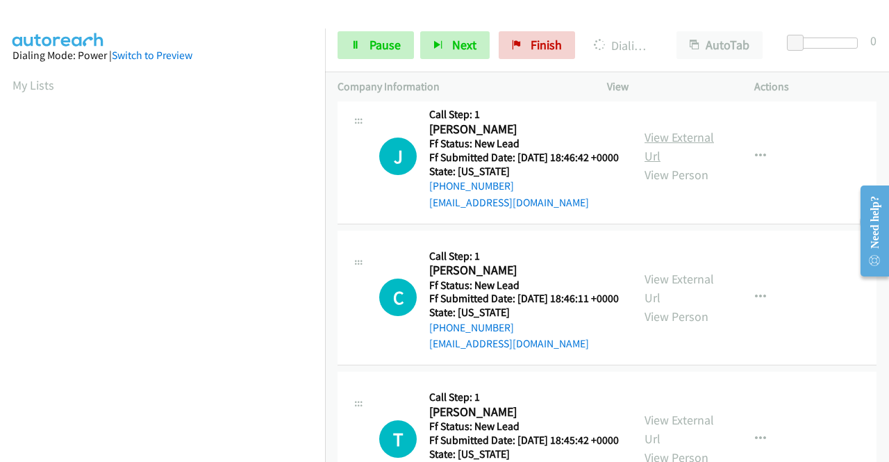
click at [652, 164] on link "View External Url" at bounding box center [679, 146] width 69 height 35
click at [654, 306] on link "View External Url" at bounding box center [679, 288] width 69 height 35
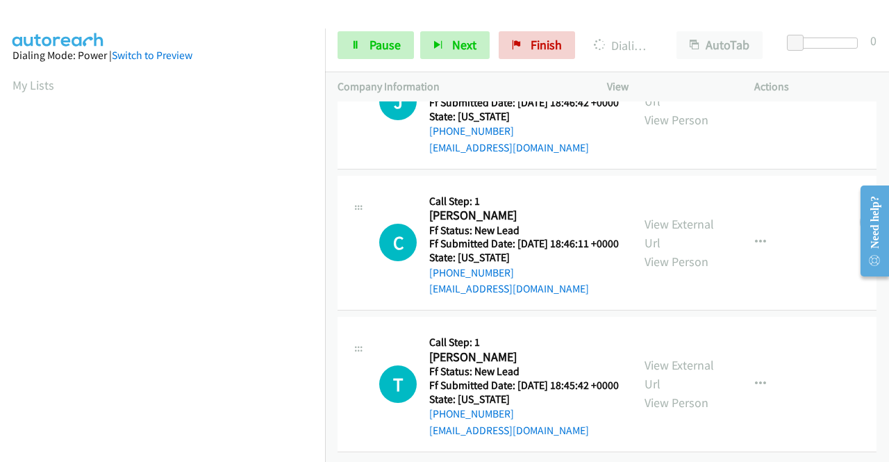
scroll to position [1720, 0]
click at [654, 357] on link "View External Url" at bounding box center [679, 374] width 69 height 35
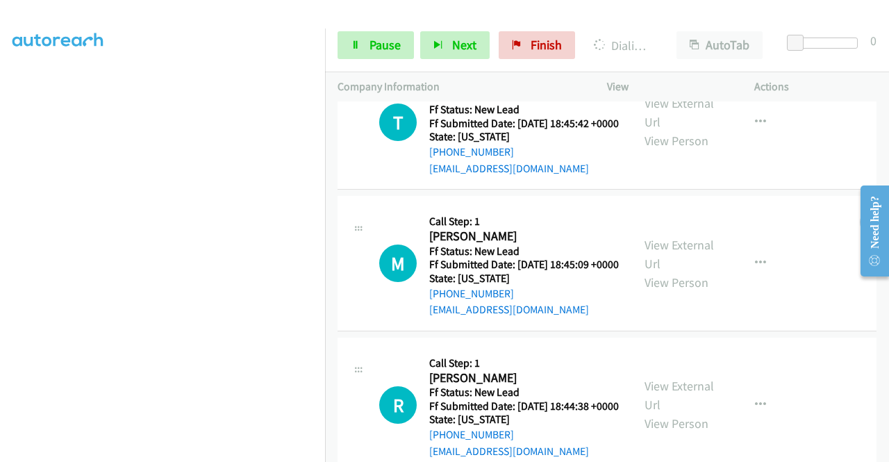
scroll to position [2126, 0]
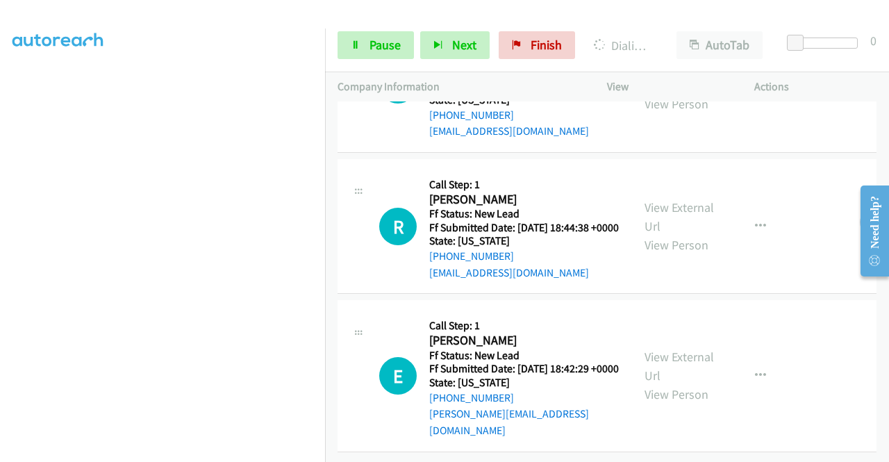
click at [681, 93] on link "View External Url" at bounding box center [679, 75] width 69 height 35
click at [666, 234] on link "View External Url" at bounding box center [679, 216] width 69 height 35
click at [657, 351] on link "View External Url" at bounding box center [679, 366] width 69 height 35
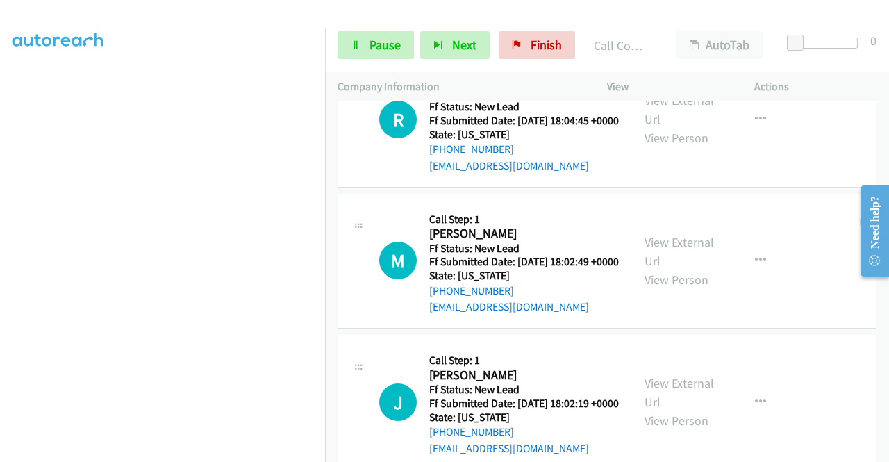
scroll to position [2624, 0]
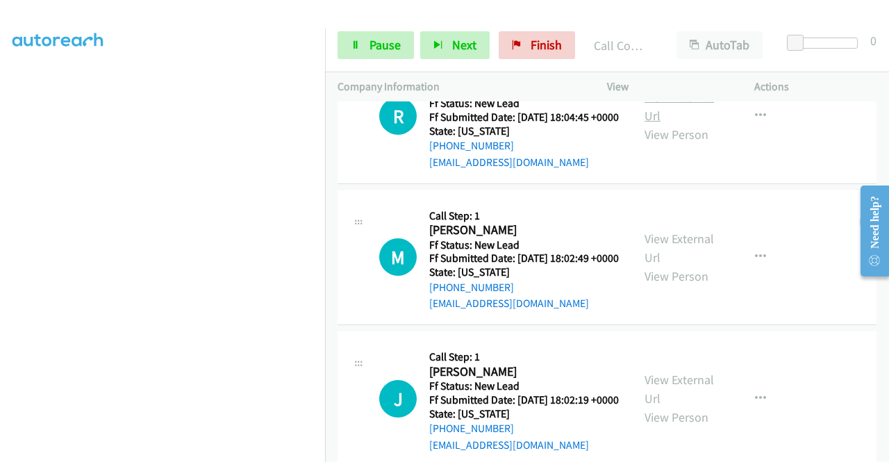
click at [671, 124] on link "View External Url" at bounding box center [679, 106] width 69 height 35
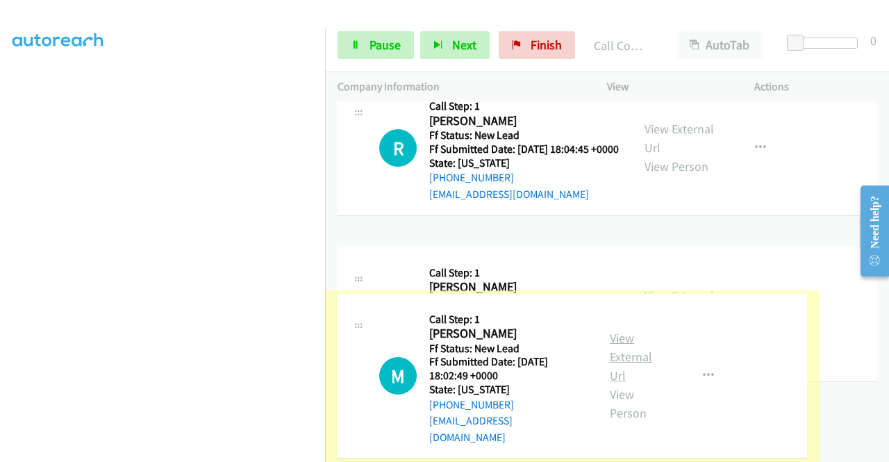
scroll to position [2833, 0]
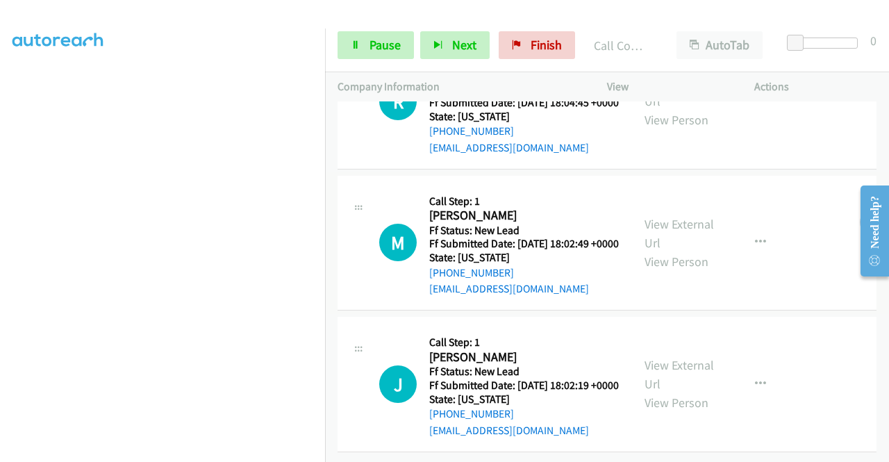
click at [674, 217] on link "View External Url" at bounding box center [679, 233] width 69 height 35
click at [689, 357] on link "View External Url" at bounding box center [679, 374] width 69 height 35
click at [363, 44] on link "Pause" at bounding box center [376, 45] width 76 height 28
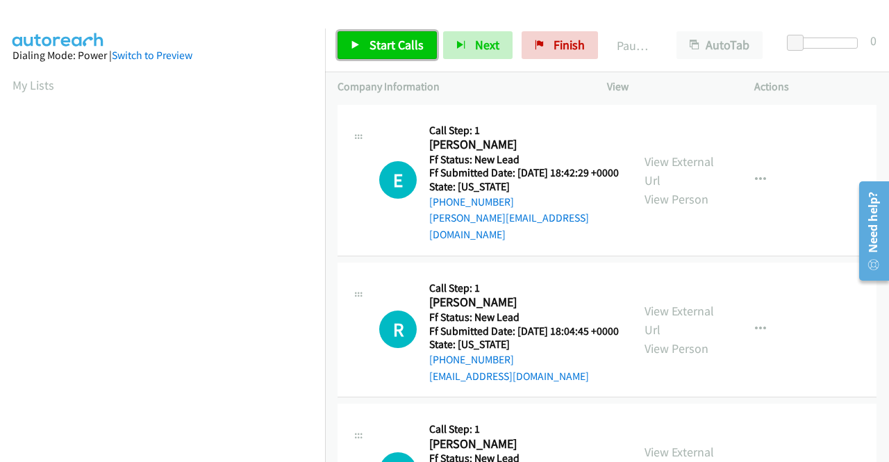
click at [397, 41] on span "Start Calls" at bounding box center [397, 45] width 54 height 16
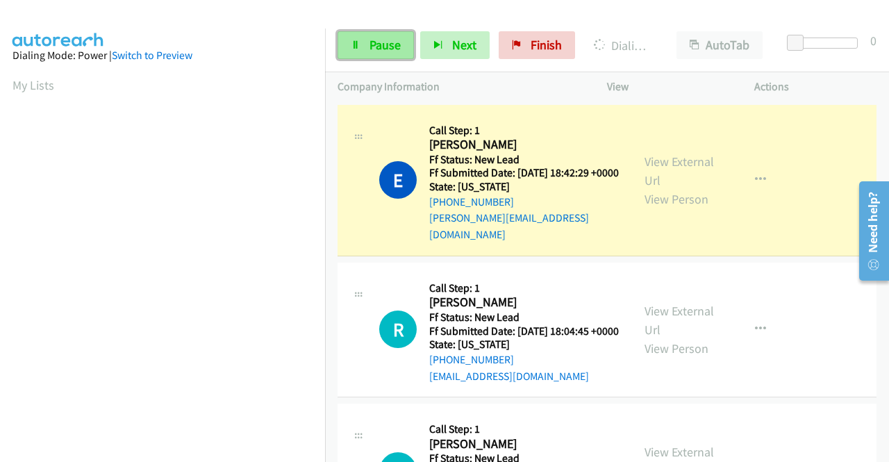
click at [361, 35] on link "Pause" at bounding box center [376, 45] width 76 height 28
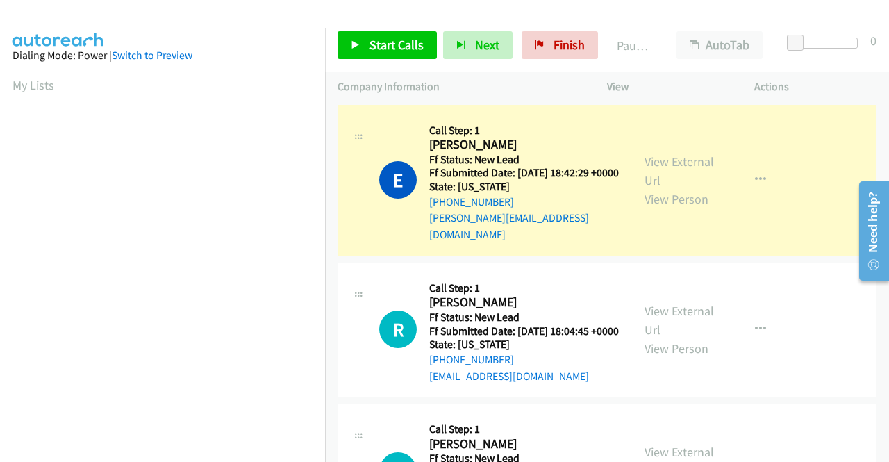
scroll to position [317, 0]
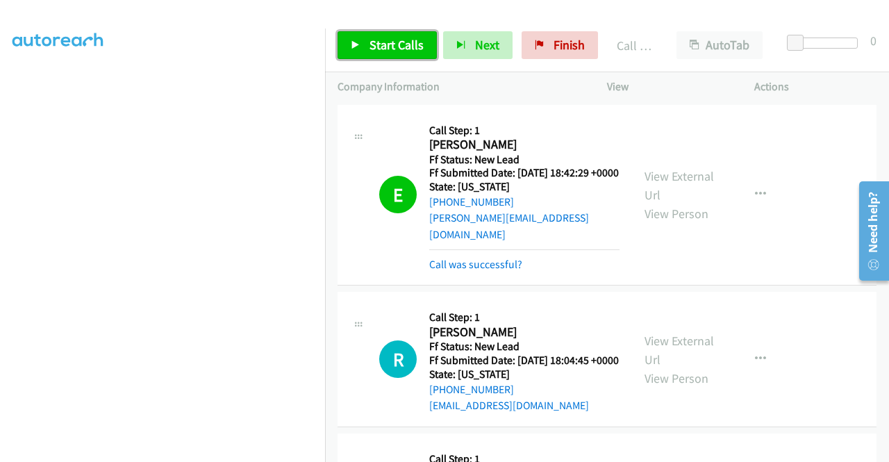
click at [377, 42] on span "Start Calls" at bounding box center [397, 45] width 54 height 16
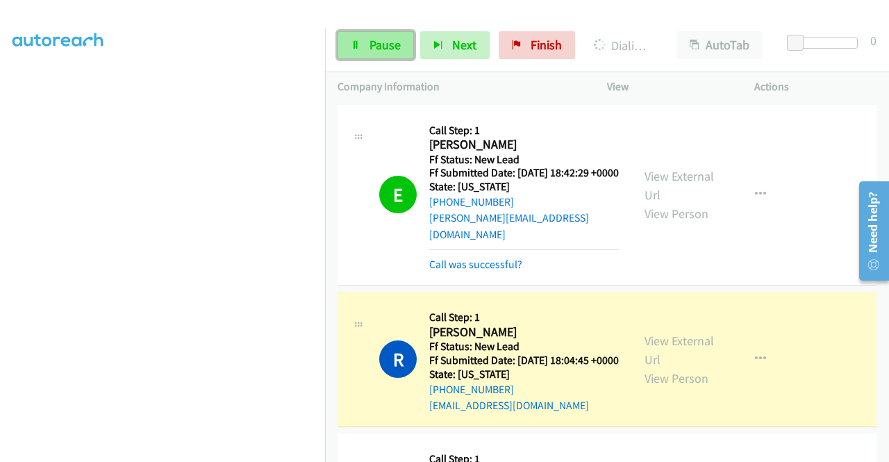
click at [368, 46] on link "Pause" at bounding box center [376, 45] width 76 height 28
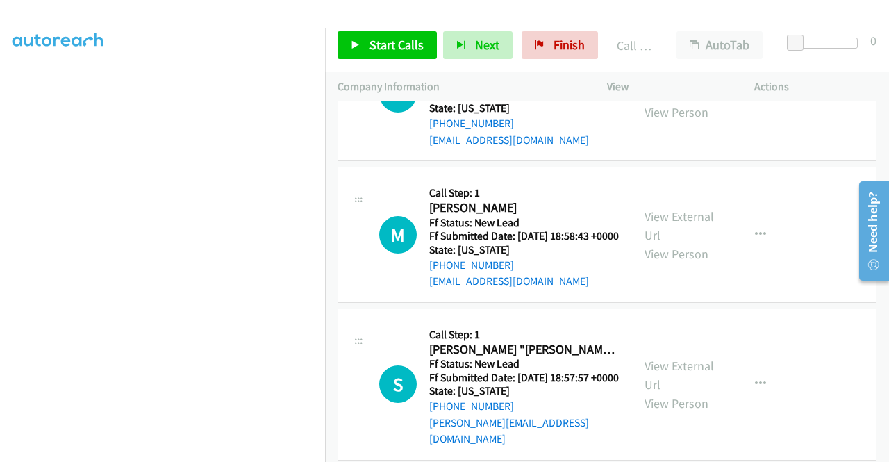
scroll to position [625, 0]
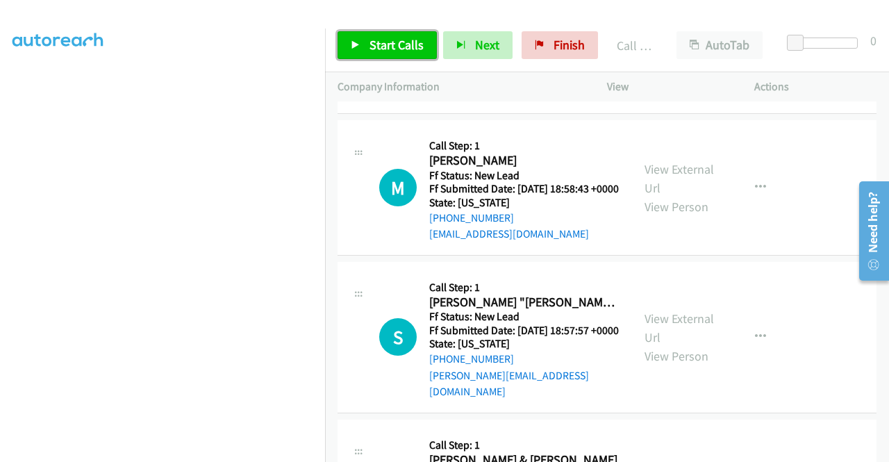
click at [389, 46] on span "Start Calls" at bounding box center [397, 45] width 54 height 16
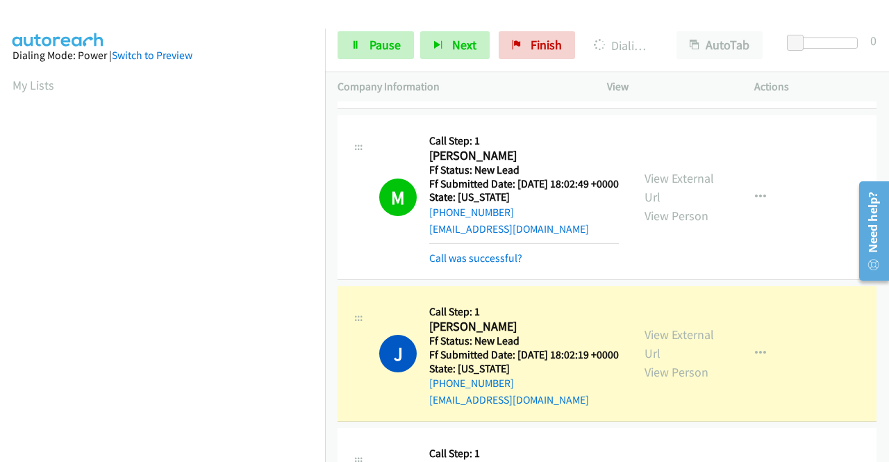
scroll to position [278, 0]
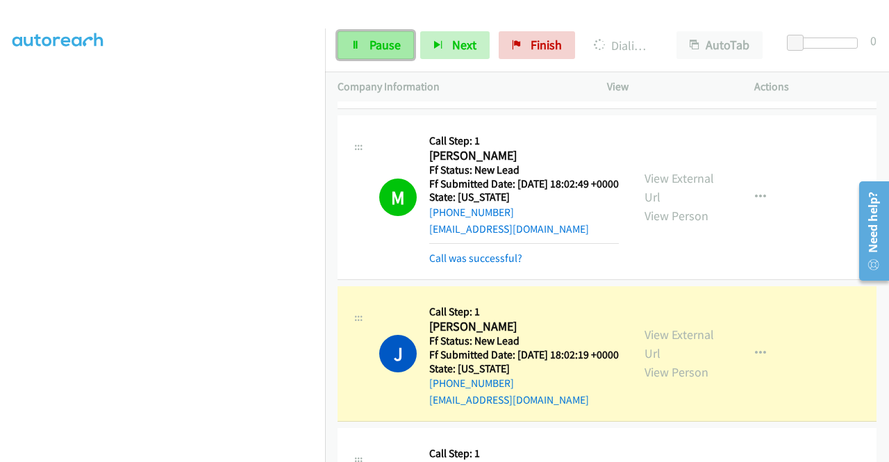
click at [365, 41] on link "Pause" at bounding box center [376, 45] width 76 height 28
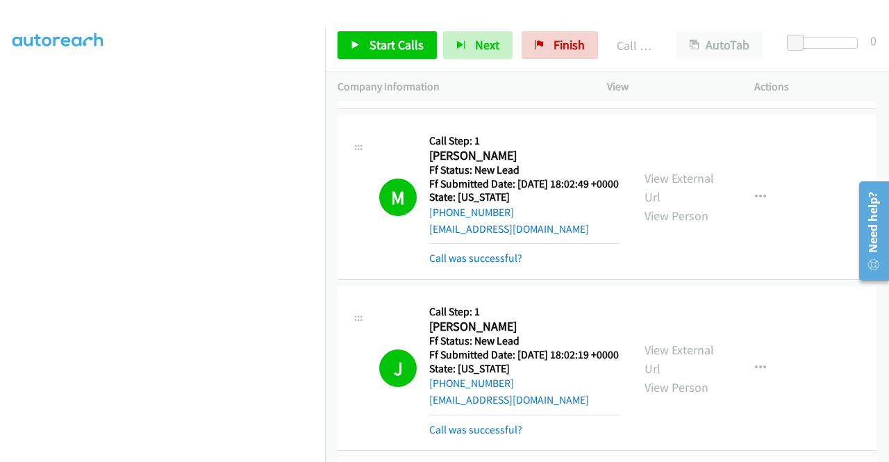
scroll to position [317, 0]
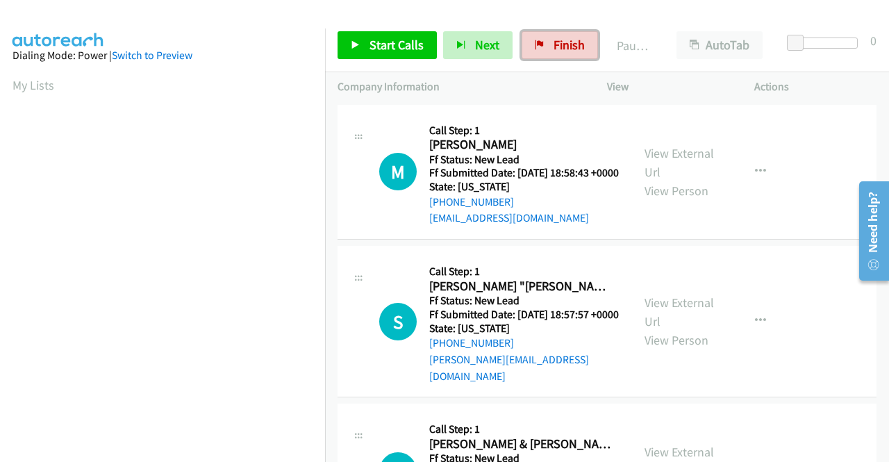
drag, startPoint x: 552, startPoint y: 44, endPoint x: 491, endPoint y: 76, distance: 69.6
click at [554, 44] on span "Finish" at bounding box center [569, 45] width 31 height 16
click at [686, 163] on link "View External Url" at bounding box center [679, 162] width 69 height 35
click at [681, 316] on link "View External Url" at bounding box center [679, 312] width 69 height 35
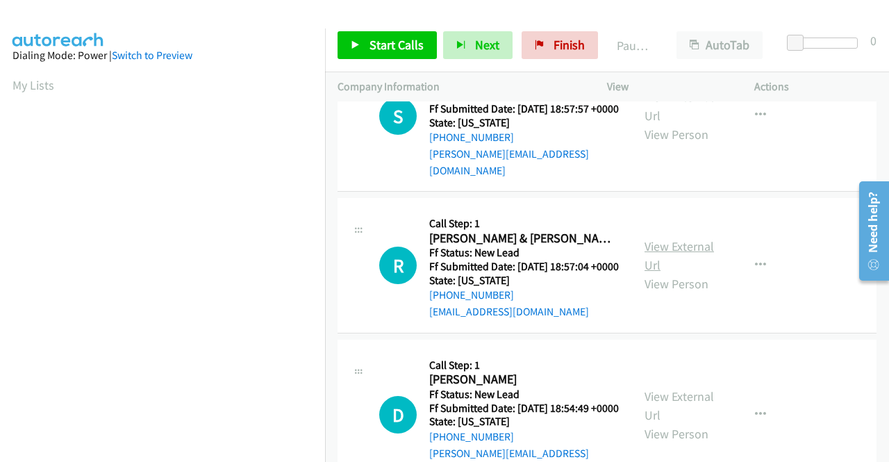
scroll to position [208, 0]
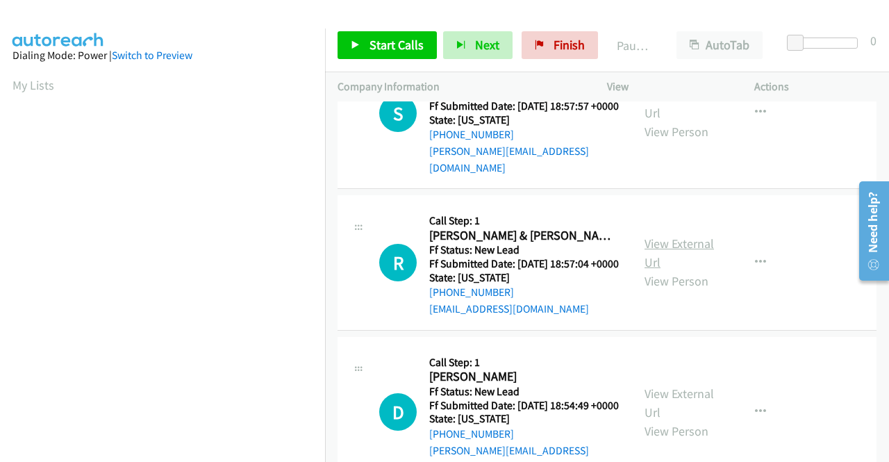
click at [681, 268] on link "View External Url" at bounding box center [679, 253] width 69 height 35
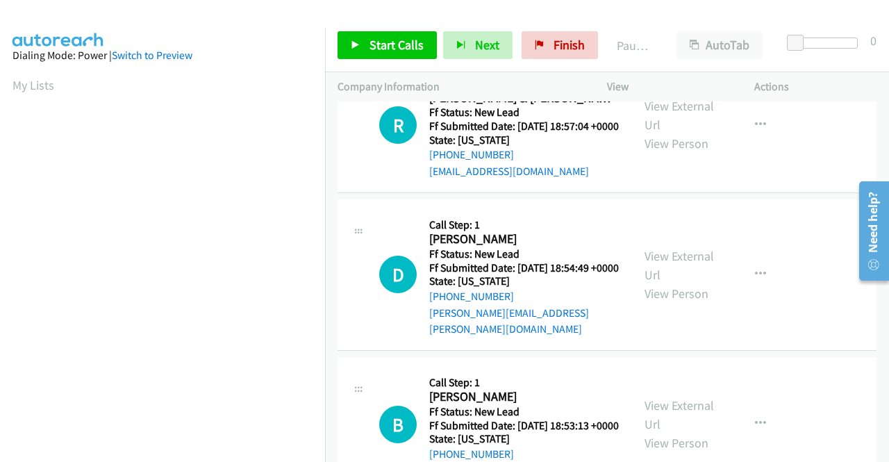
scroll to position [347, 0]
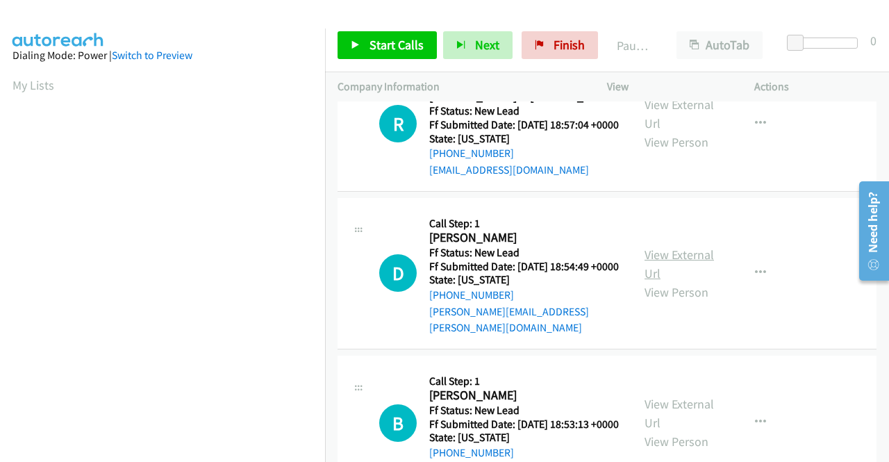
click at [668, 276] on link "View External Url" at bounding box center [679, 264] width 69 height 35
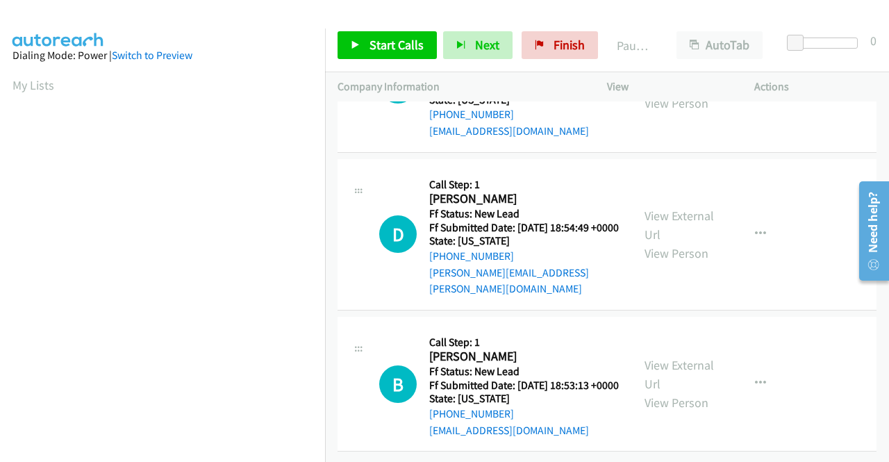
scroll to position [431, 0]
click at [666, 357] on link "View External Url" at bounding box center [679, 374] width 69 height 35
click at [393, 44] on span "Start Calls" at bounding box center [397, 45] width 54 height 16
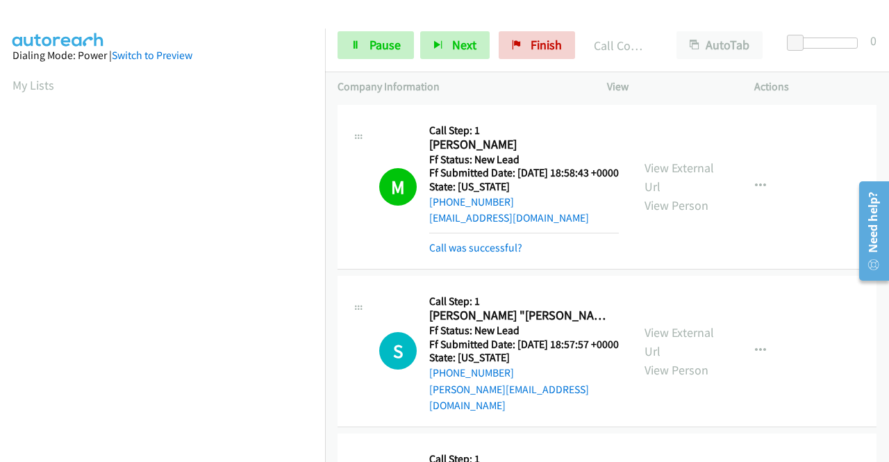
scroll to position [317, 0]
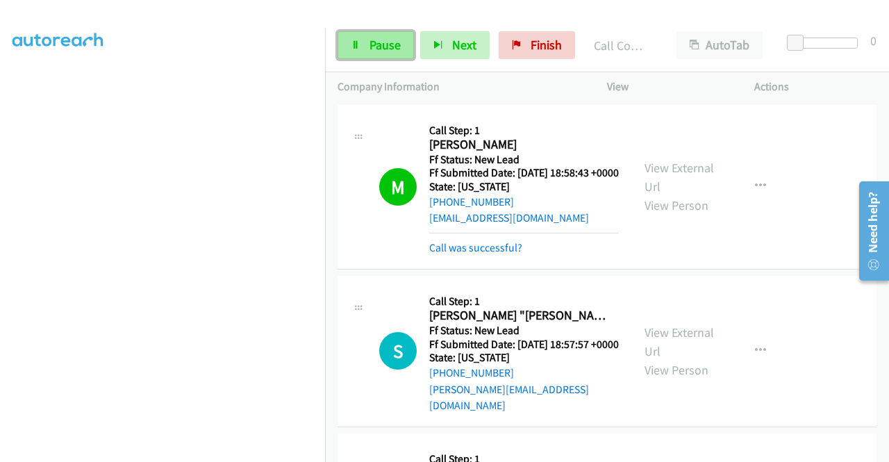
click at [367, 33] on link "Pause" at bounding box center [376, 45] width 76 height 28
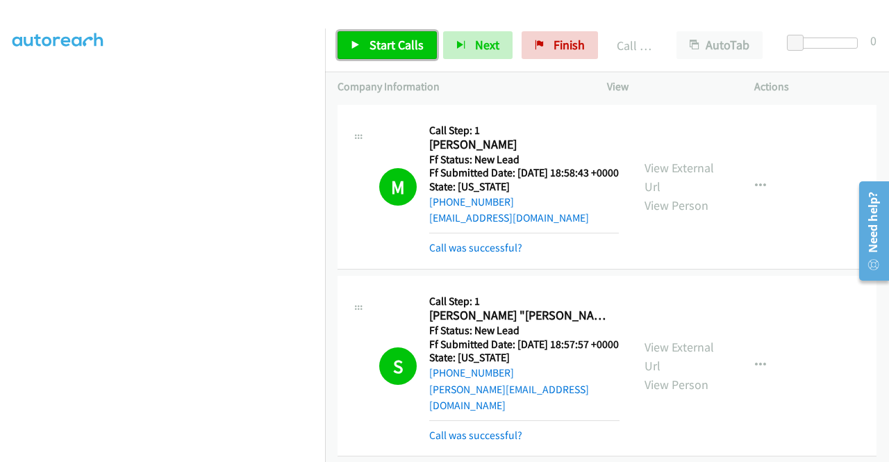
drag, startPoint x: 372, startPoint y: 46, endPoint x: 378, endPoint y: 52, distance: 8.8
click at [372, 46] on span "Start Calls" at bounding box center [397, 45] width 54 height 16
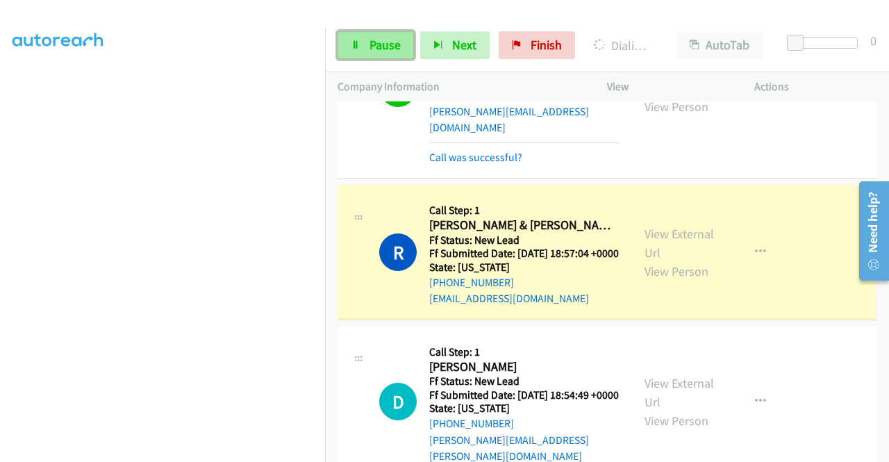
click at [390, 44] on span "Pause" at bounding box center [385, 45] width 31 height 16
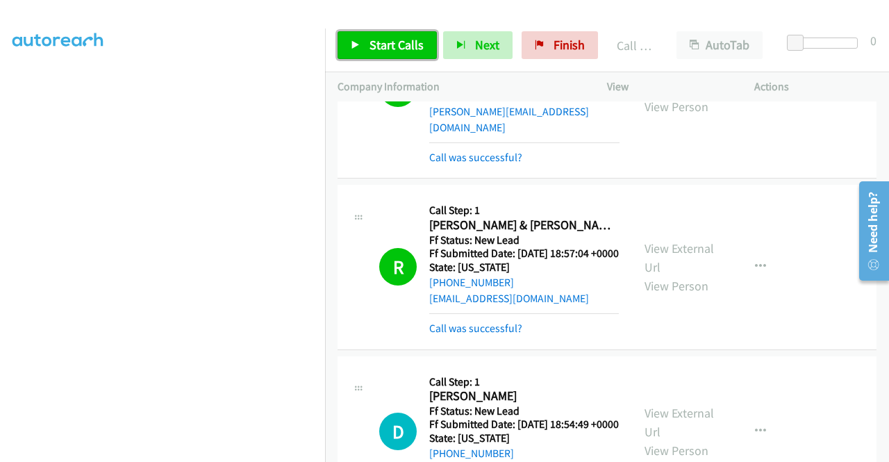
click at [356, 42] on icon at bounding box center [356, 46] width 10 height 10
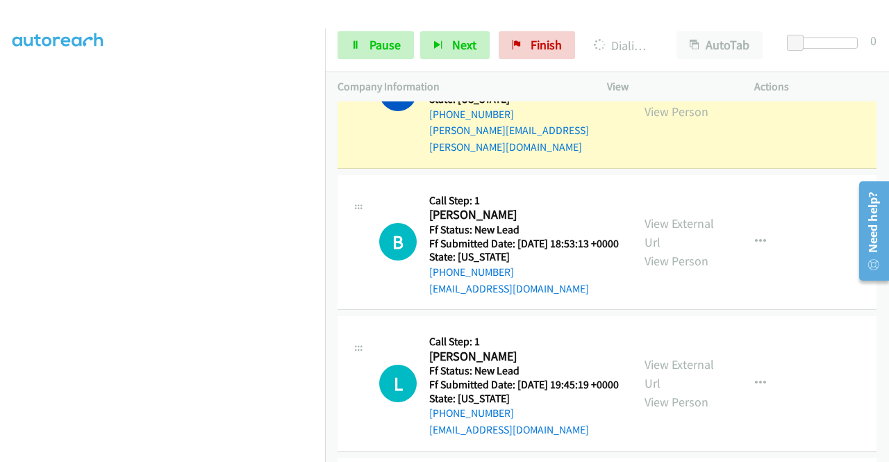
scroll to position [764, 0]
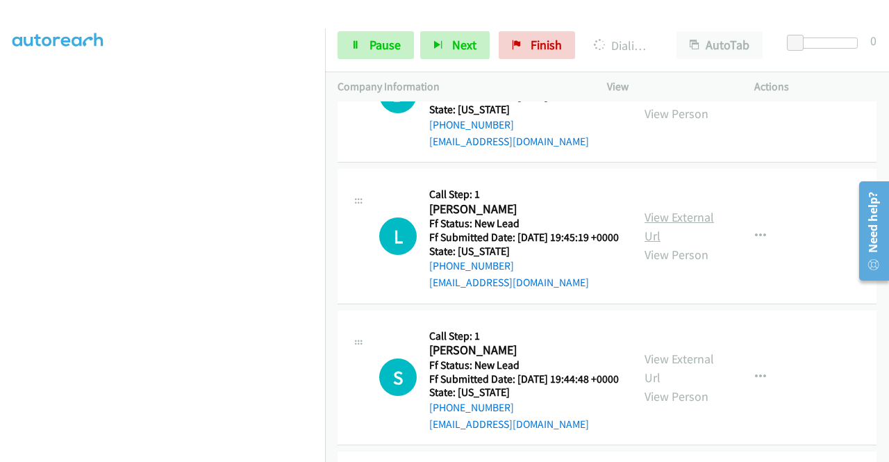
click at [700, 244] on link "View External Url" at bounding box center [679, 226] width 69 height 35
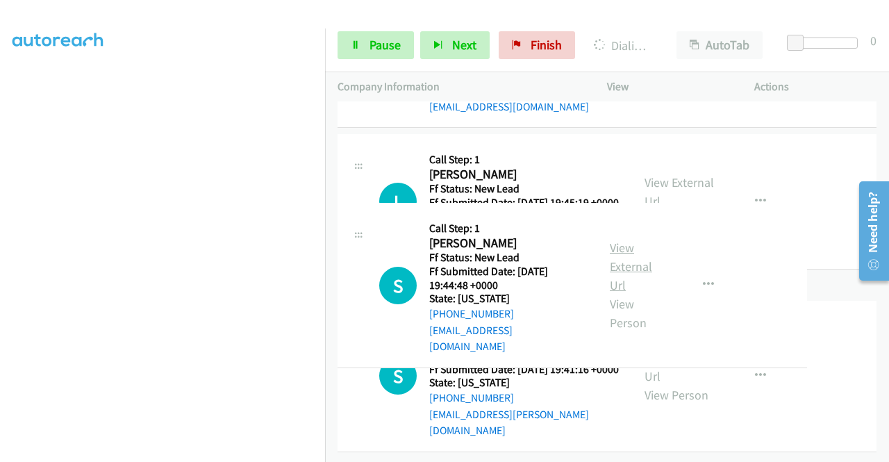
scroll to position [973, 0]
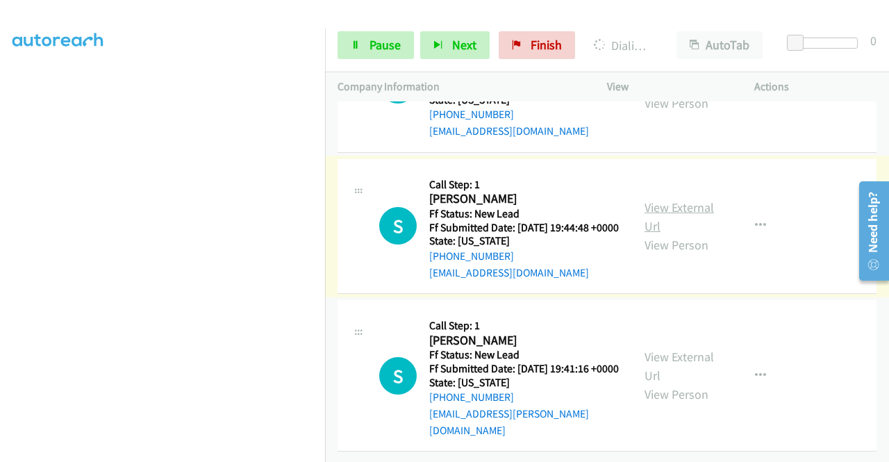
click at [661, 201] on link "View External Url" at bounding box center [679, 216] width 69 height 35
click at [661, 349] on link "View External Url" at bounding box center [679, 366] width 69 height 35
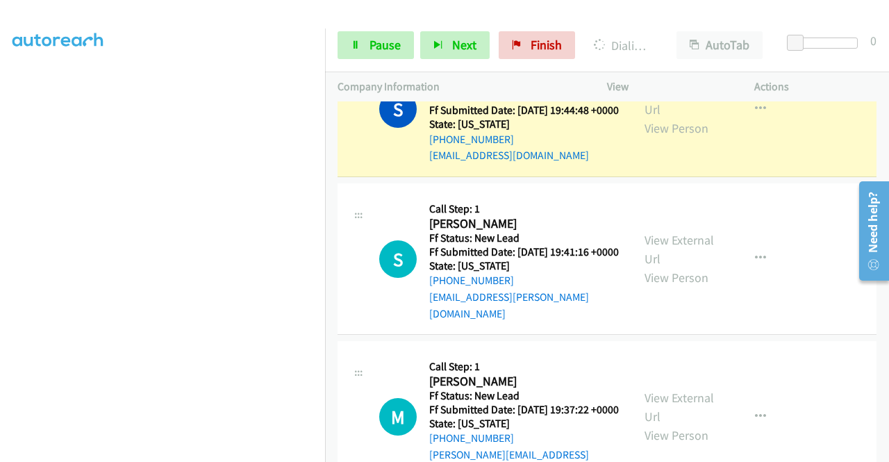
scroll to position [1123, 0]
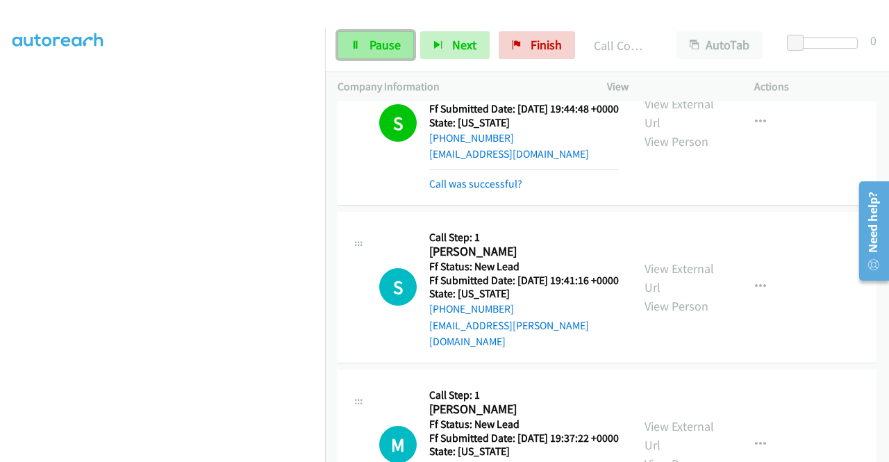
click at [363, 42] on link "Pause" at bounding box center [376, 45] width 76 height 28
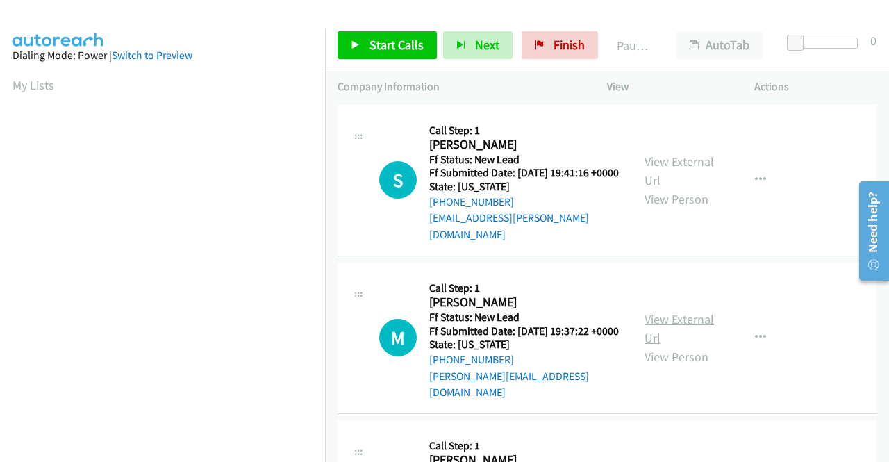
click at [663, 315] on link "View External Url" at bounding box center [679, 328] width 69 height 35
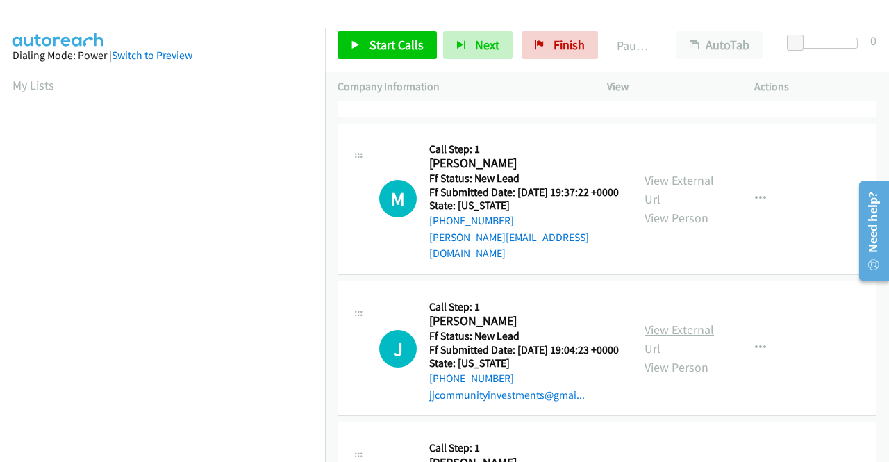
click at [676, 330] on link "View External Url" at bounding box center [679, 339] width 69 height 35
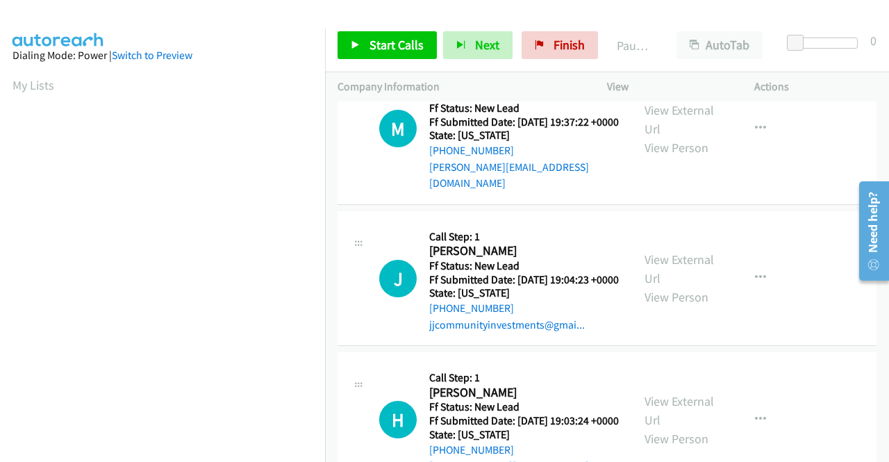
scroll to position [276, 0]
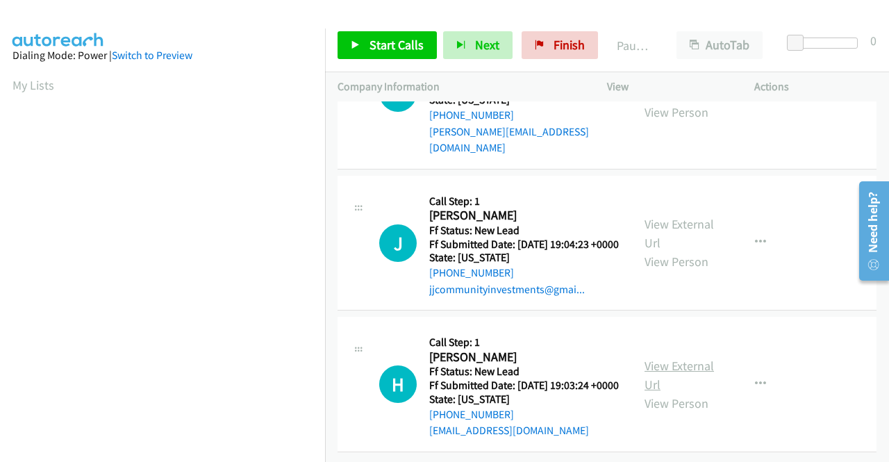
click at [660, 358] on link "View External Url" at bounding box center [679, 375] width 69 height 35
click at [365, 43] on link "Start Calls" at bounding box center [387, 45] width 99 height 28
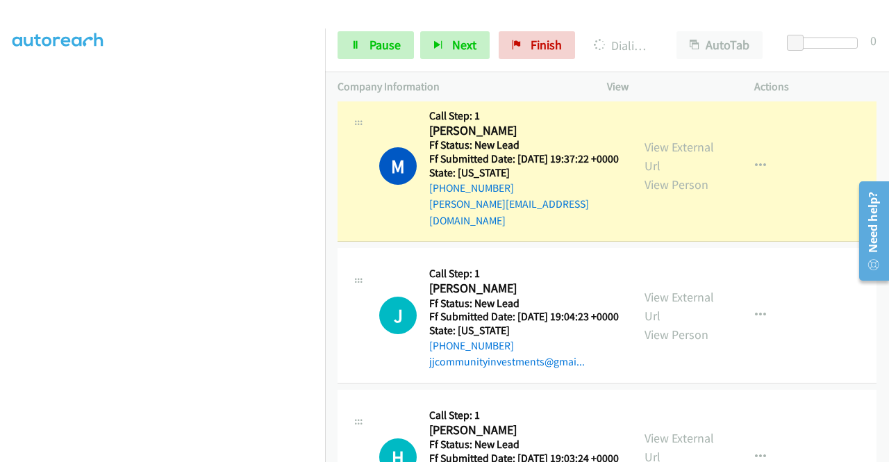
scroll to position [97, 0]
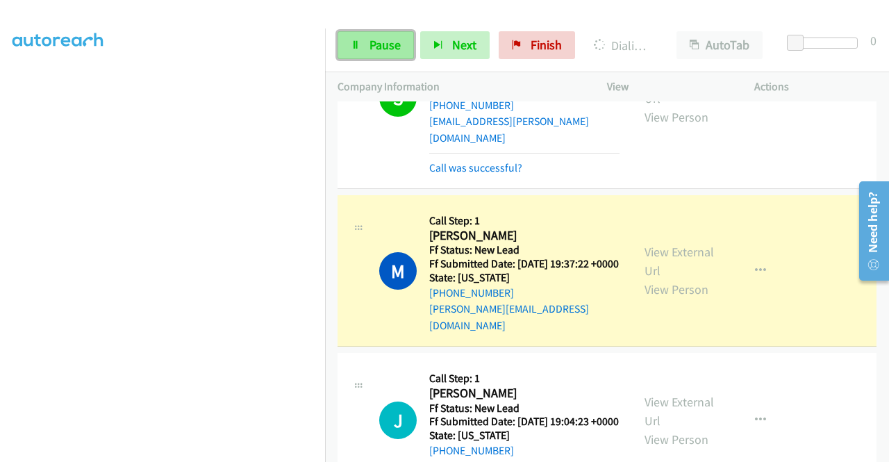
click at [370, 51] on span "Pause" at bounding box center [385, 45] width 31 height 16
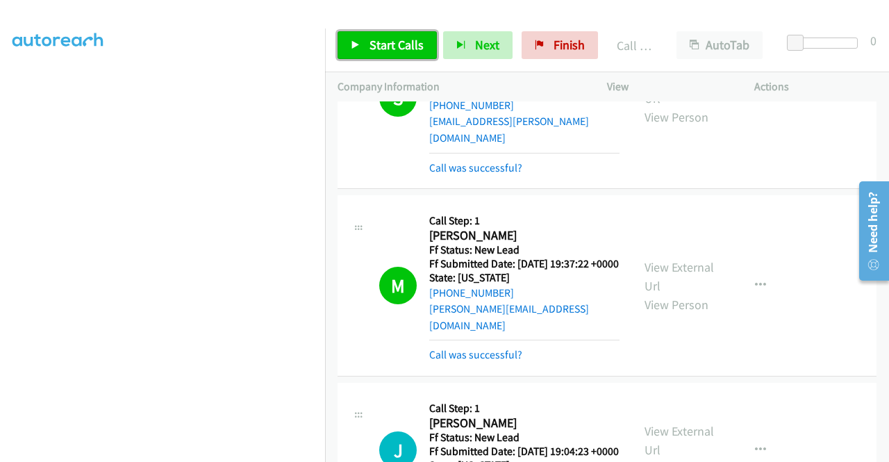
click at [378, 42] on span "Start Calls" at bounding box center [397, 45] width 54 height 16
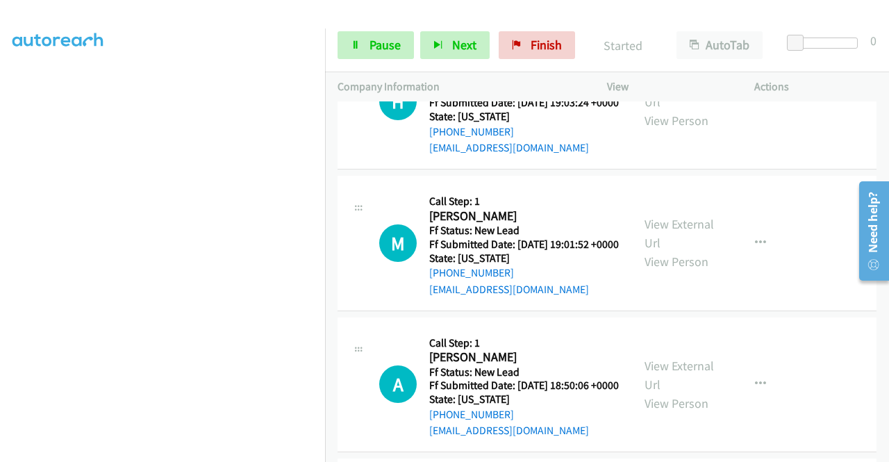
scroll to position [652, 0]
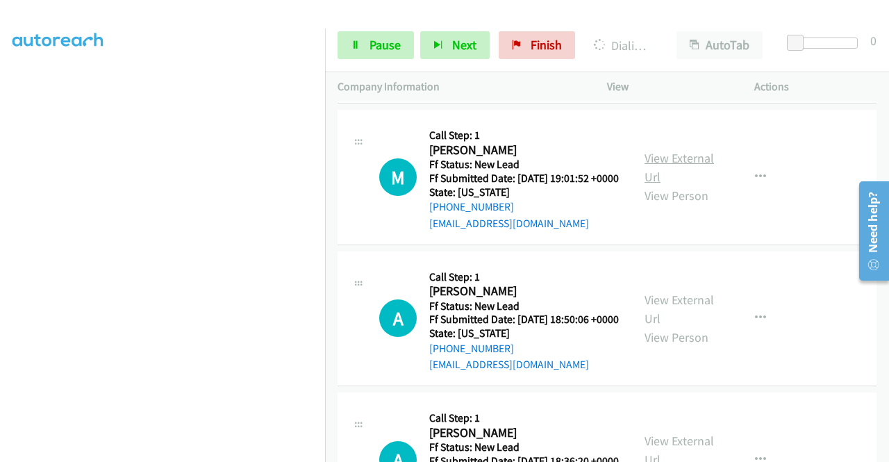
click at [684, 185] on link "View External Url" at bounding box center [679, 167] width 69 height 35
click at [664, 327] on link "View External Url" at bounding box center [679, 309] width 69 height 35
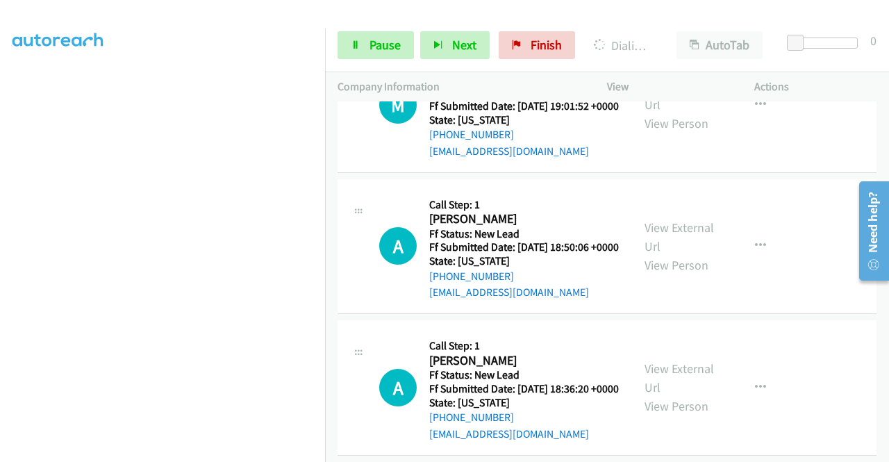
scroll to position [799, 0]
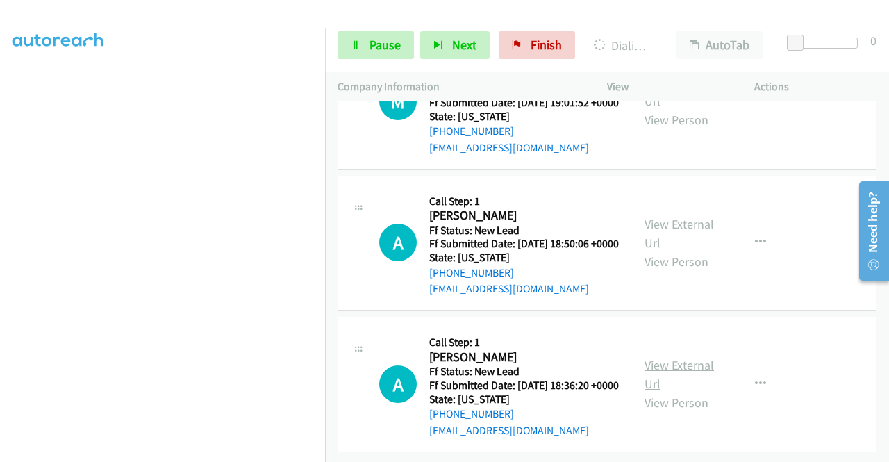
click at [670, 357] on link "View External Url" at bounding box center [679, 374] width 69 height 35
click at [745, 229] on button "button" at bounding box center [761, 243] width 38 height 28
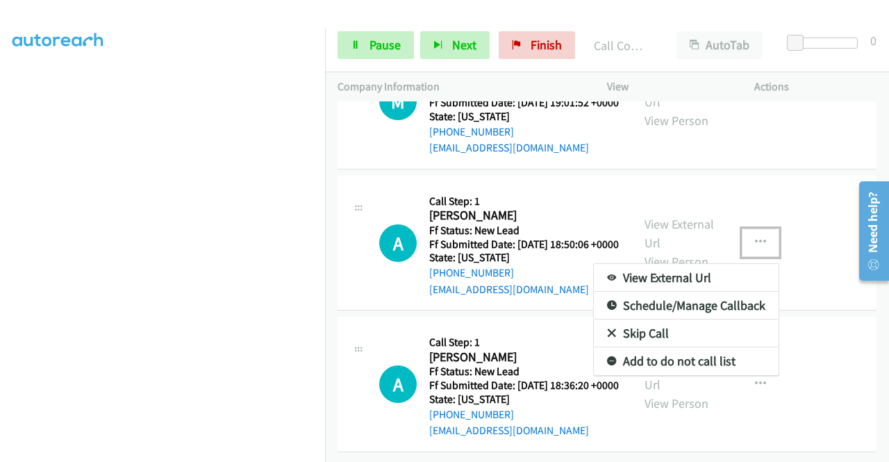
click at [642, 320] on link "Skip Call" at bounding box center [686, 334] width 185 height 28
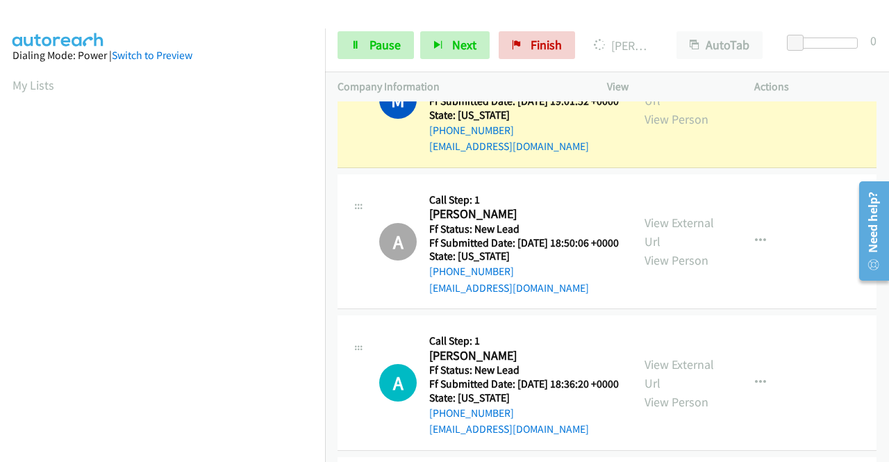
scroll to position [317, 0]
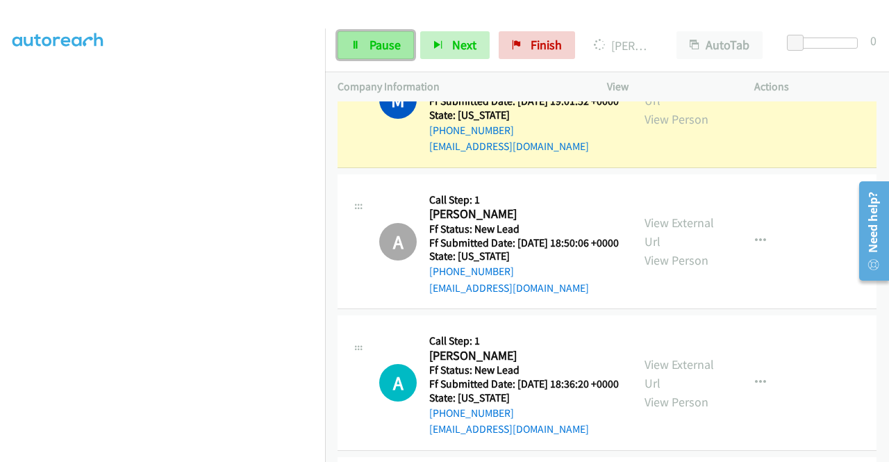
click at [378, 40] on span "Pause" at bounding box center [385, 45] width 31 height 16
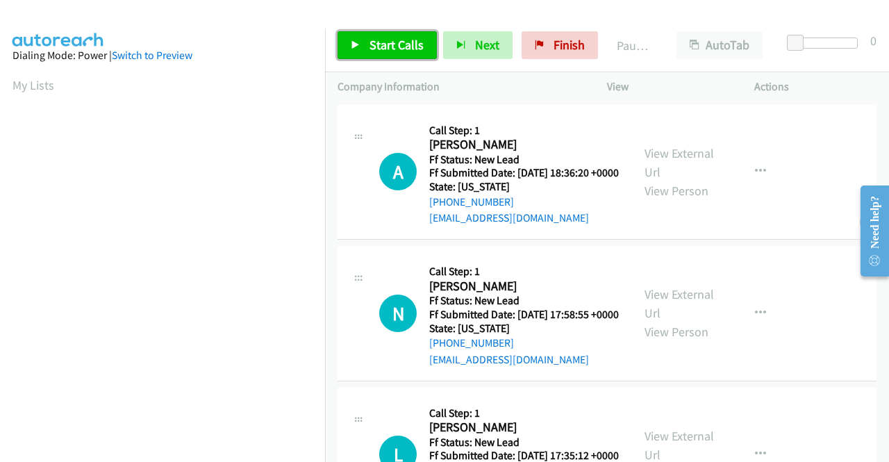
click at [377, 41] on span "Start Calls" at bounding box center [397, 45] width 54 height 16
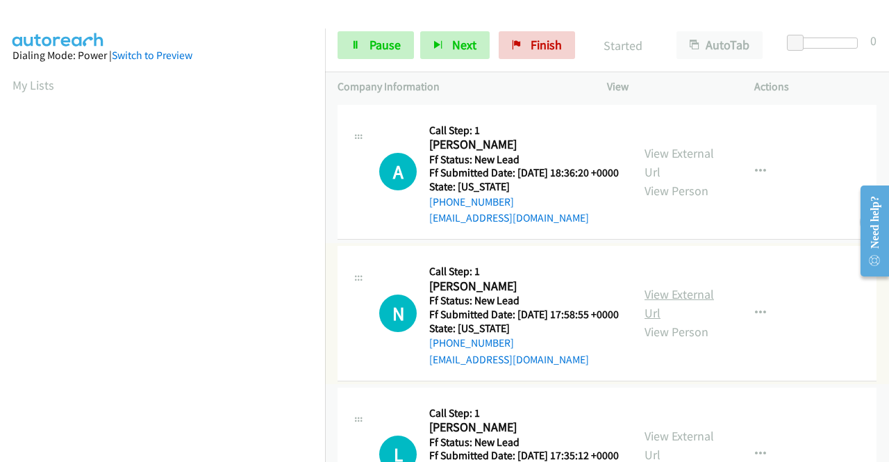
click at [674, 313] on link "View External Url" at bounding box center [679, 303] width 69 height 35
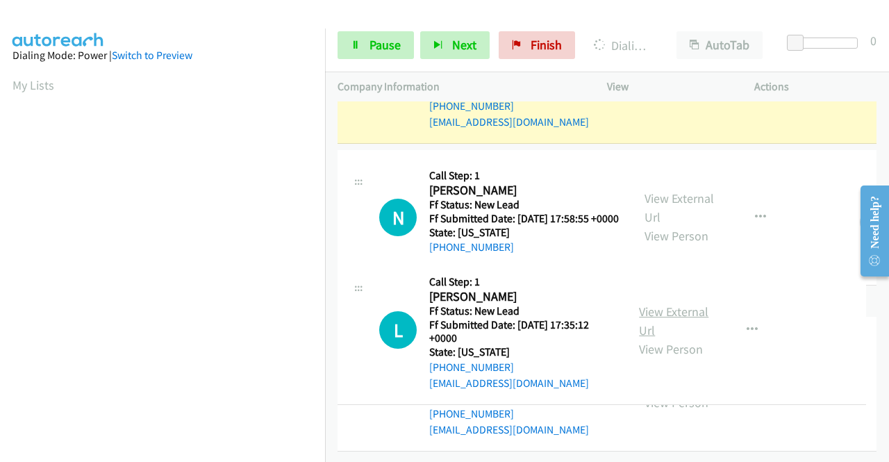
scroll to position [208, 0]
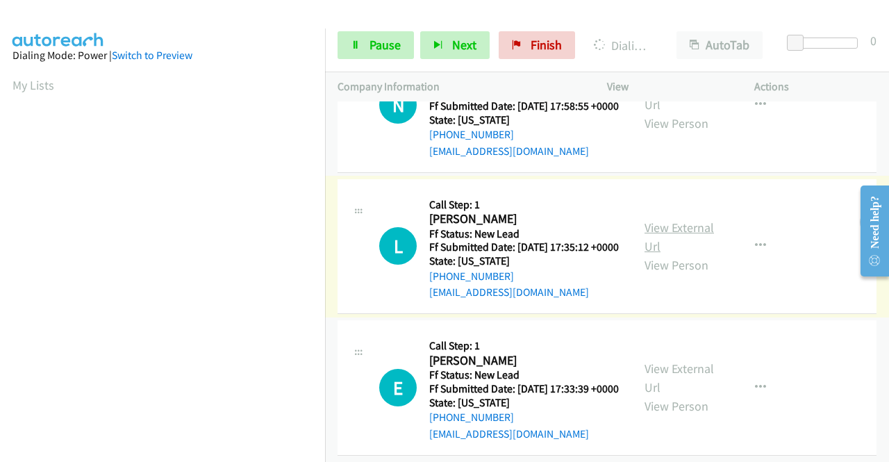
click at [689, 254] on link "View External Url" at bounding box center [679, 237] width 69 height 35
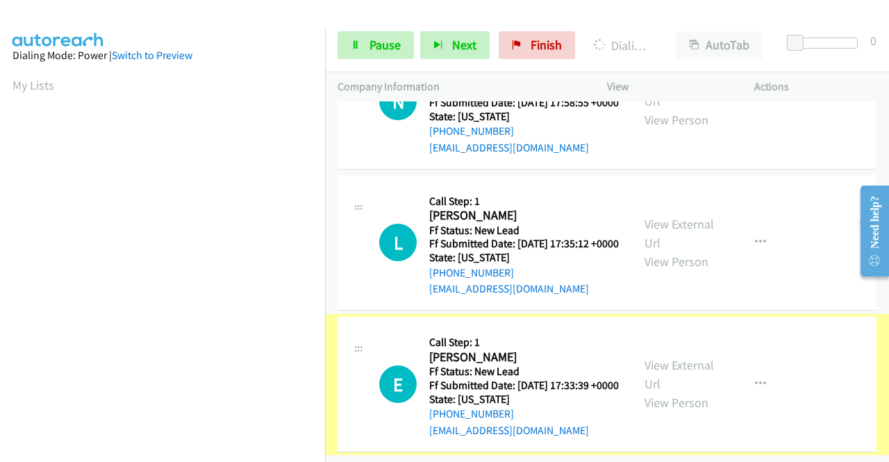
scroll to position [276, 0]
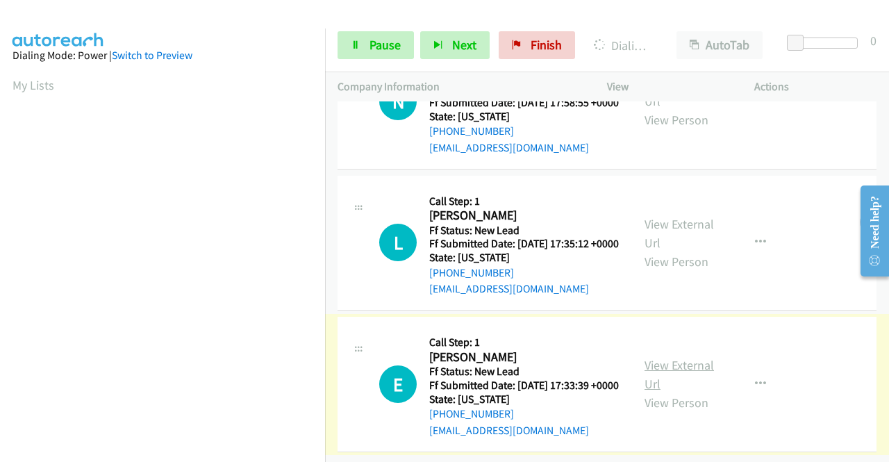
click at [672, 357] on link "View External Url" at bounding box center [679, 374] width 69 height 35
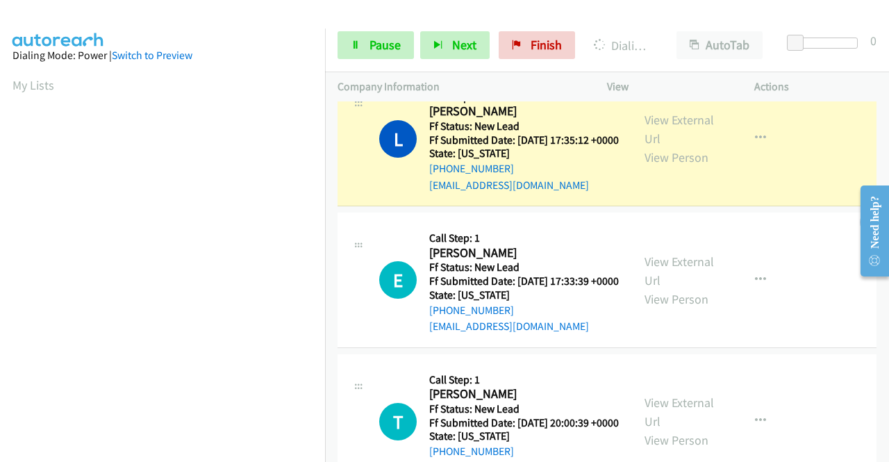
scroll to position [317, 0]
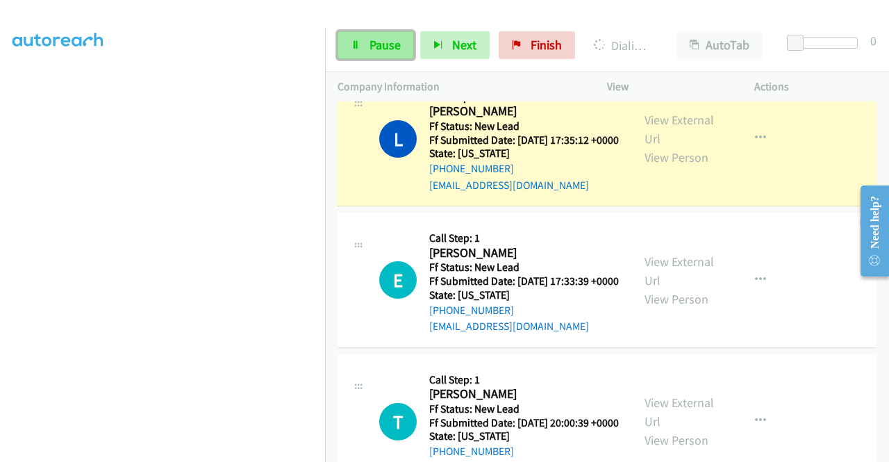
click at [388, 38] on span "Pause" at bounding box center [385, 45] width 31 height 16
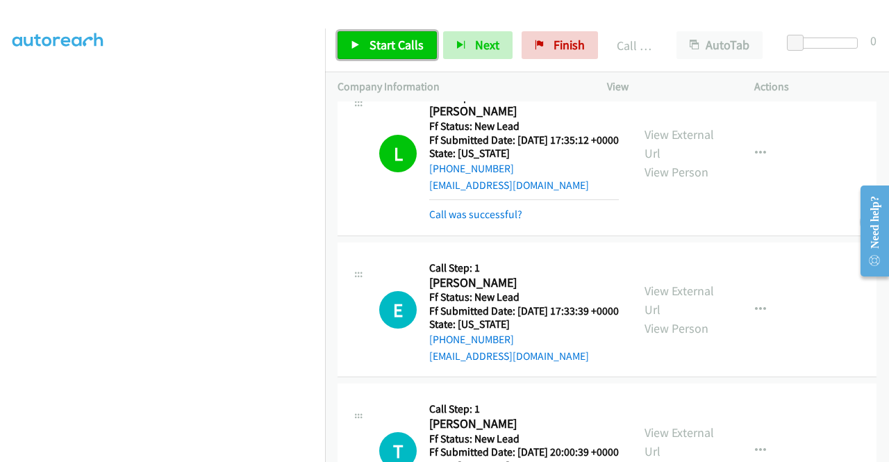
click at [383, 41] on span "Start Calls" at bounding box center [397, 45] width 54 height 16
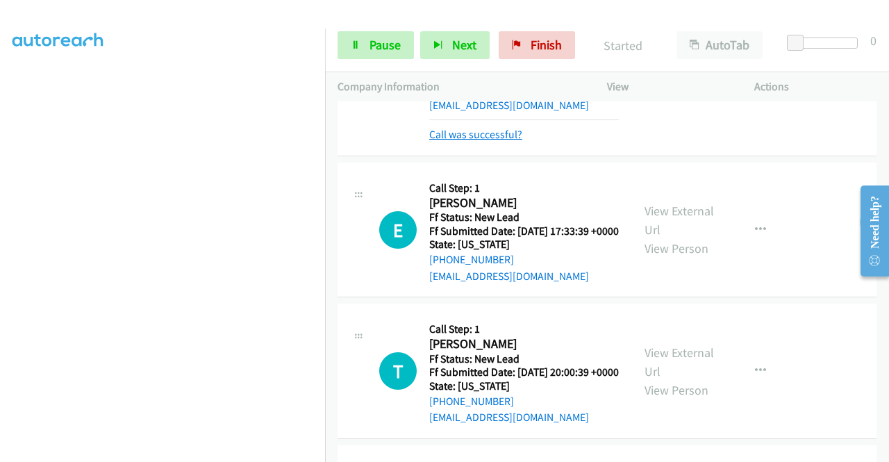
scroll to position [584, 0]
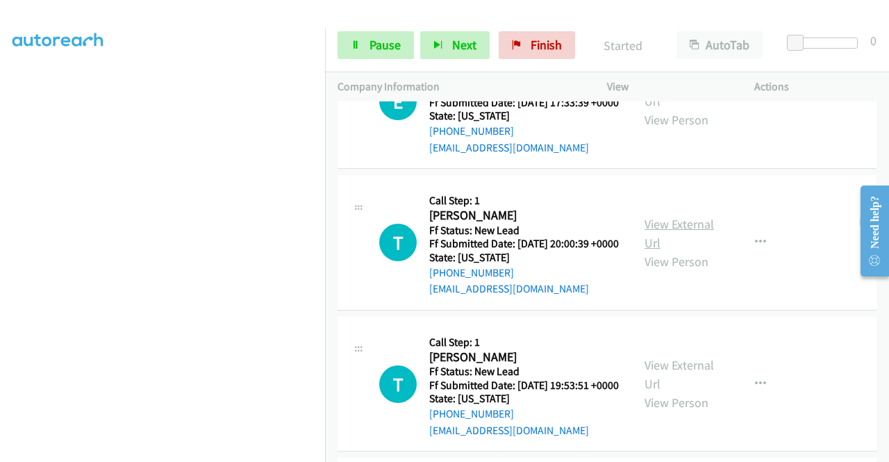
click at [691, 251] on link "View External Url" at bounding box center [679, 233] width 69 height 35
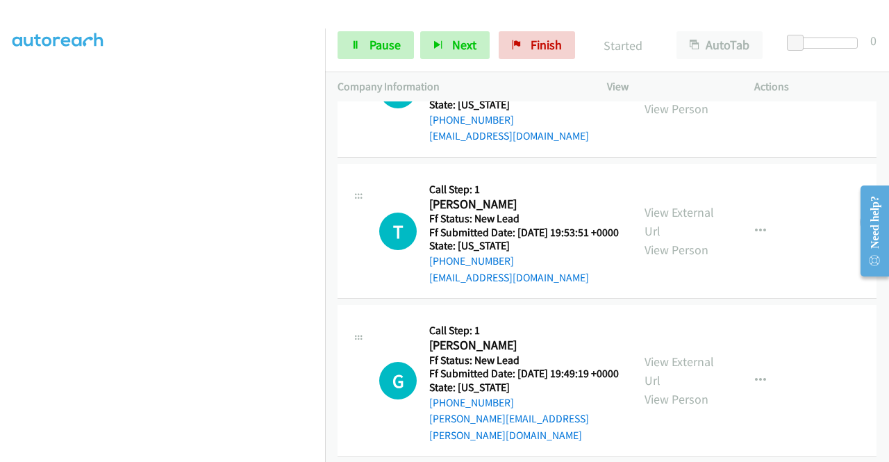
scroll to position [792, 0]
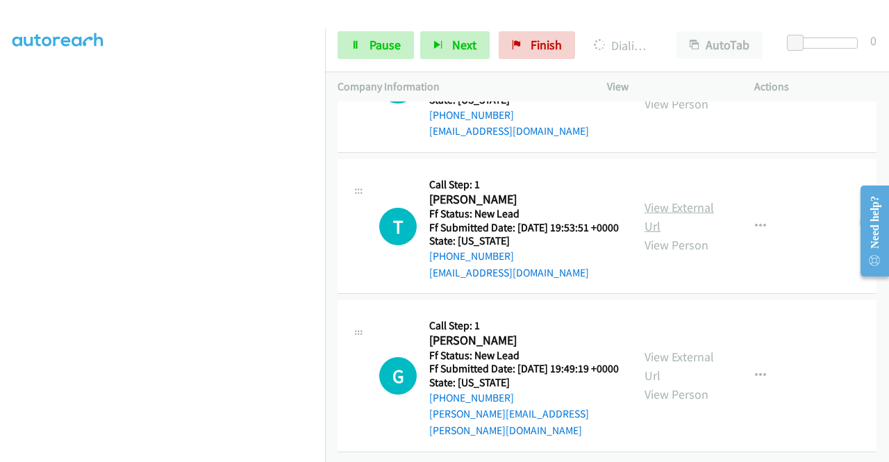
click at [678, 233] on link "View External Url" at bounding box center [679, 216] width 69 height 35
click at [679, 352] on link "View External Url" at bounding box center [679, 366] width 69 height 35
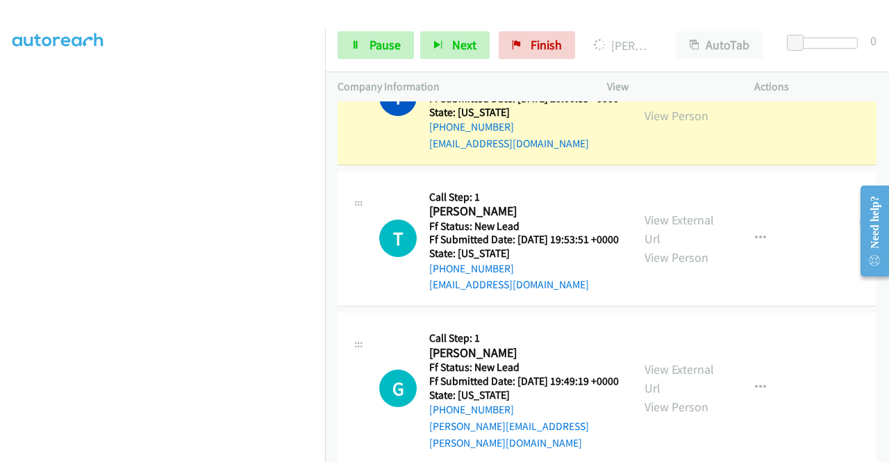
scroll to position [317, 0]
click at [365, 55] on link "Pause" at bounding box center [376, 45] width 76 height 28
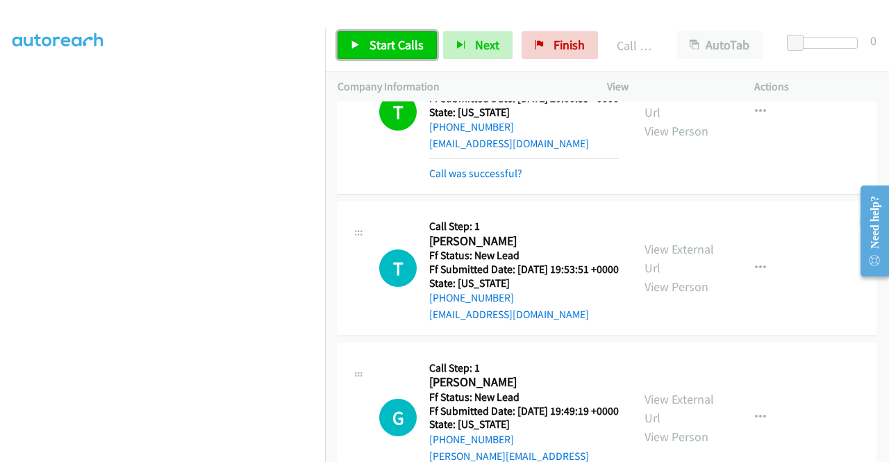
click at [389, 41] on span "Start Calls" at bounding box center [397, 45] width 54 height 16
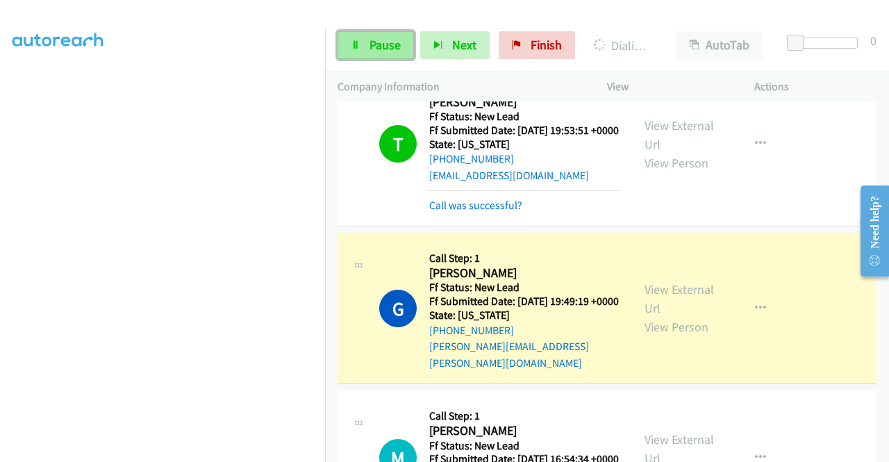
click at [384, 44] on span "Pause" at bounding box center [385, 45] width 31 height 16
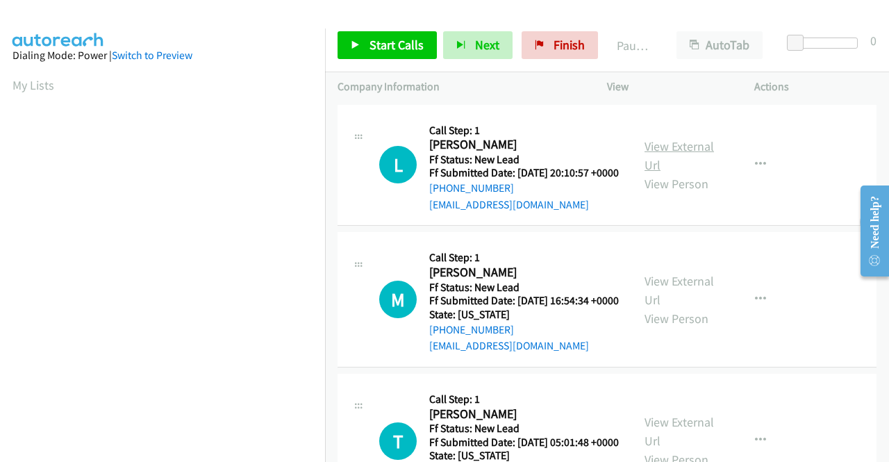
click at [657, 154] on link "View External Url" at bounding box center [679, 155] width 69 height 35
click at [688, 299] on link "View External Url" at bounding box center [679, 290] width 69 height 35
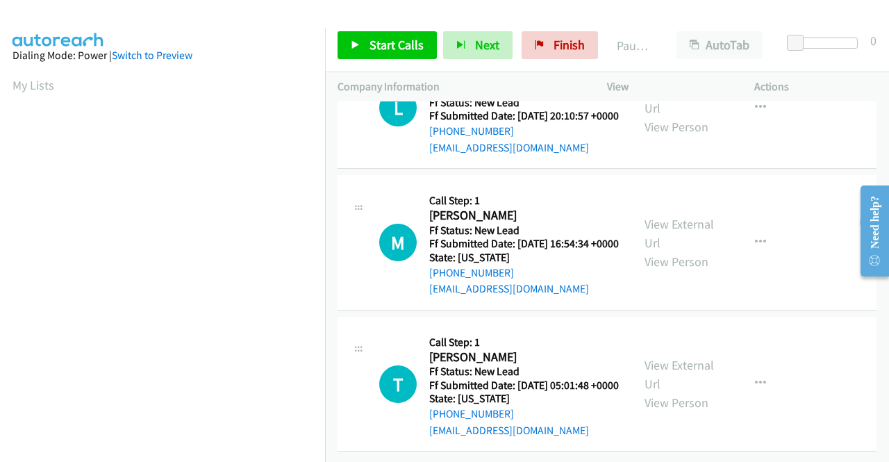
scroll to position [107, 0]
click at [689, 357] on link "View External Url" at bounding box center [679, 374] width 69 height 35
click at [366, 44] on link "Start Calls" at bounding box center [387, 45] width 99 height 28
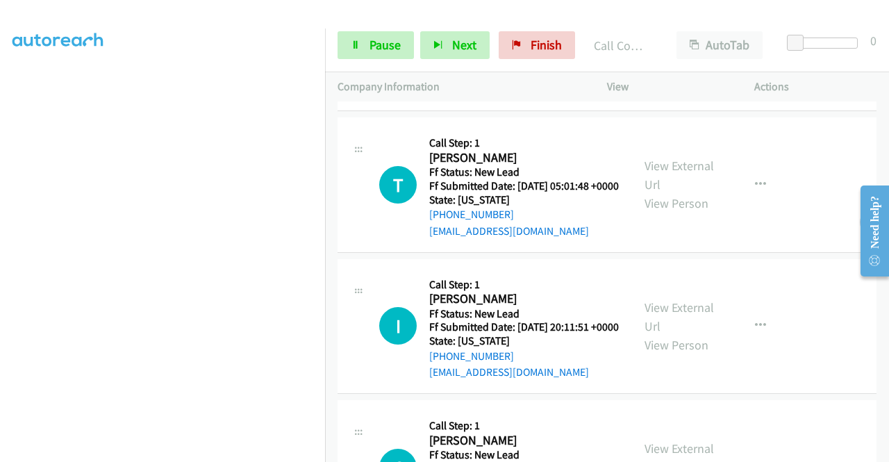
scroll to position [315, 0]
click at [382, 42] on span "Pause" at bounding box center [385, 45] width 31 height 16
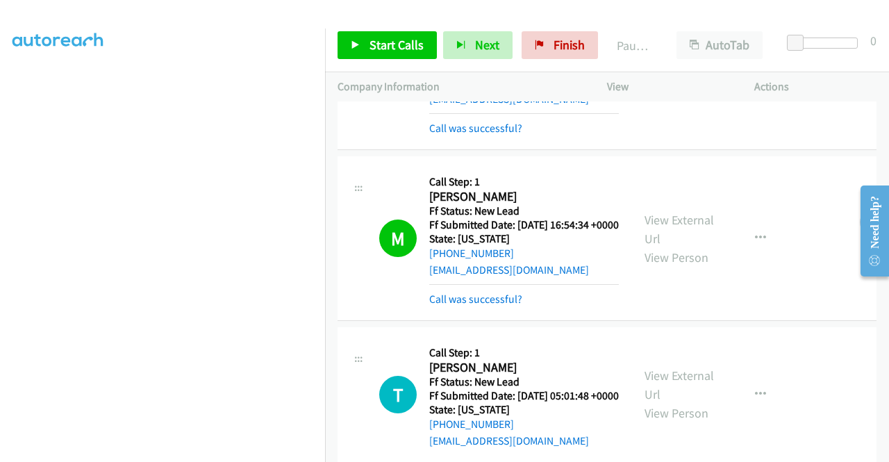
scroll to position [278, 0]
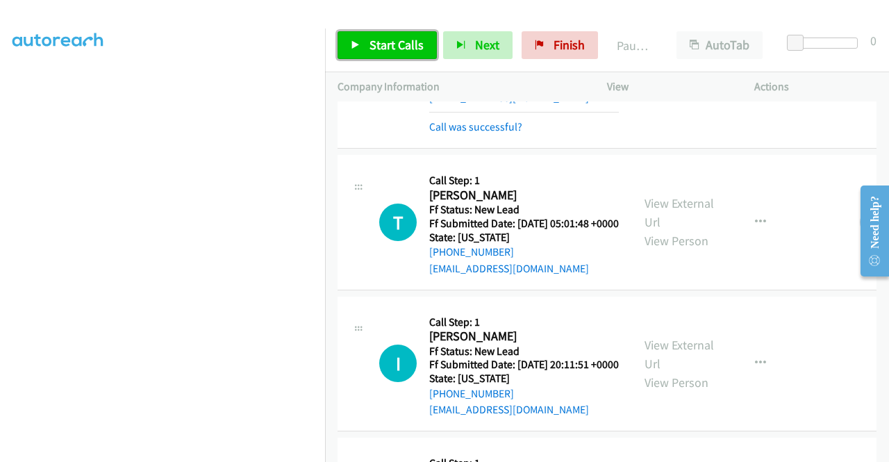
click at [401, 41] on span "Start Calls" at bounding box center [397, 45] width 54 height 16
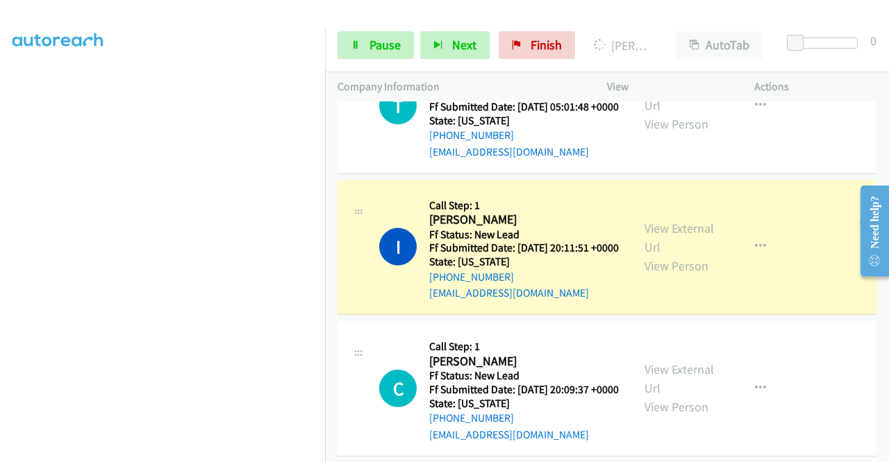
scroll to position [417, 0]
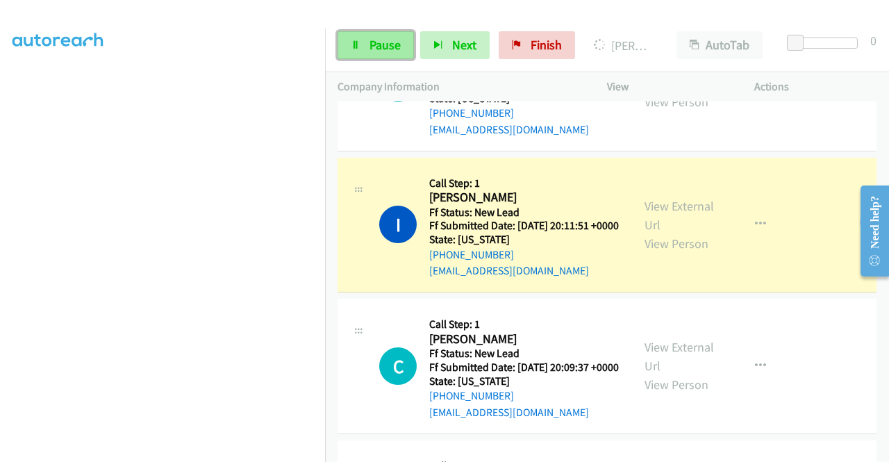
click at [382, 51] on span "Pause" at bounding box center [385, 45] width 31 height 16
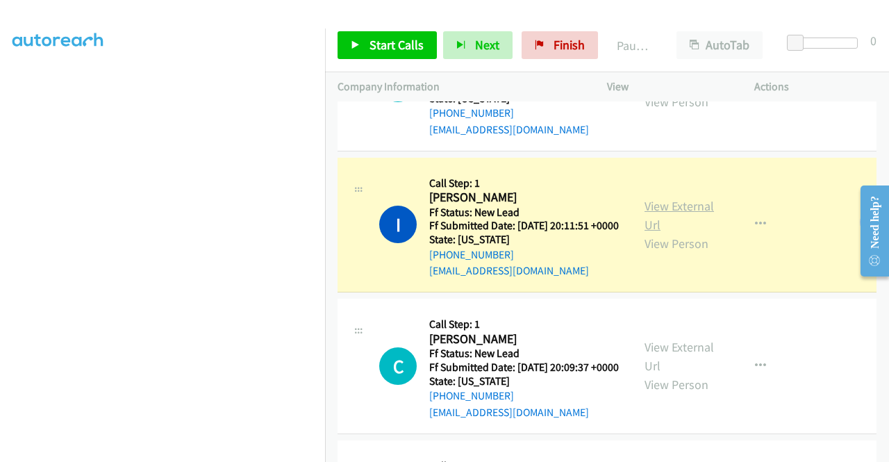
click at [673, 233] on link "View External Url" at bounding box center [679, 215] width 69 height 35
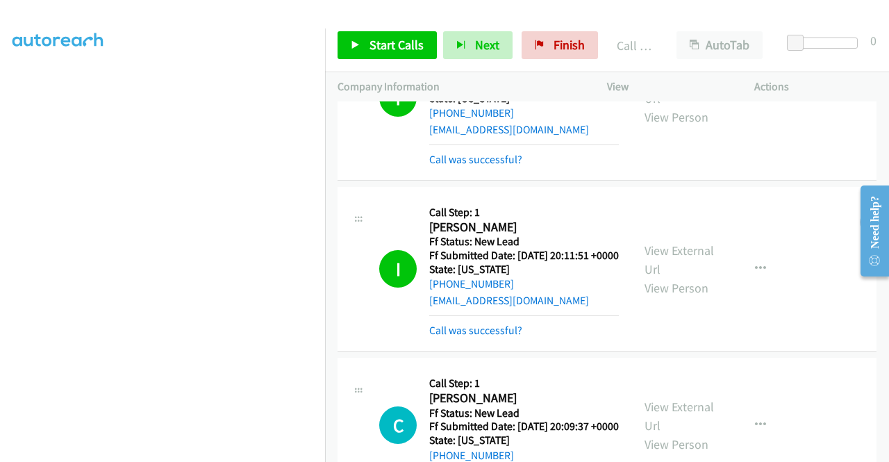
scroll to position [431, 0]
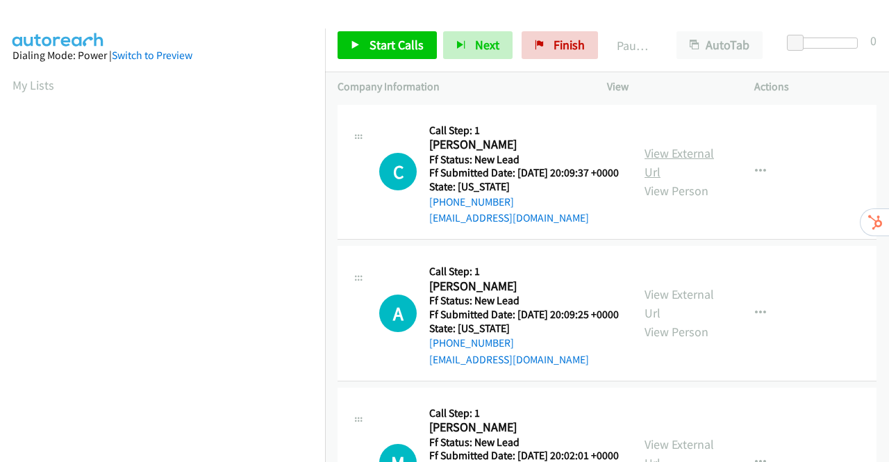
click at [660, 160] on link "View External Url" at bounding box center [679, 162] width 69 height 35
click at [682, 315] on link "View External Url" at bounding box center [679, 303] width 69 height 35
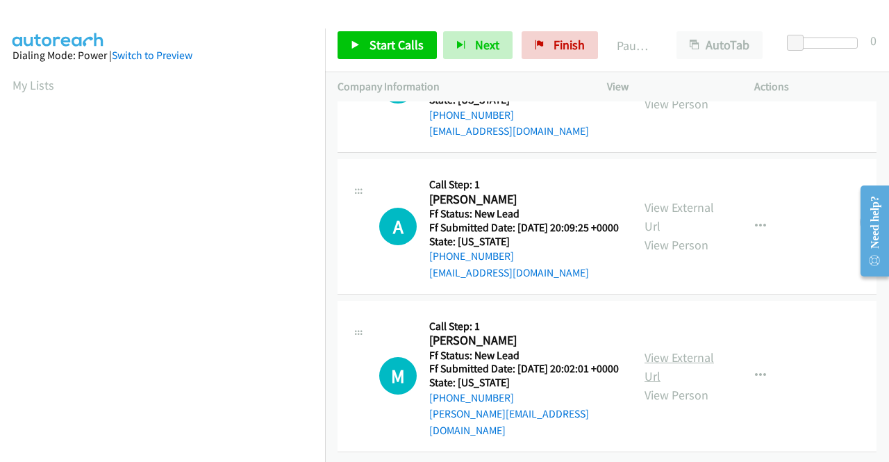
click at [674, 349] on link "View External Url" at bounding box center [679, 366] width 69 height 35
click at [373, 46] on span "Start Calls" at bounding box center [397, 45] width 54 height 16
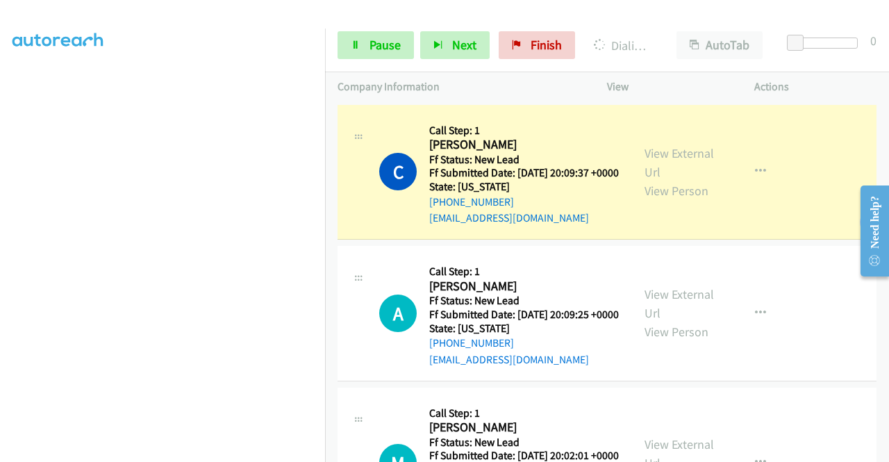
scroll to position [317, 0]
click at [381, 46] on span "Pause" at bounding box center [385, 45] width 31 height 16
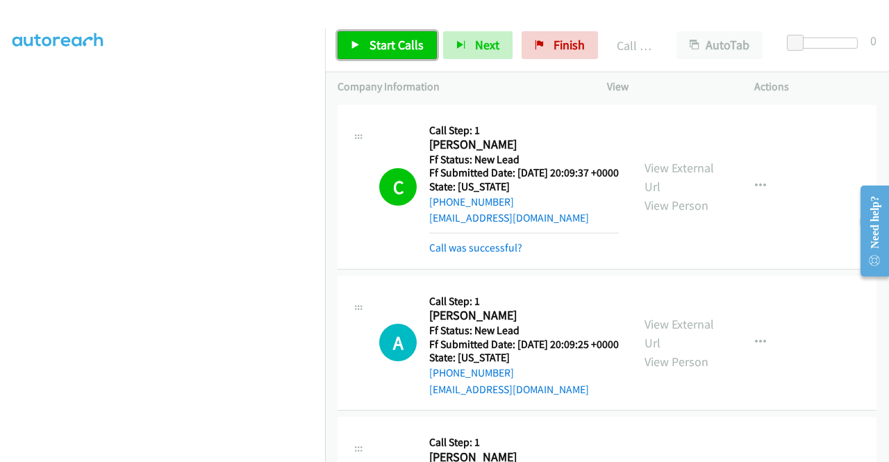
click at [377, 46] on span "Start Calls" at bounding box center [397, 45] width 54 height 16
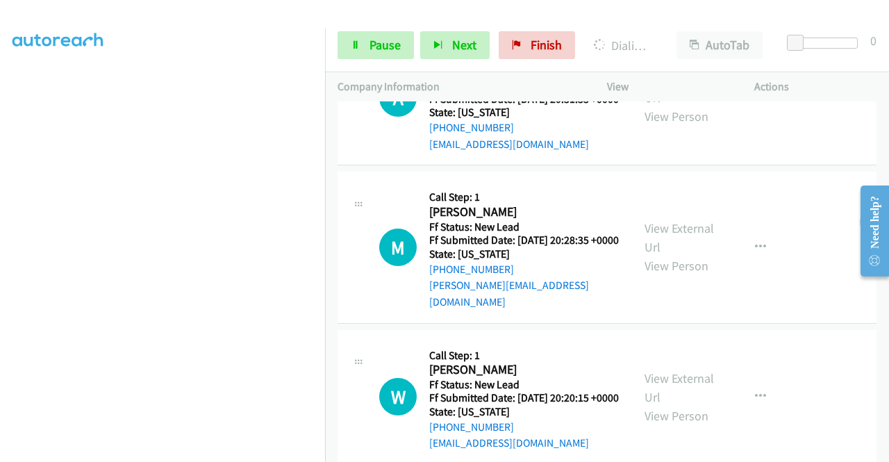
scroll to position [506, 0]
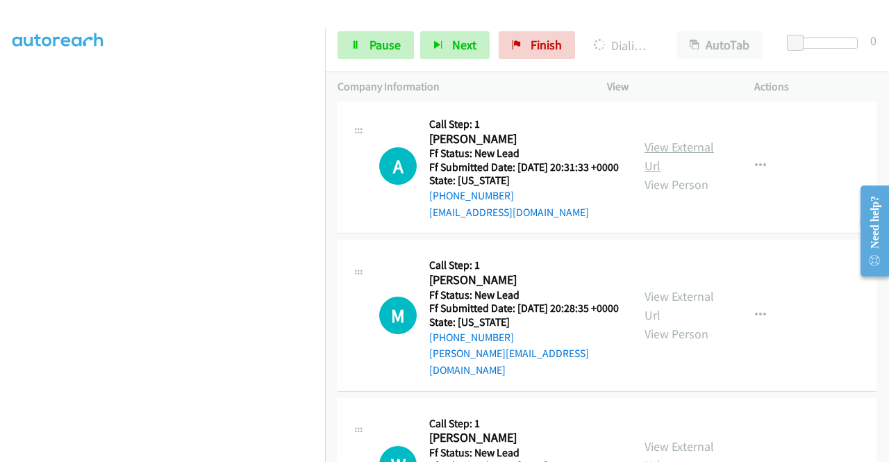
click at [681, 174] on link "View External Url" at bounding box center [679, 156] width 69 height 35
click at [679, 323] on link "View External Url" at bounding box center [679, 305] width 69 height 35
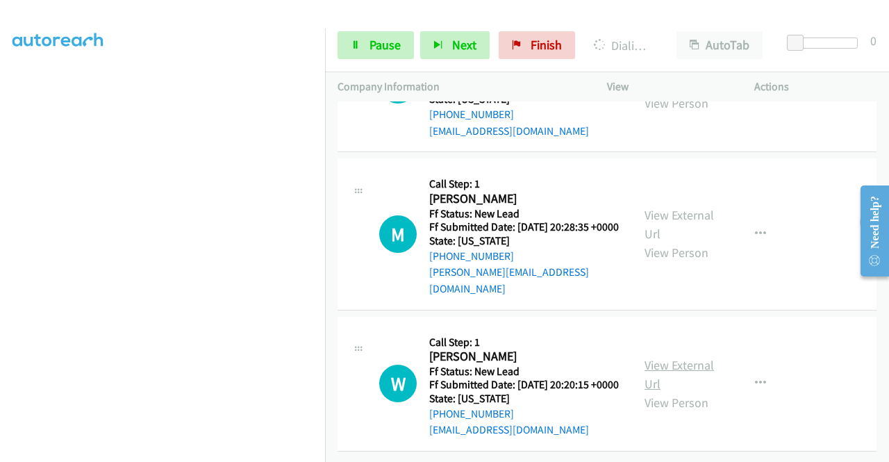
click at [684, 357] on link "View External Url" at bounding box center [679, 374] width 69 height 35
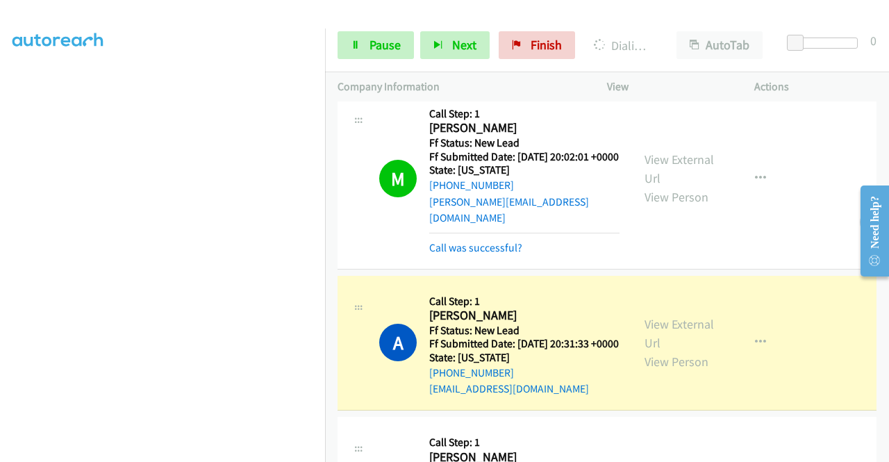
scroll to position [575, 0]
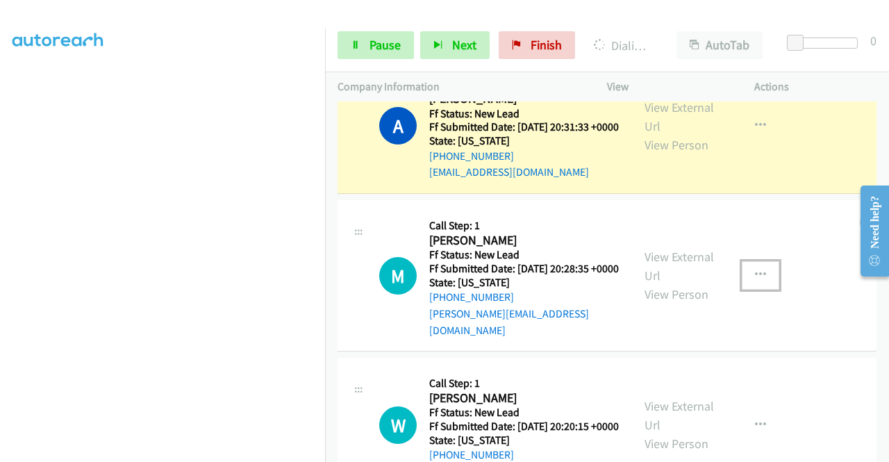
click at [755, 281] on icon "button" at bounding box center [760, 275] width 11 height 11
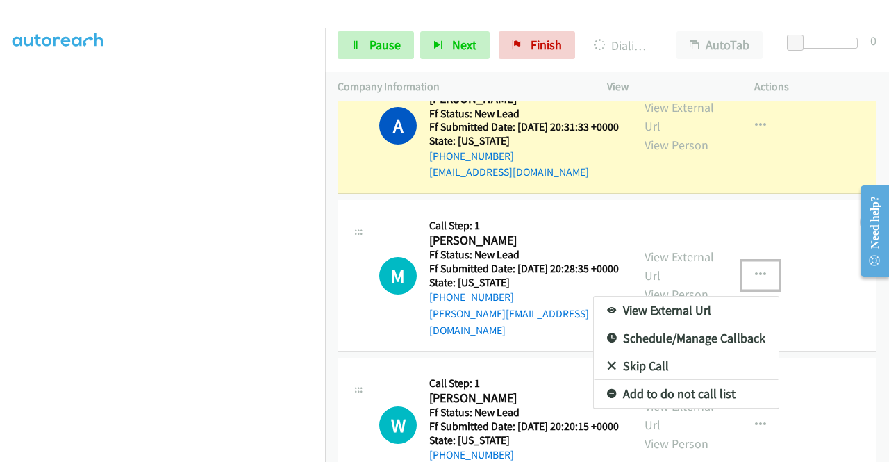
click at [653, 380] on link "Skip Call" at bounding box center [686, 366] width 185 height 28
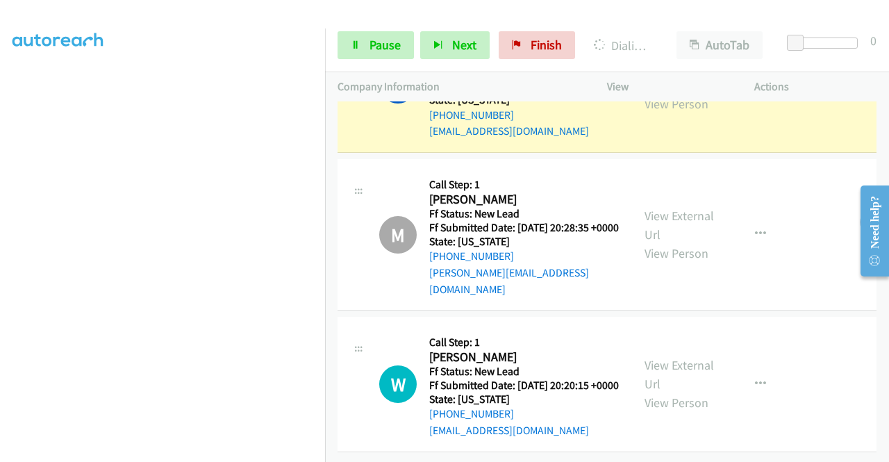
scroll to position [674, 0]
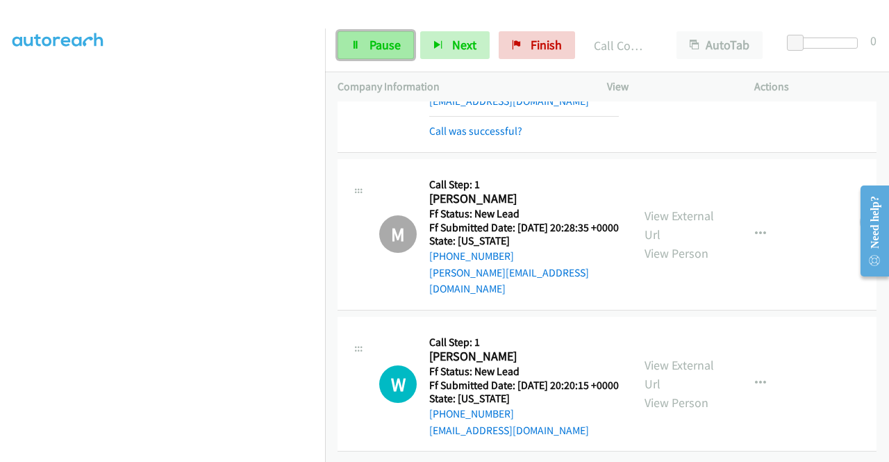
click at [368, 37] on link "Pause" at bounding box center [376, 45] width 76 height 28
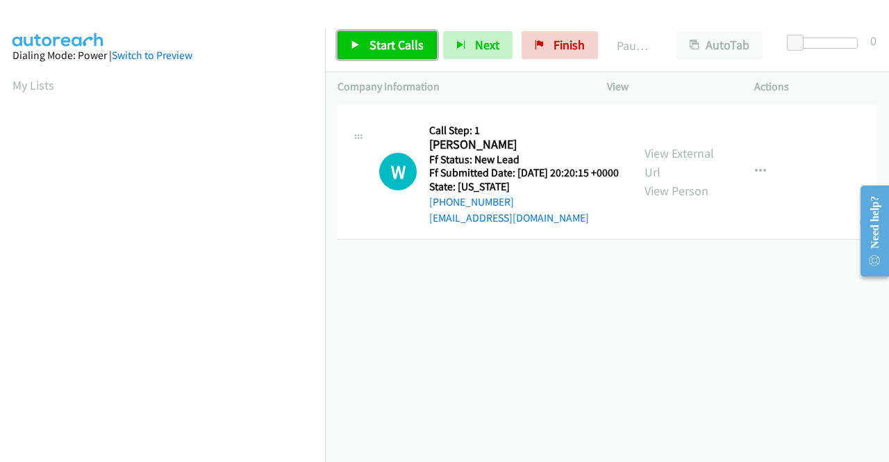
click at [370, 52] on span "Start Calls" at bounding box center [397, 45] width 54 height 16
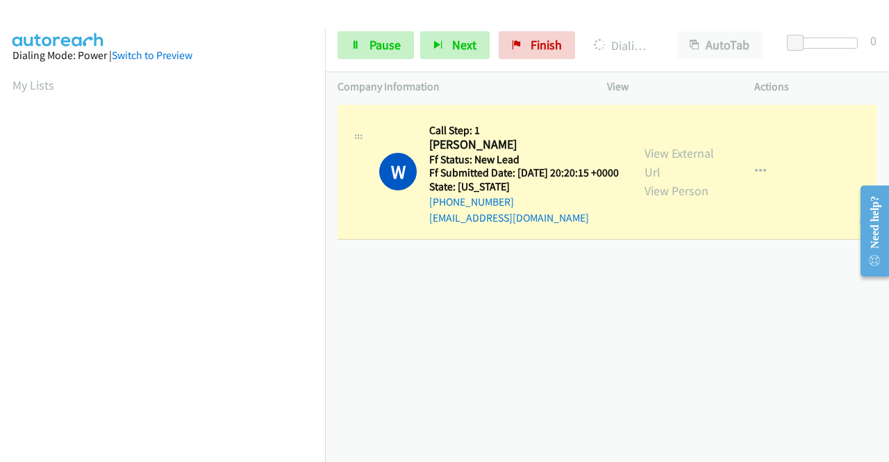
scroll to position [317, 0]
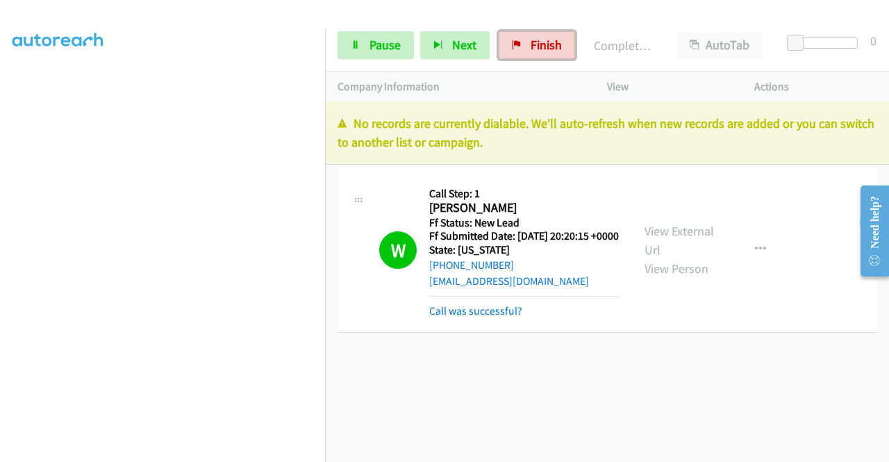
drag, startPoint x: 536, startPoint y: 49, endPoint x: 486, endPoint y: 69, distance: 53.7
click at [536, 49] on span "Finish" at bounding box center [546, 45] width 31 height 16
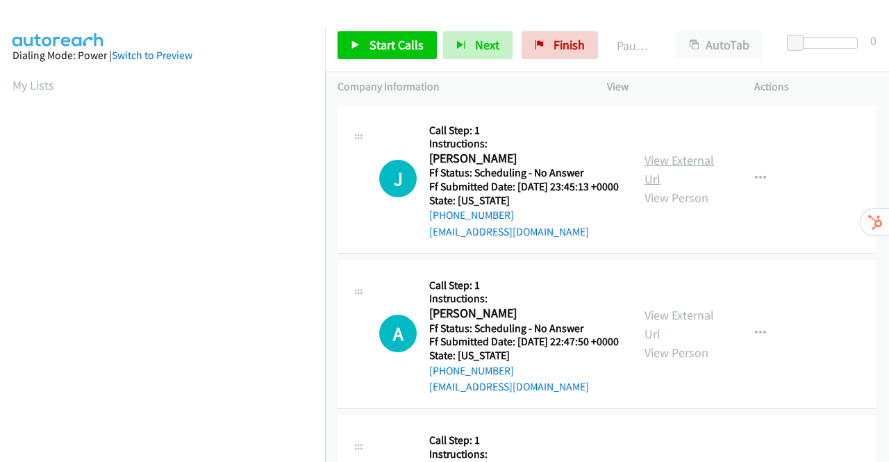
click at [664, 169] on link "View External Url" at bounding box center [679, 169] width 69 height 35
click at [677, 334] on link "View External Url" at bounding box center [679, 324] width 69 height 35
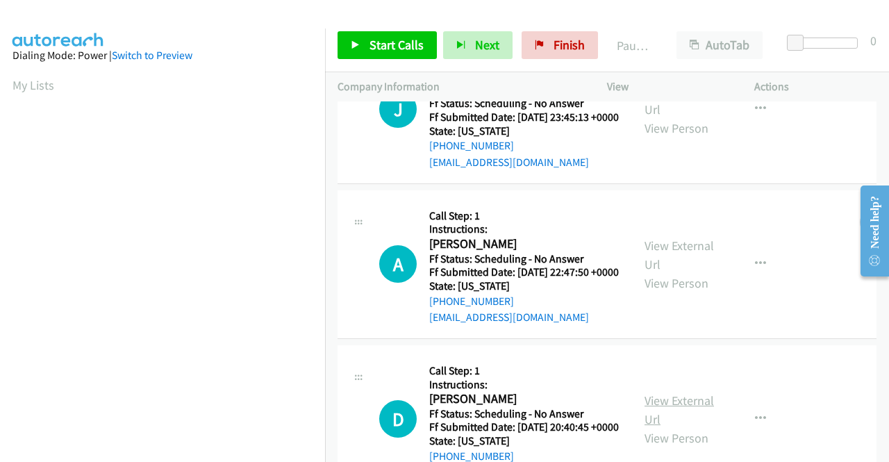
click at [687, 427] on link "View External Url" at bounding box center [679, 410] width 69 height 35
click at [381, 44] on span "Start Calls" at bounding box center [397, 45] width 54 height 16
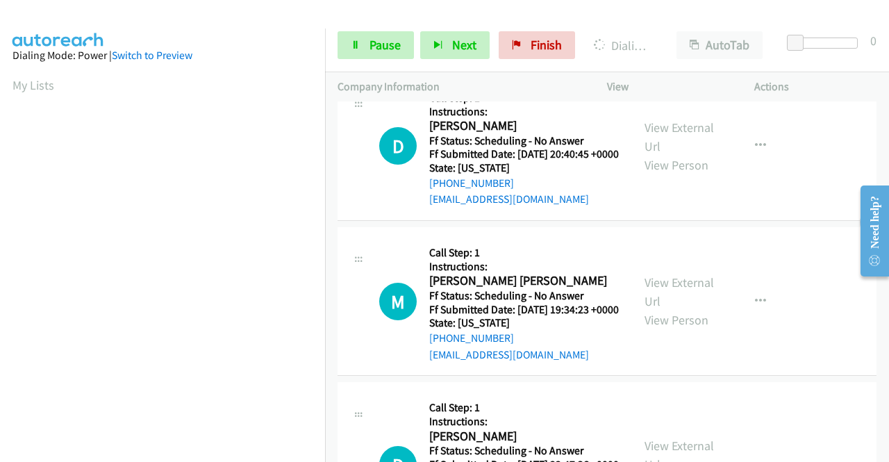
scroll to position [417, 0]
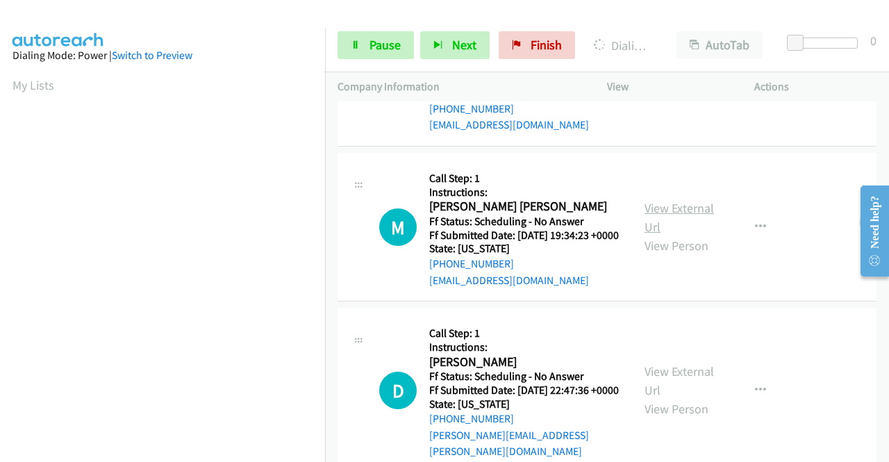
click at [659, 235] on link "View External Url" at bounding box center [679, 217] width 69 height 35
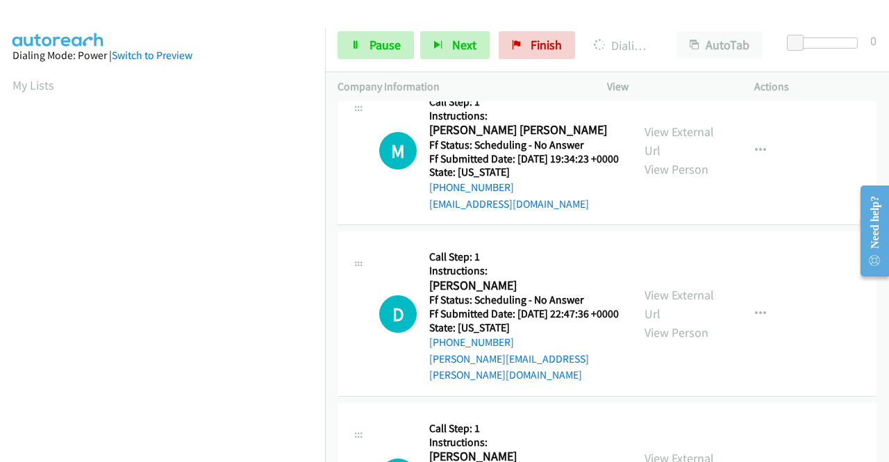
scroll to position [556, 0]
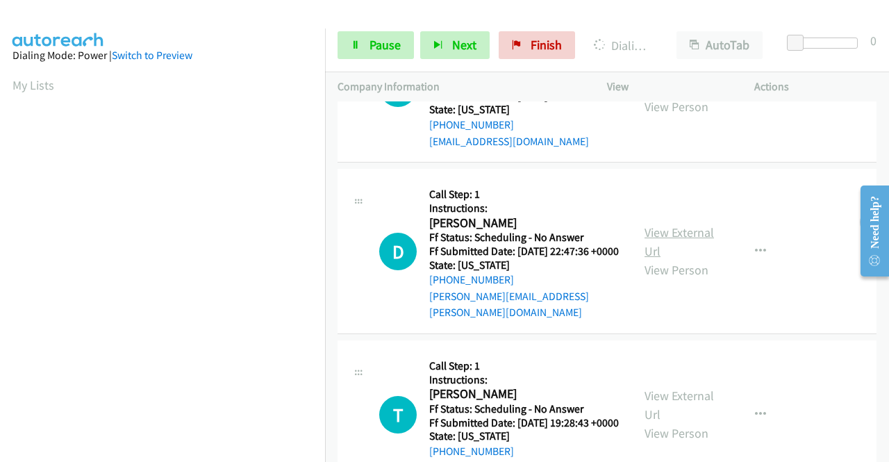
click at [671, 259] on link "View External Url" at bounding box center [679, 241] width 69 height 35
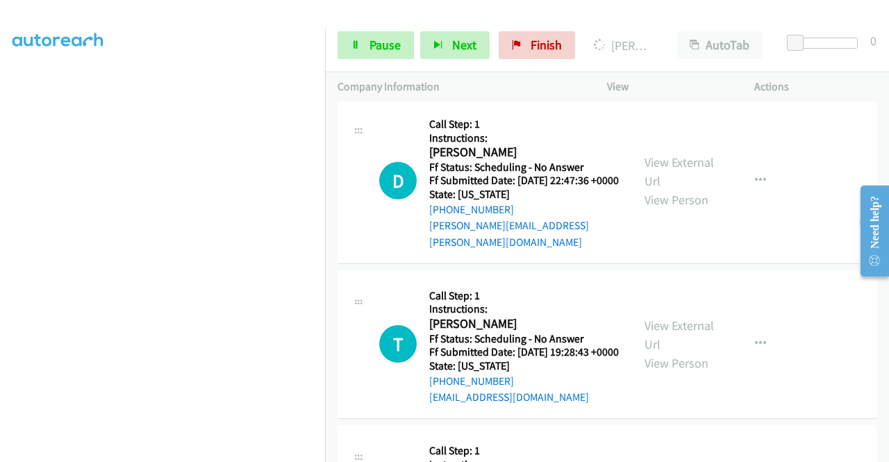
scroll to position [793, 0]
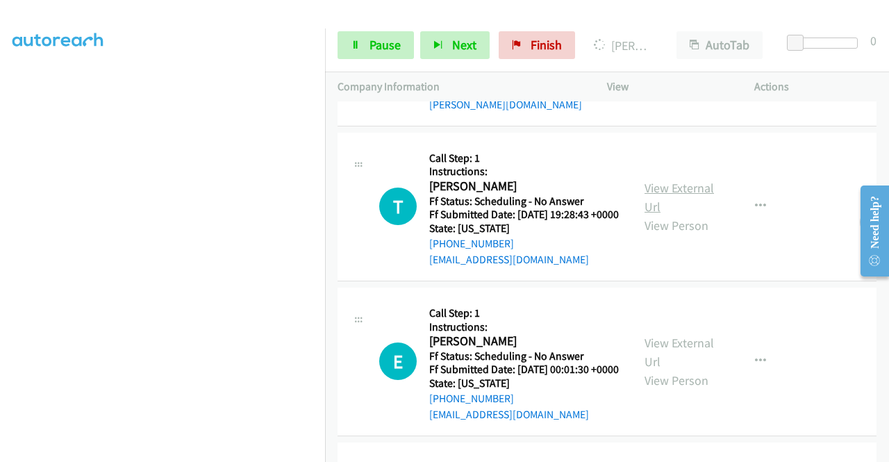
click at [671, 215] on link "View External Url" at bounding box center [679, 197] width 69 height 35
click at [685, 370] on link "View External Url" at bounding box center [679, 352] width 69 height 35
click at [381, 40] on span "Pause" at bounding box center [385, 45] width 31 height 16
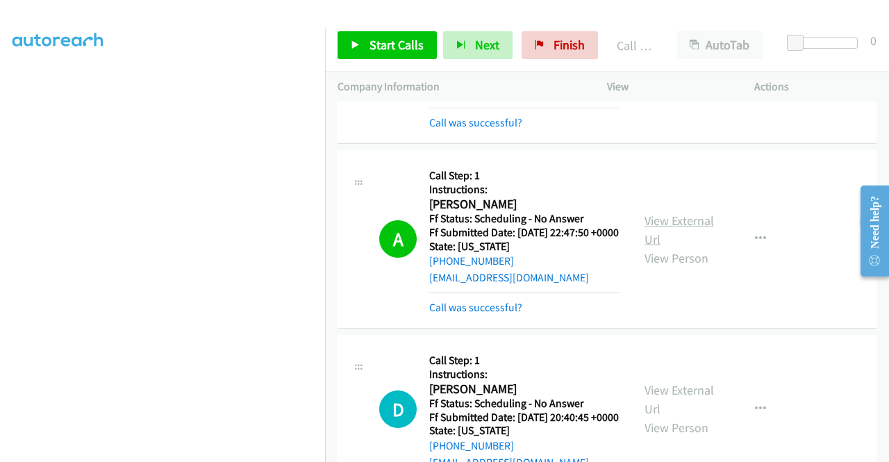
scroll to position [278, 0]
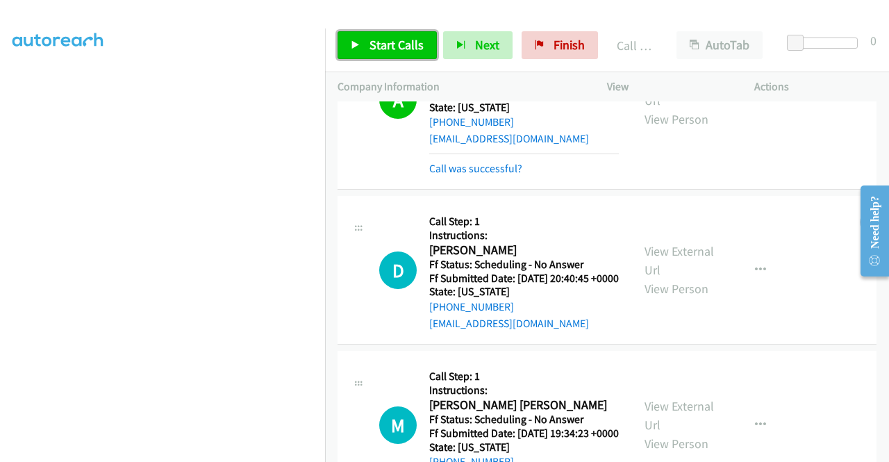
click at [362, 49] on link "Start Calls" at bounding box center [387, 45] width 99 height 28
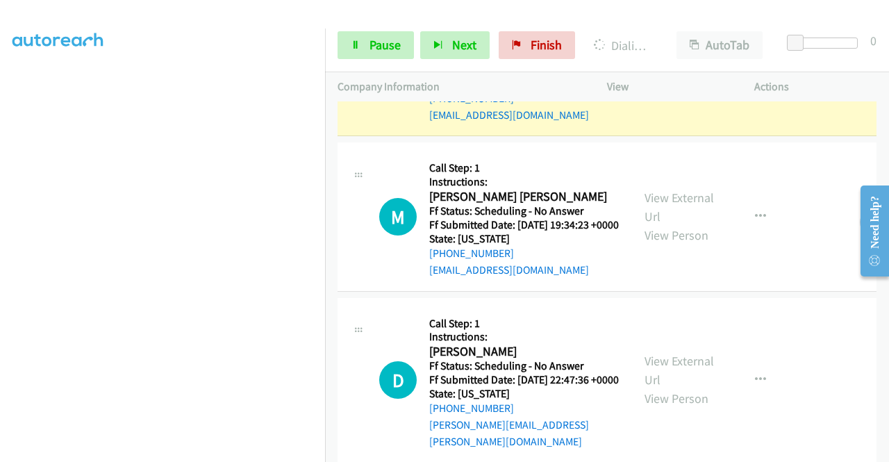
scroll to position [417, 0]
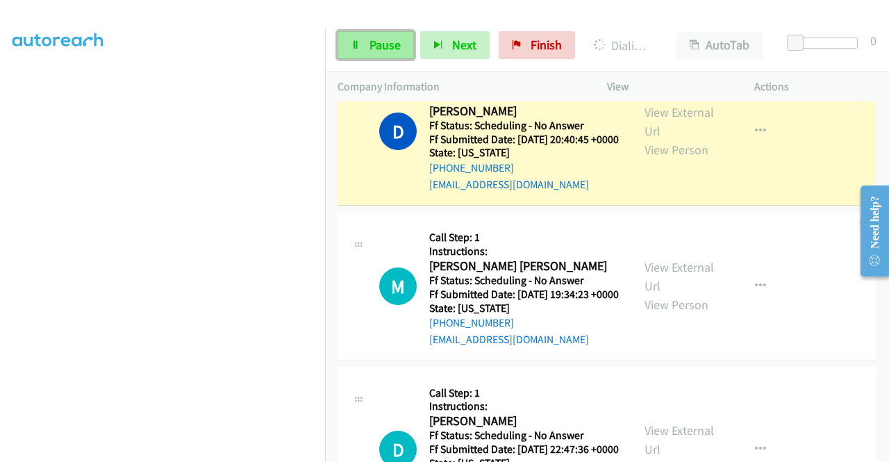
click at [370, 49] on span "Pause" at bounding box center [385, 45] width 31 height 16
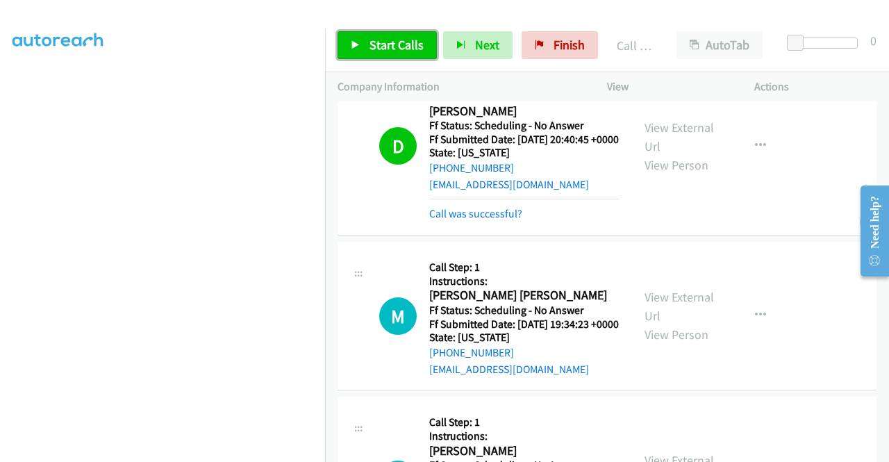
click at [381, 44] on span "Start Calls" at bounding box center [397, 45] width 54 height 16
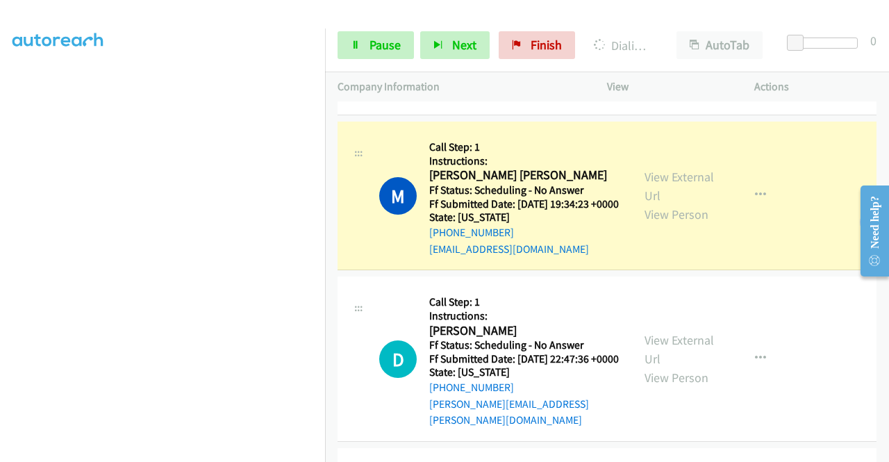
scroll to position [556, 0]
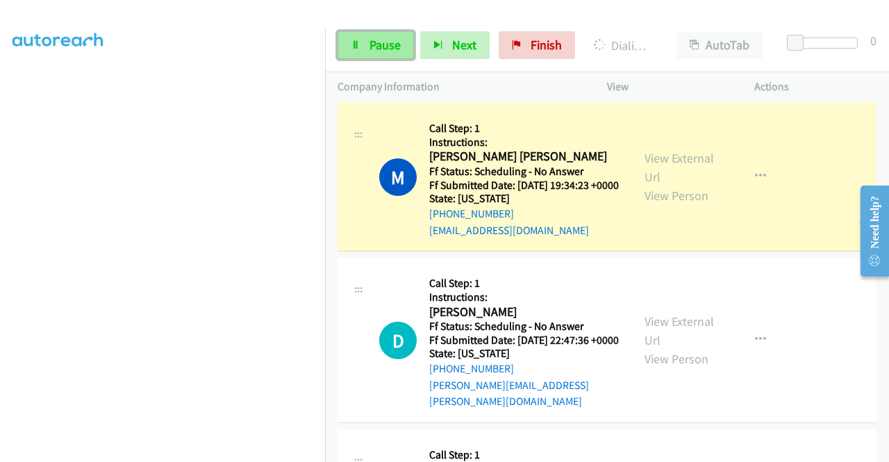
click at [363, 55] on link "Pause" at bounding box center [376, 45] width 76 height 28
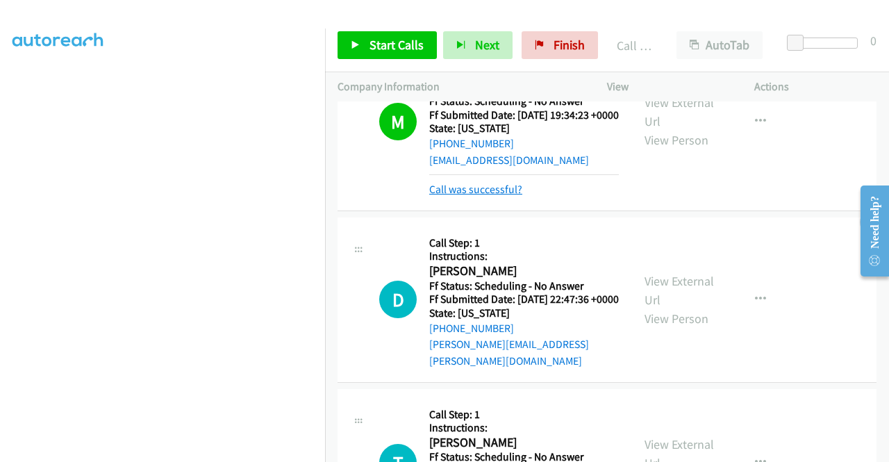
scroll to position [695, 0]
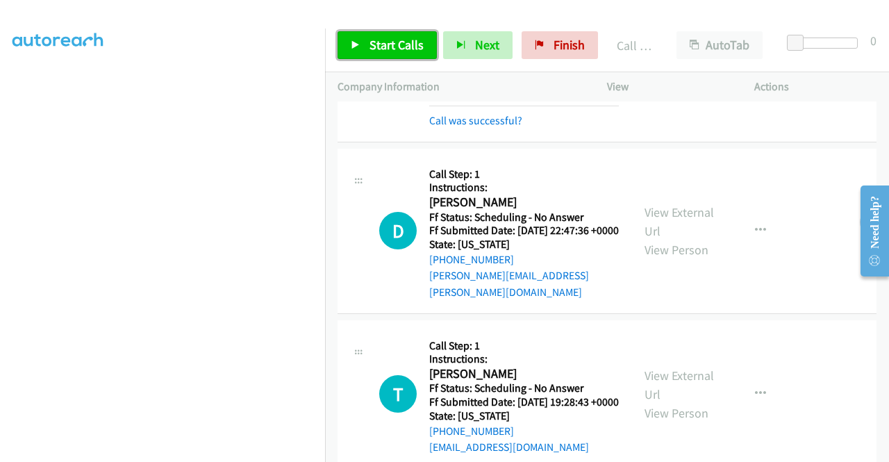
click at [363, 42] on link "Start Calls" at bounding box center [387, 45] width 99 height 28
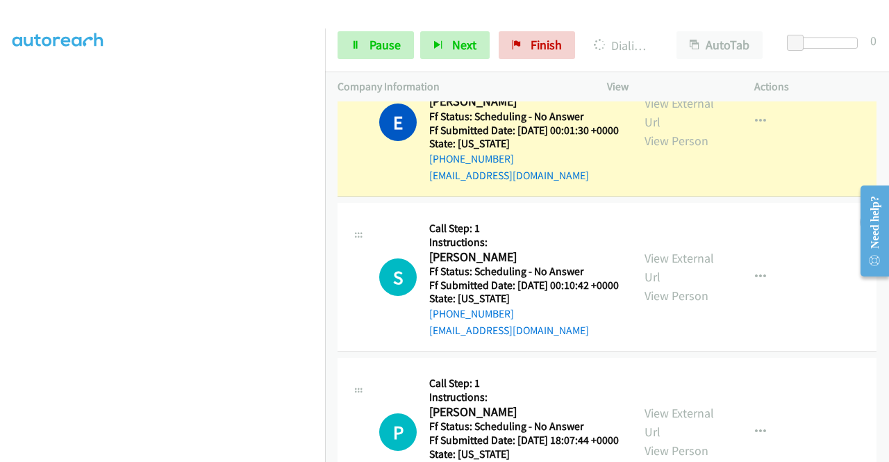
scroll to position [0, 0]
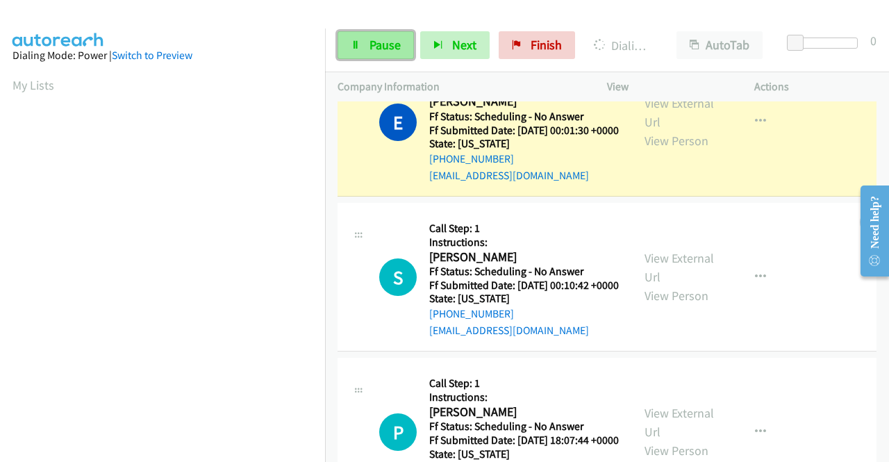
click at [388, 42] on span "Pause" at bounding box center [385, 45] width 31 height 16
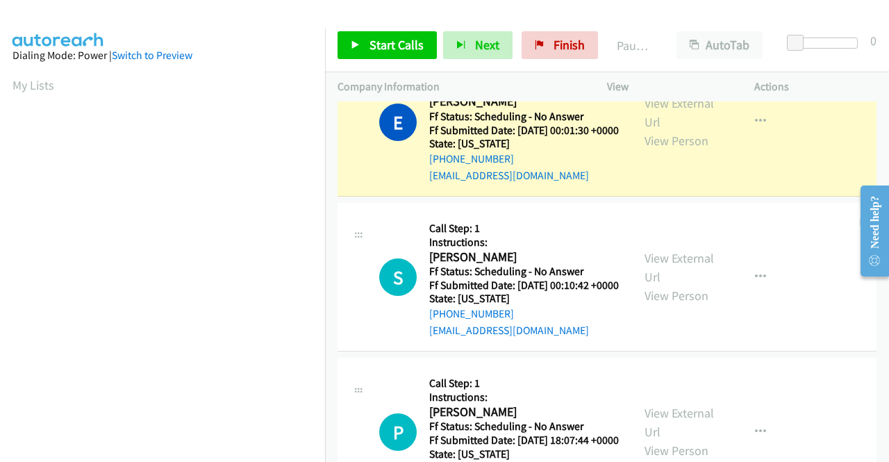
scroll to position [317, 0]
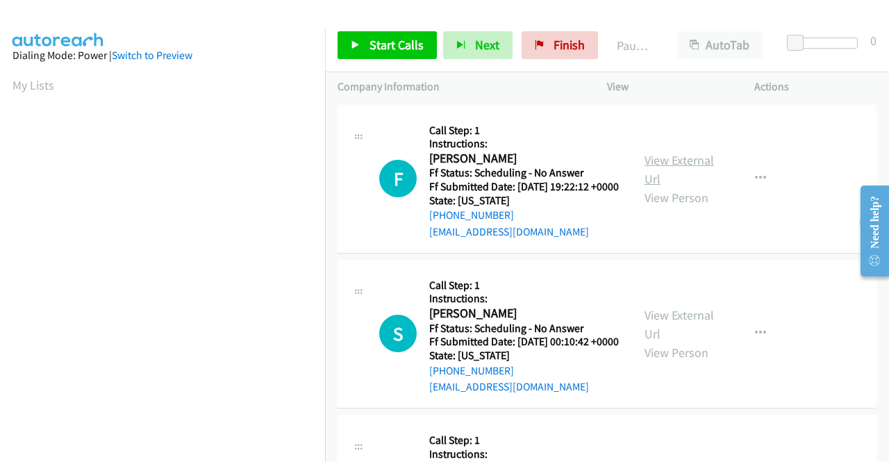
click at [668, 172] on link "View External Url" at bounding box center [679, 169] width 69 height 35
click at [693, 334] on link "View External Url" at bounding box center [679, 324] width 69 height 35
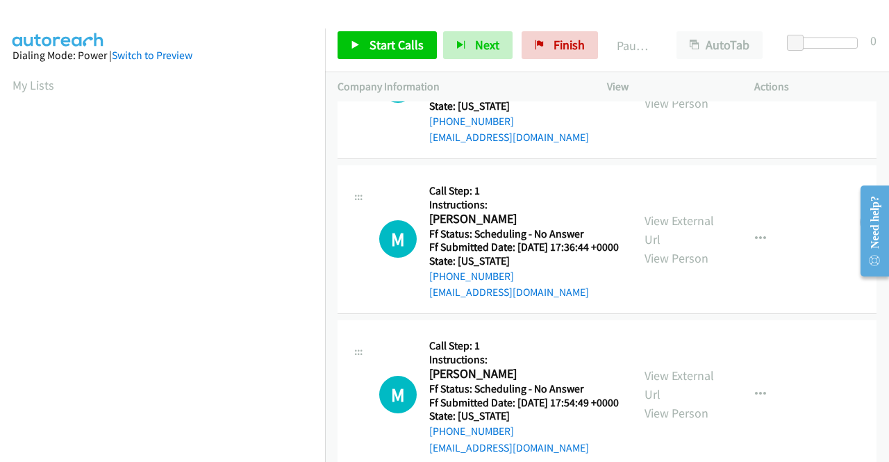
scroll to position [278, 0]
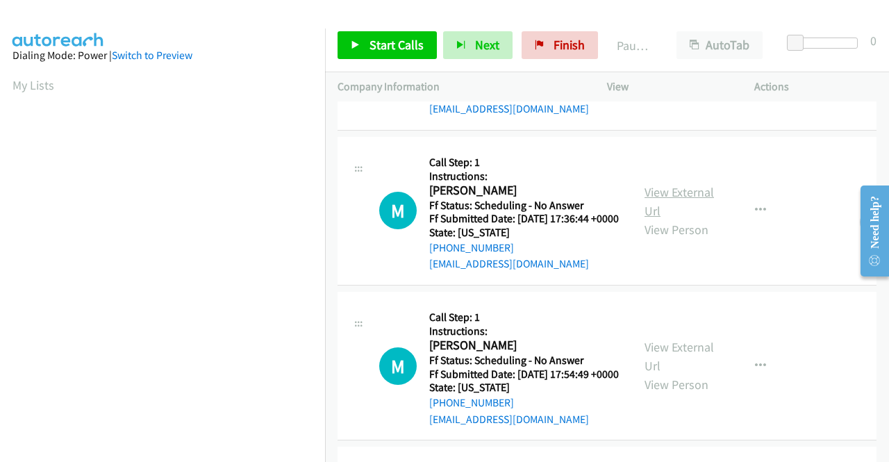
click at [689, 219] on link "View External Url" at bounding box center [679, 201] width 69 height 35
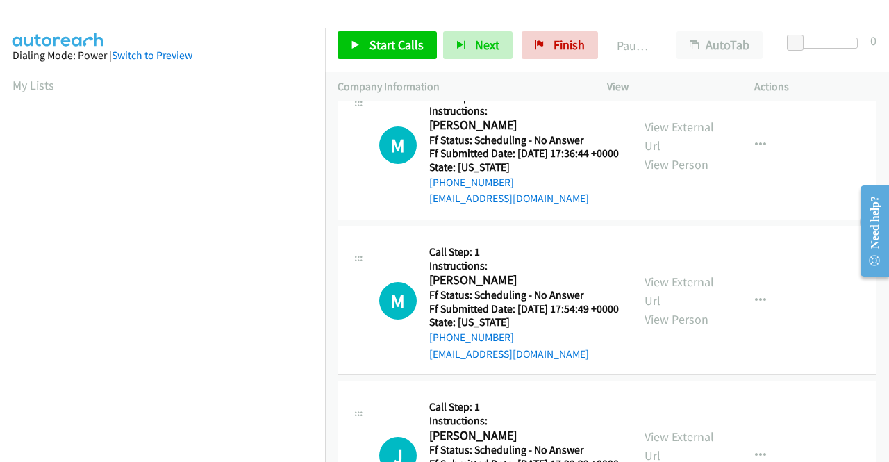
scroll to position [417, 0]
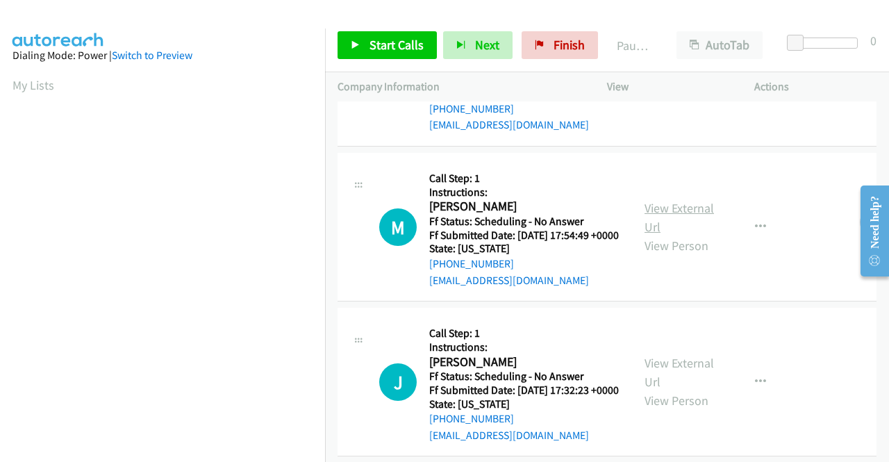
click at [663, 235] on link "View External Url" at bounding box center [679, 217] width 69 height 35
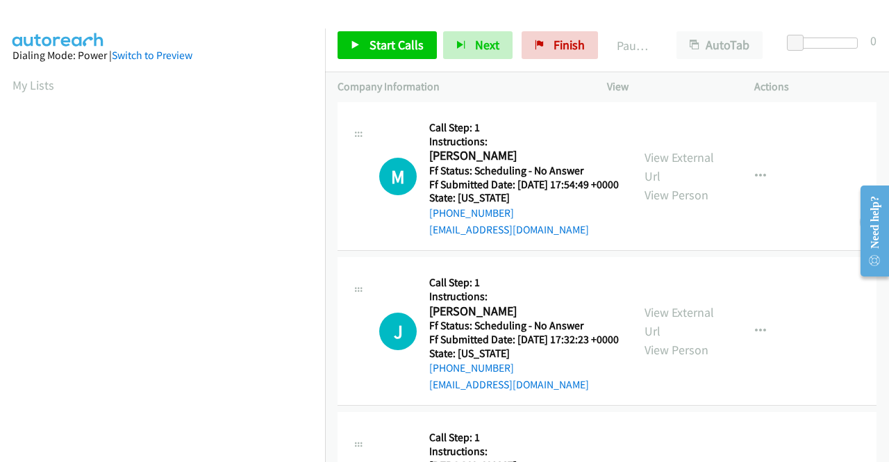
scroll to position [556, 0]
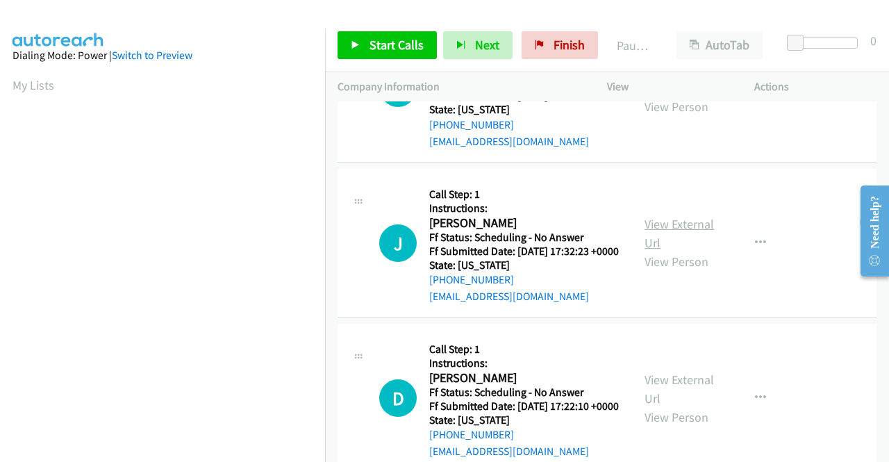
click at [668, 251] on link "View External Url" at bounding box center [679, 233] width 69 height 35
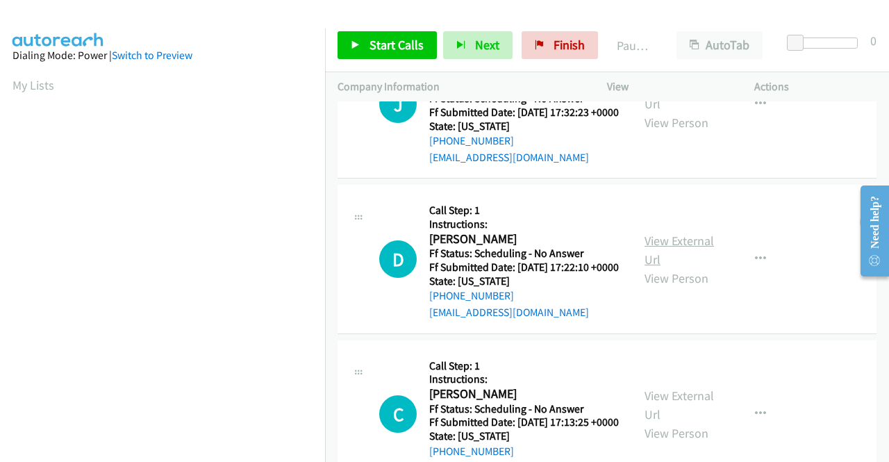
click at [658, 267] on link "View External Url" at bounding box center [679, 250] width 69 height 35
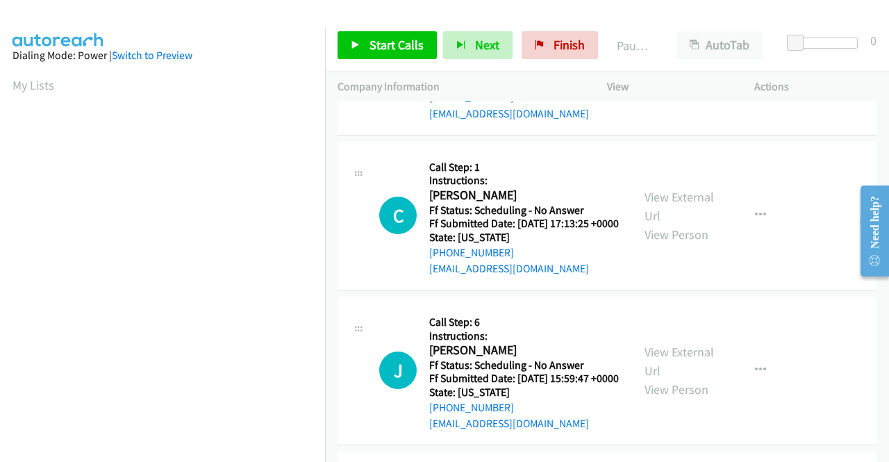
scroll to position [903, 0]
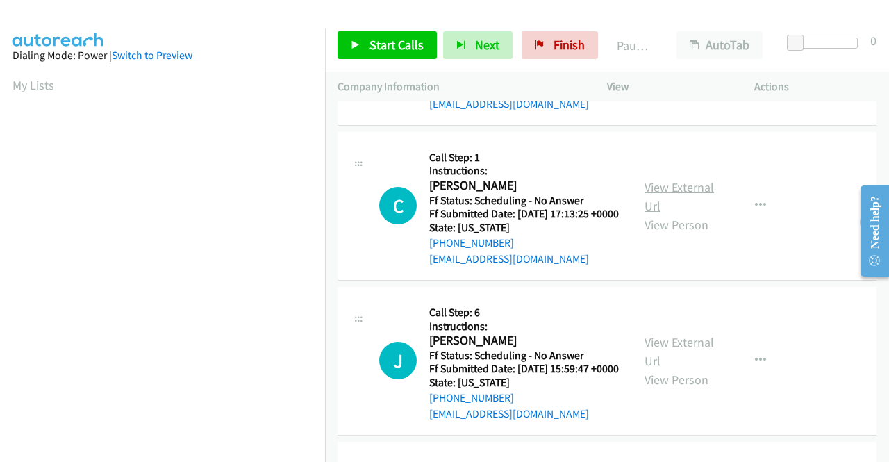
click at [657, 214] on link "View External Url" at bounding box center [679, 196] width 69 height 35
click at [386, 42] on span "Start Calls" at bounding box center [397, 45] width 54 height 16
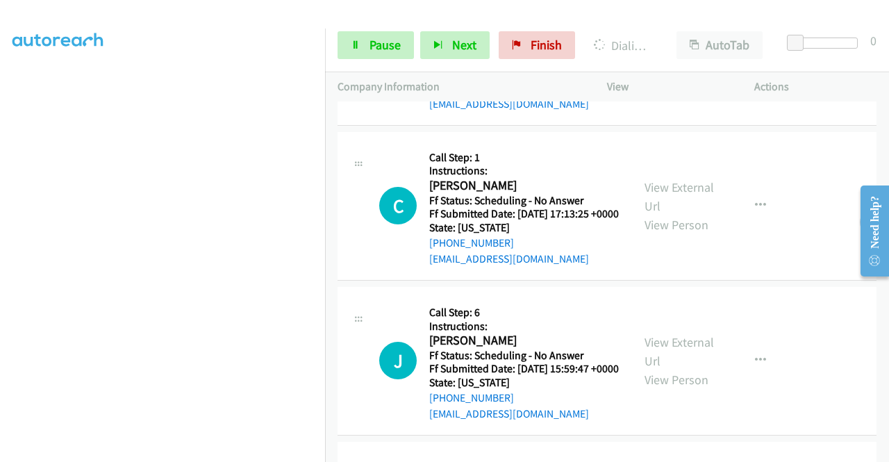
scroll to position [0, 0]
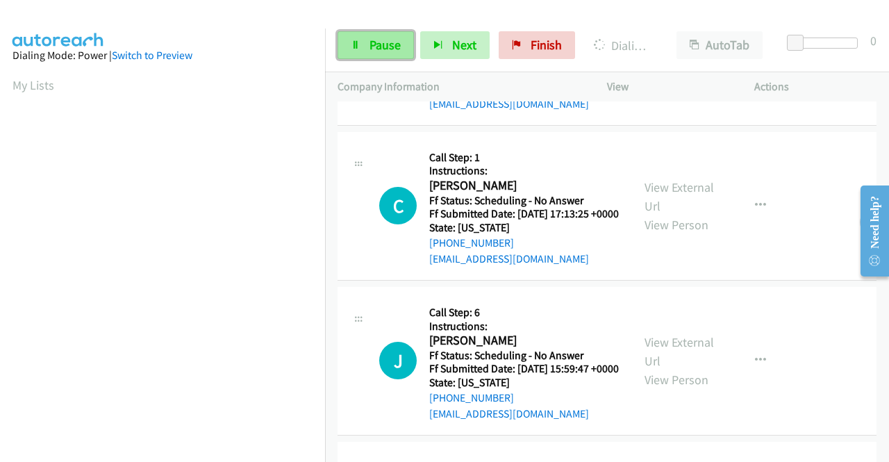
click at [370, 52] on span "Pause" at bounding box center [385, 45] width 31 height 16
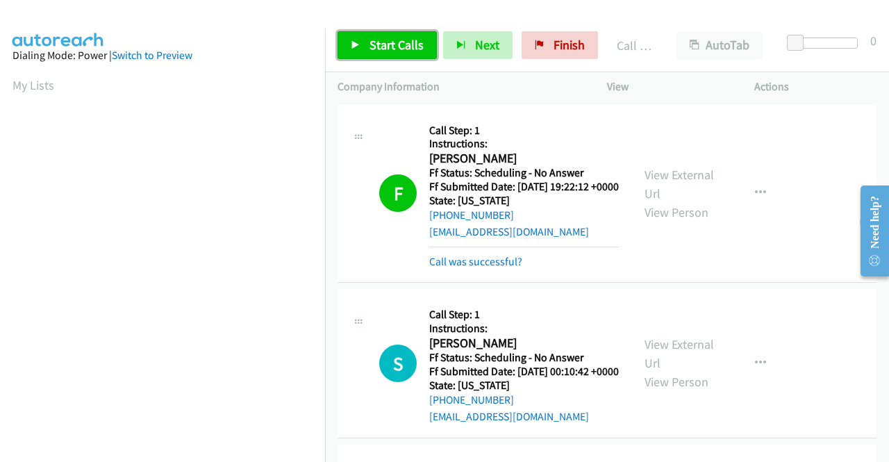
click at [379, 47] on span "Start Calls" at bounding box center [397, 45] width 54 height 16
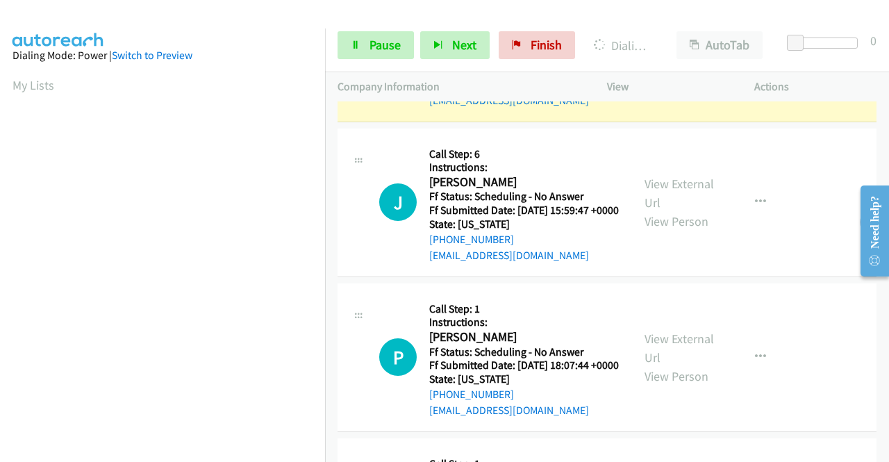
scroll to position [1251, 0]
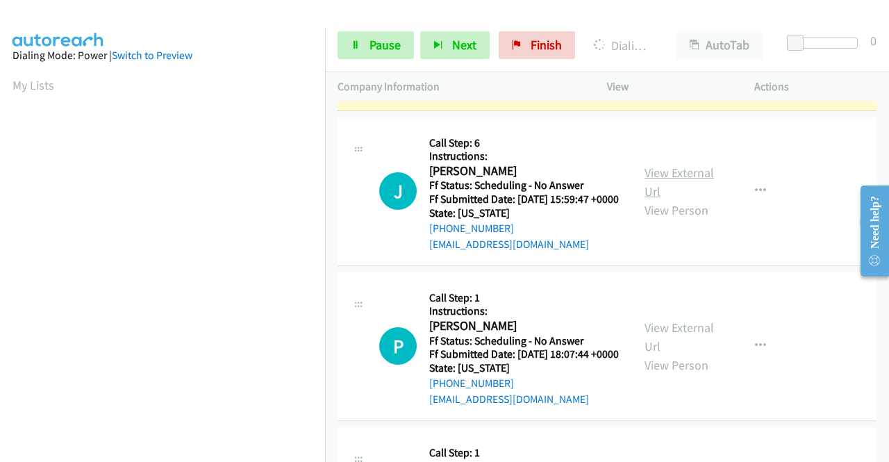
click at [659, 199] on link "View External Url" at bounding box center [679, 182] width 69 height 35
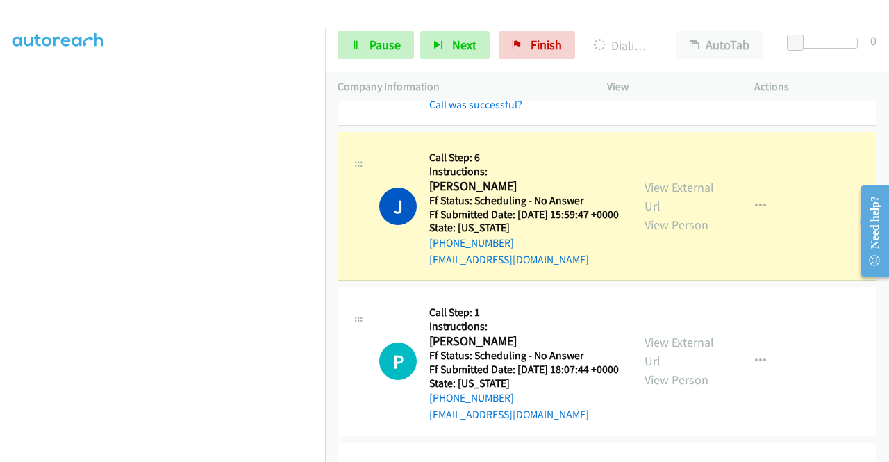
scroll to position [1474, 0]
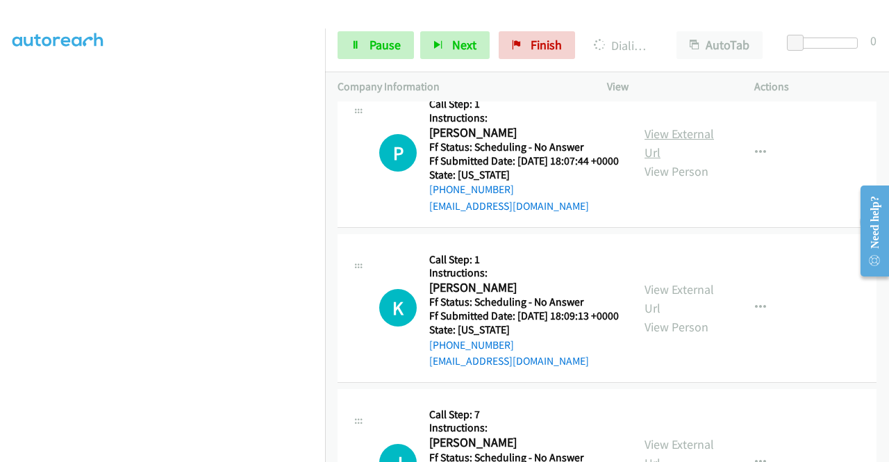
click at [681, 160] on link "View External Url" at bounding box center [679, 143] width 69 height 35
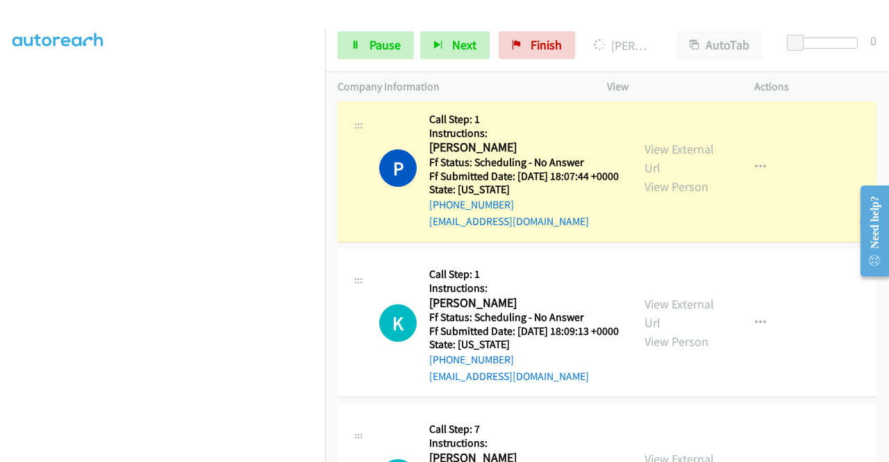
scroll to position [1627, 0]
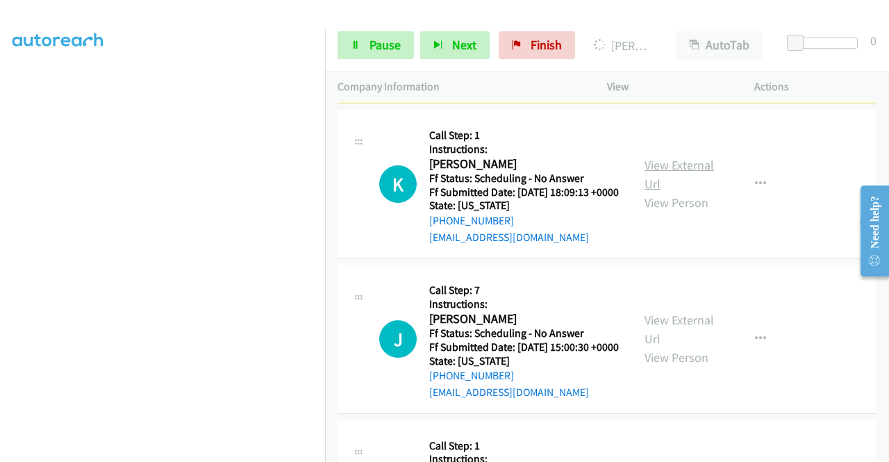
click at [668, 192] on link "View External Url" at bounding box center [679, 174] width 69 height 35
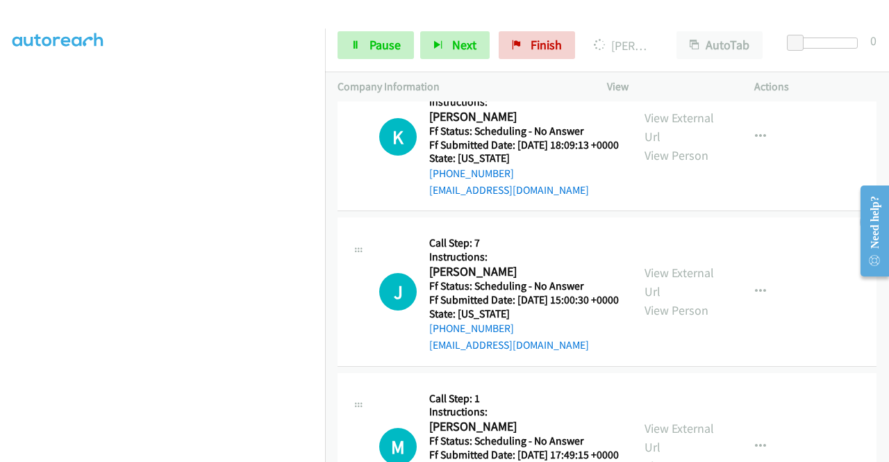
scroll to position [1697, 0]
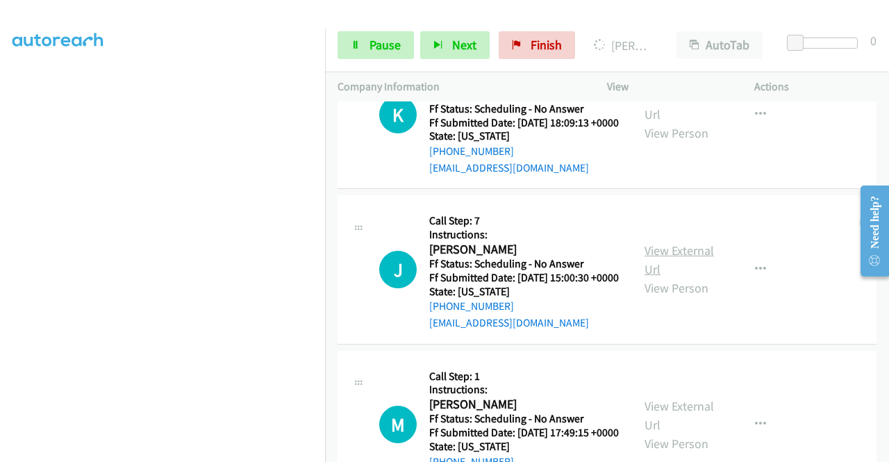
click at [686, 277] on link "View External Url" at bounding box center [679, 259] width 69 height 35
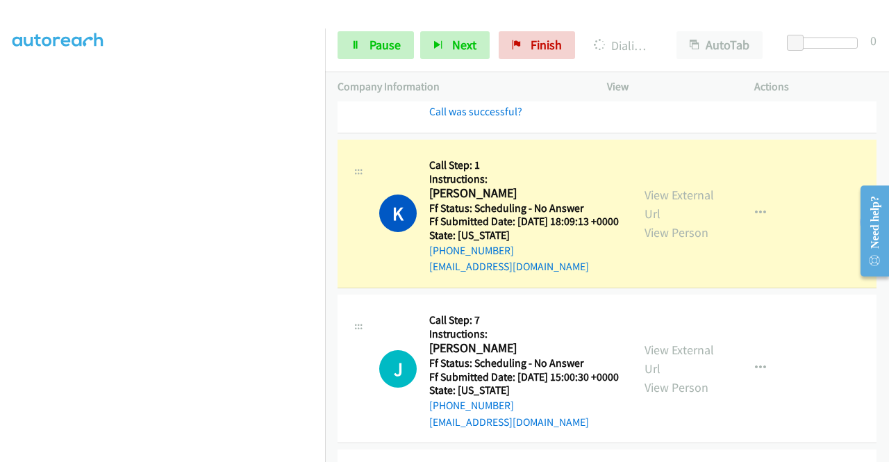
scroll to position [178, 0]
click at [370, 48] on span "Pause" at bounding box center [385, 45] width 31 height 16
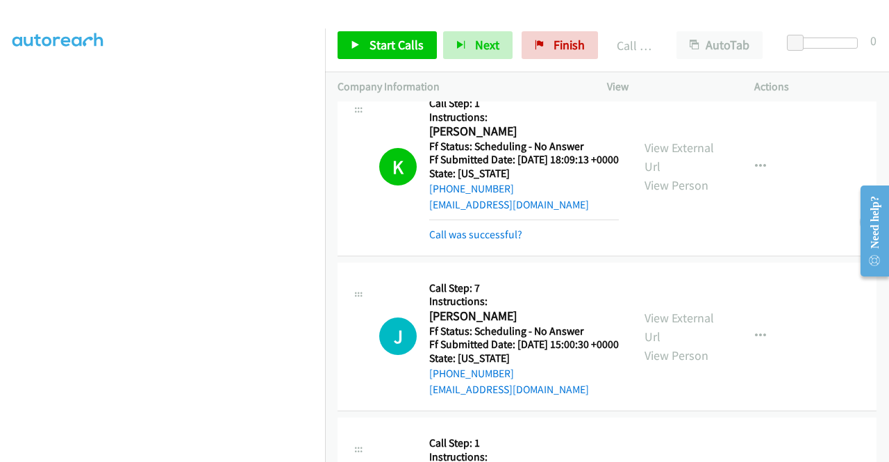
scroll to position [1836, 0]
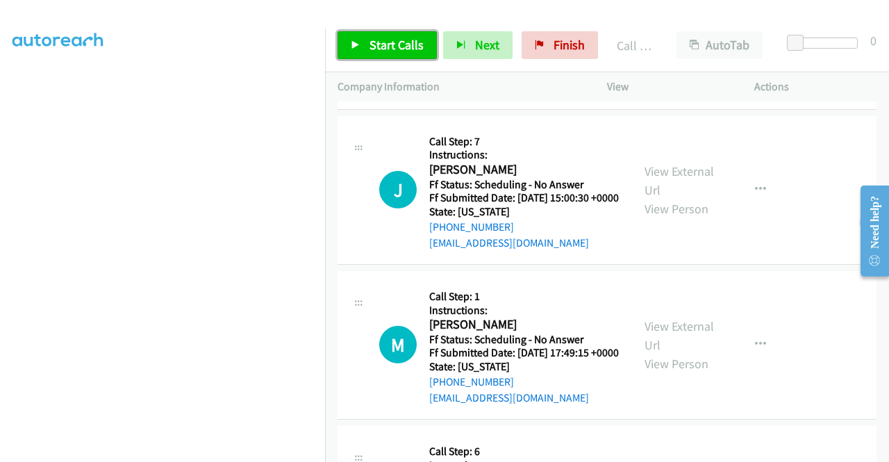
click at [377, 45] on span "Start Calls" at bounding box center [397, 45] width 54 height 16
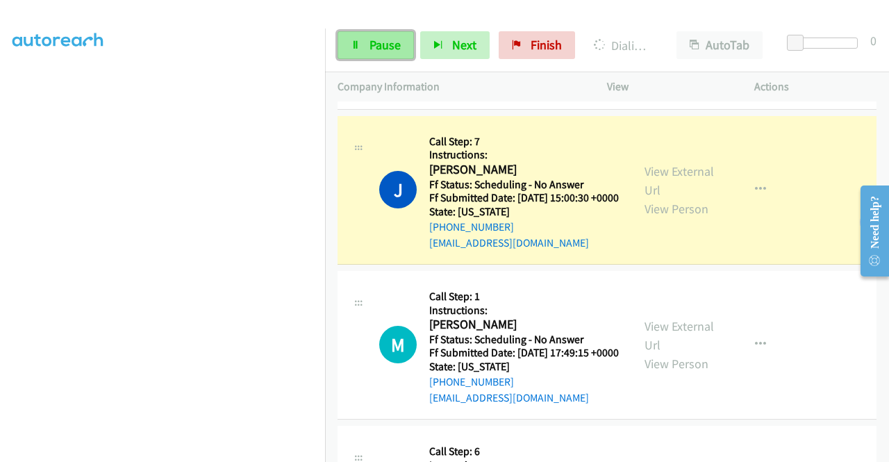
click at [375, 44] on span "Pause" at bounding box center [385, 45] width 31 height 16
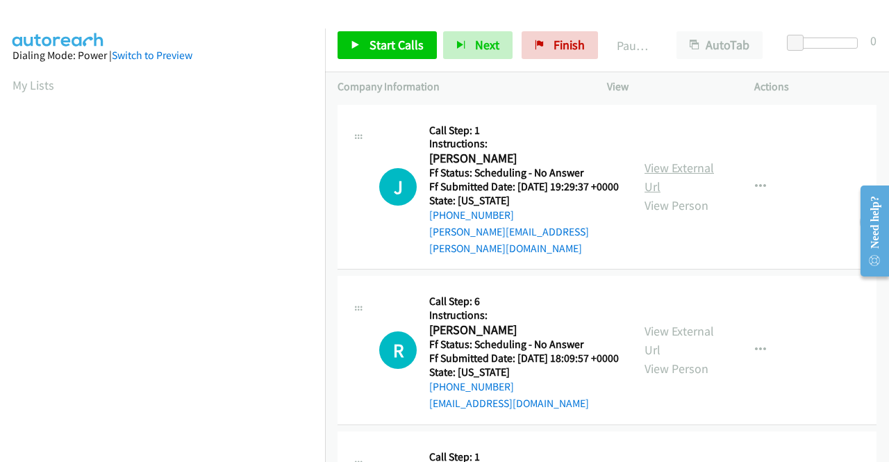
click at [691, 167] on link "View External Url" at bounding box center [679, 177] width 69 height 35
click at [691, 336] on link "View External Url" at bounding box center [679, 340] width 69 height 35
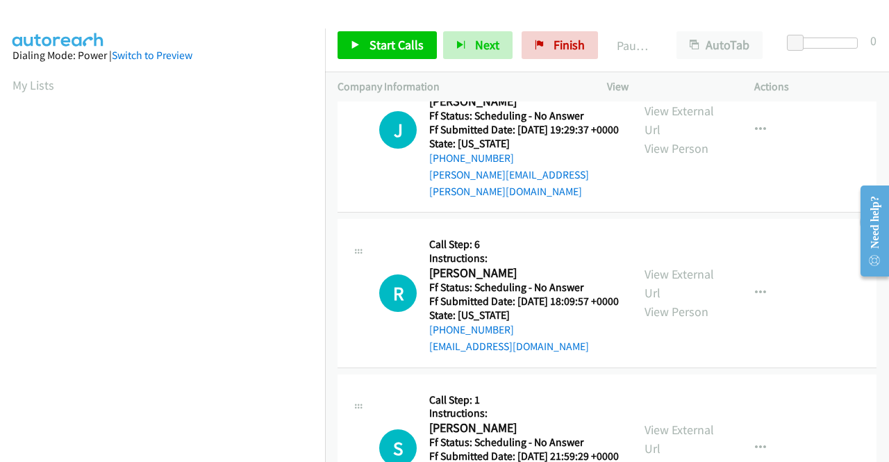
scroll to position [139, 0]
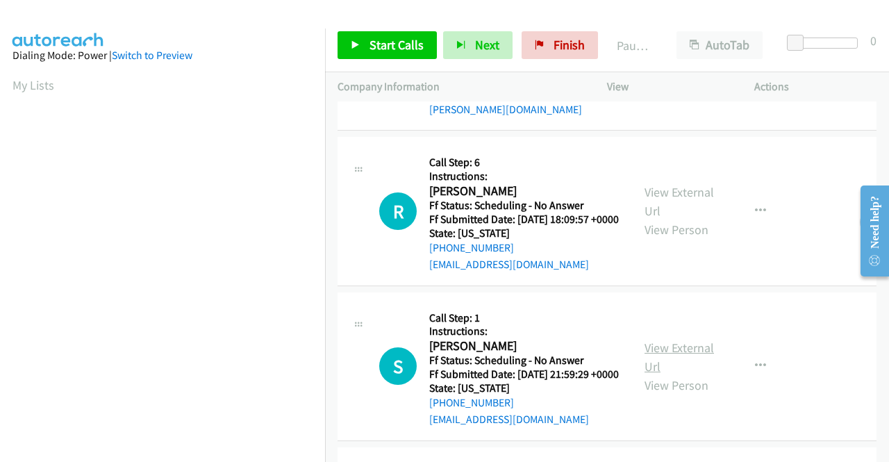
click at [687, 362] on link "View External Url" at bounding box center [679, 357] width 69 height 35
click at [386, 42] on span "Start Calls" at bounding box center [397, 45] width 54 height 16
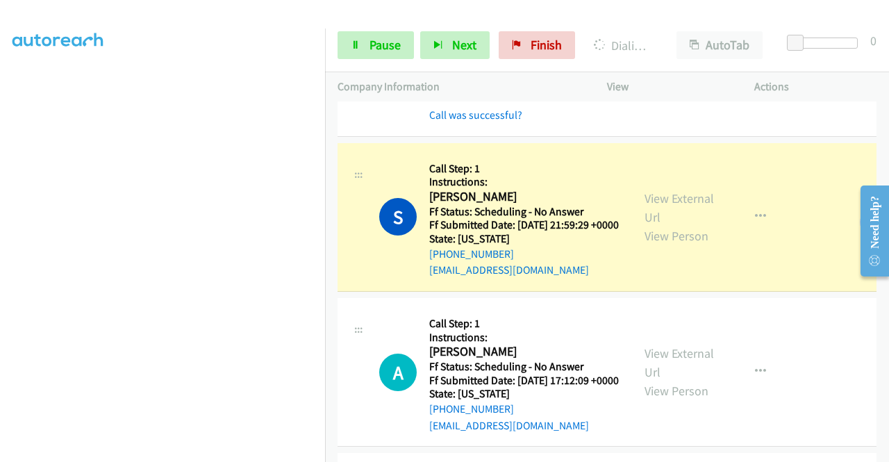
scroll to position [556, 0]
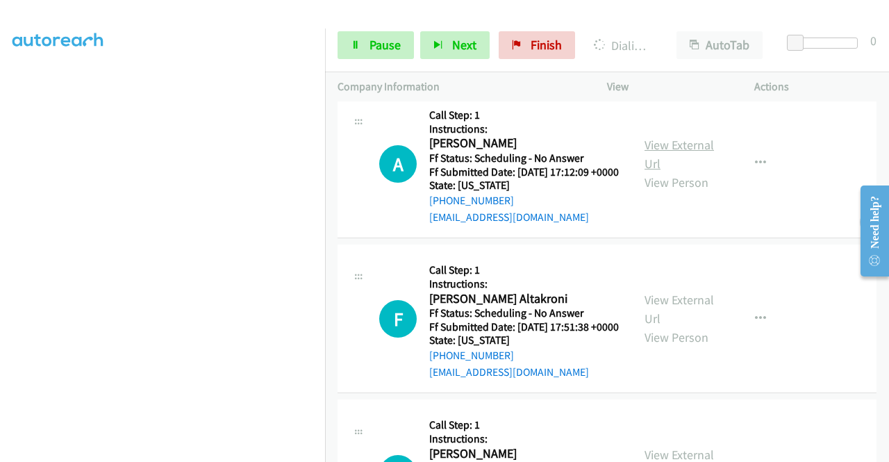
click at [696, 172] on link "View External Url" at bounding box center [679, 154] width 69 height 35
click at [673, 327] on link "View External Url" at bounding box center [679, 309] width 69 height 35
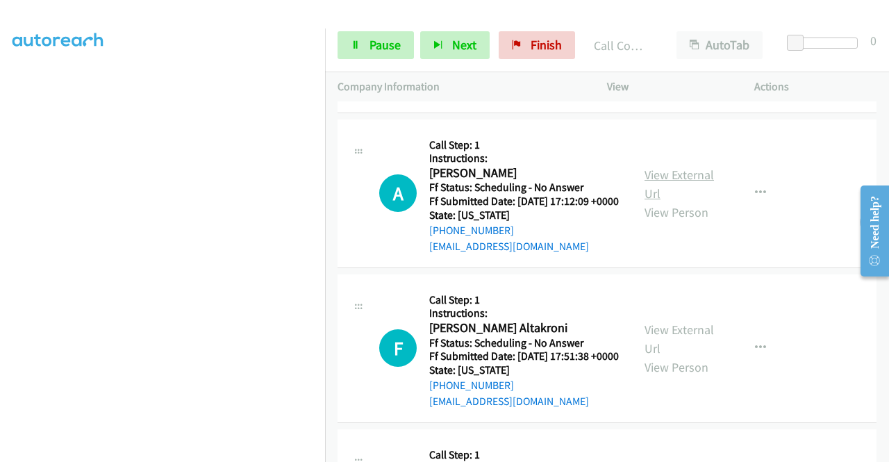
click at [688, 201] on link "View External Url" at bounding box center [679, 184] width 69 height 35
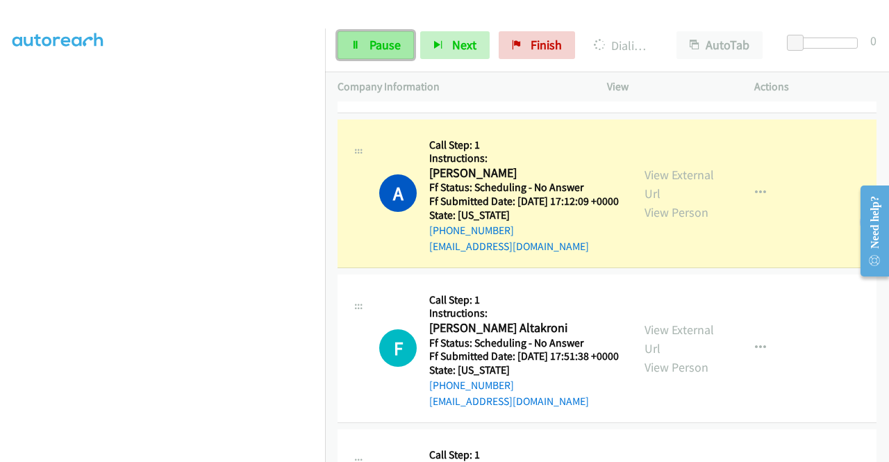
click at [375, 43] on span "Pause" at bounding box center [385, 45] width 31 height 16
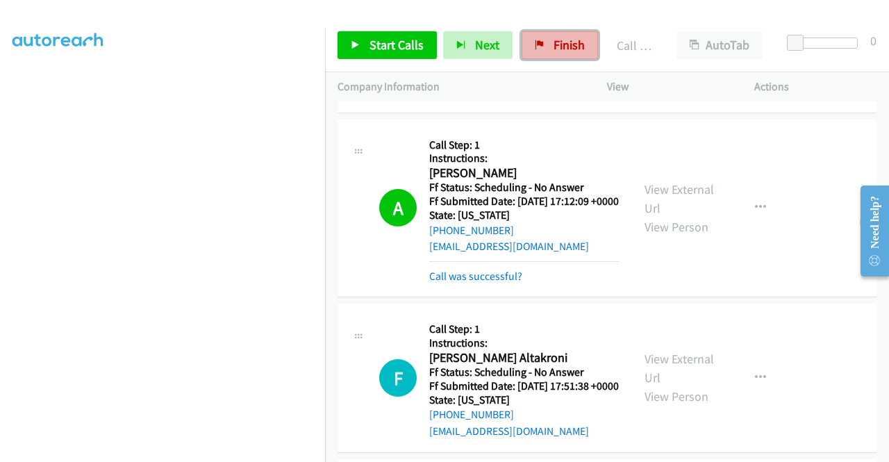
click at [562, 45] on span "Finish" at bounding box center [569, 45] width 31 height 16
